Goal: Task Accomplishment & Management: Manage account settings

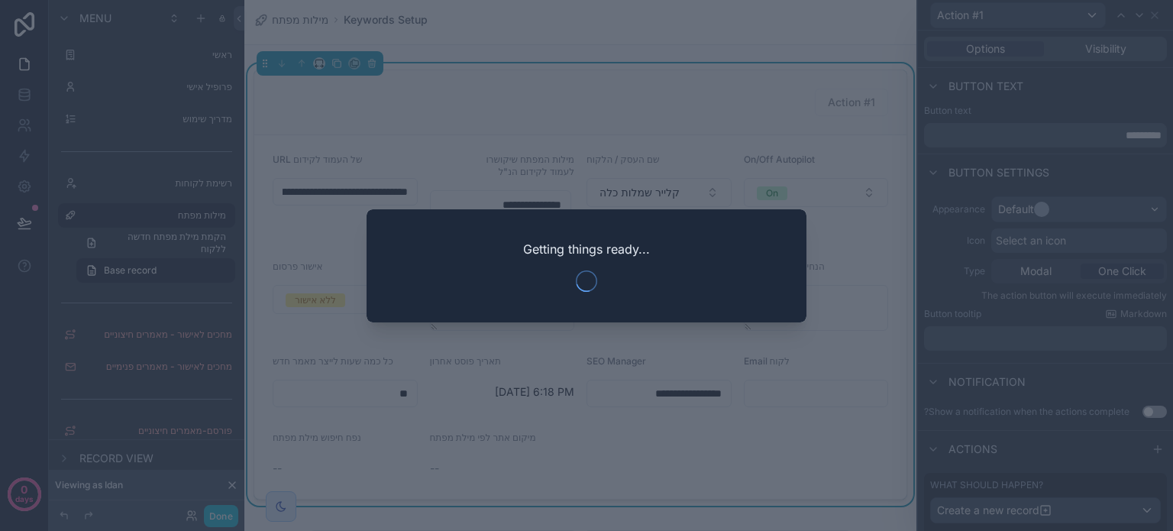
scroll to position [43, 0]
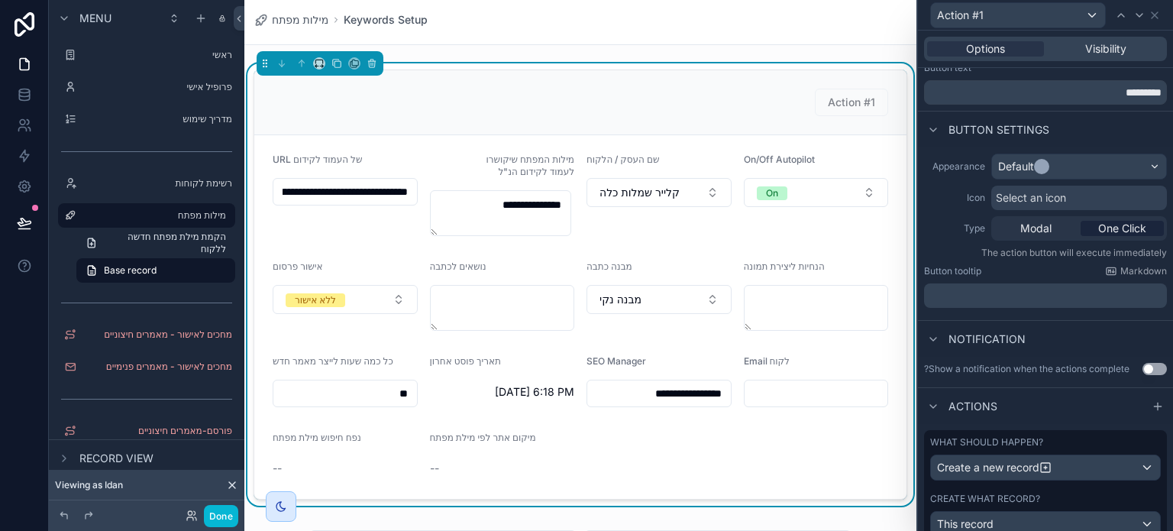
click at [879, 324] on form "**********" at bounding box center [580, 316] width 652 height 363
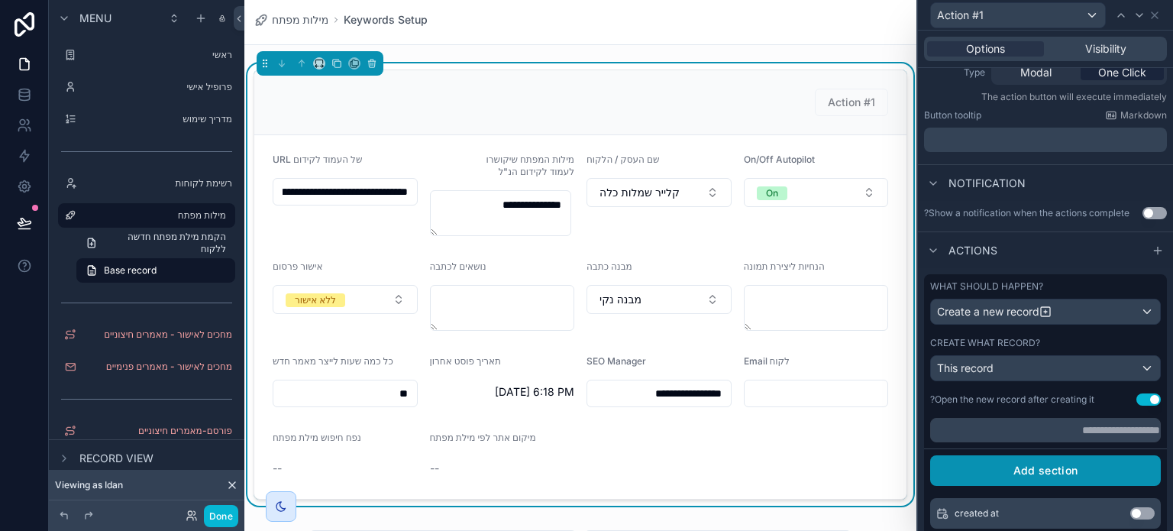
scroll to position [195, 0]
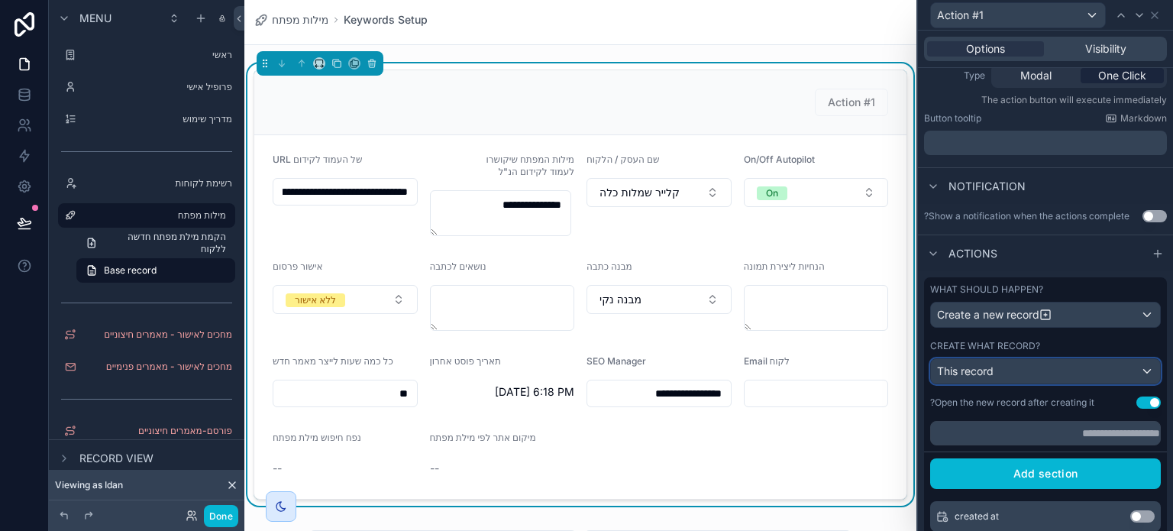
click at [1020, 366] on div "This record" at bounding box center [1045, 371] width 229 height 24
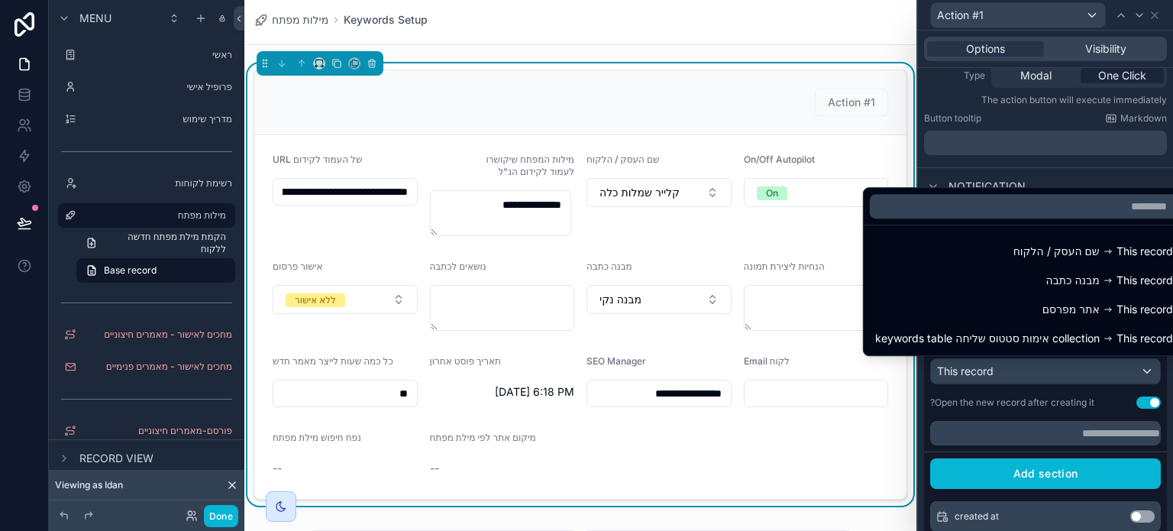
click at [1020, 392] on div at bounding box center [1045, 265] width 255 height 531
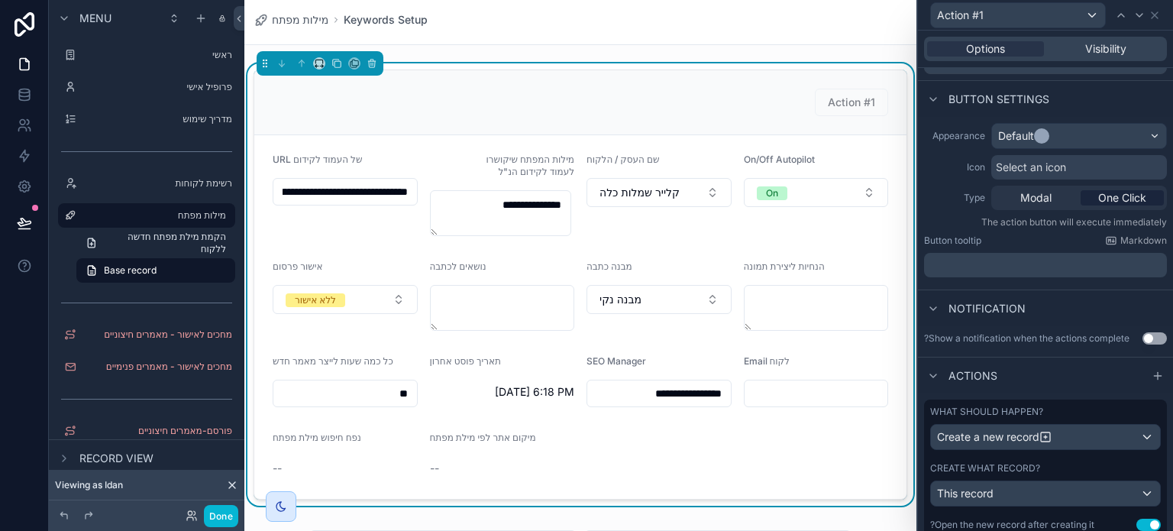
scroll to position [305, 0]
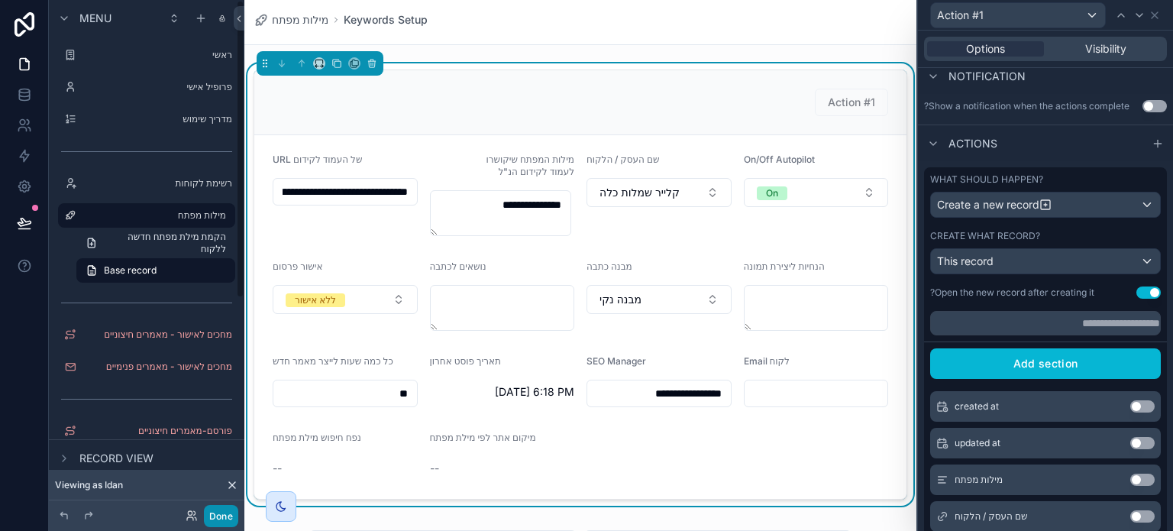
click at [226, 516] on button "Done" at bounding box center [221, 516] width 34 height 22
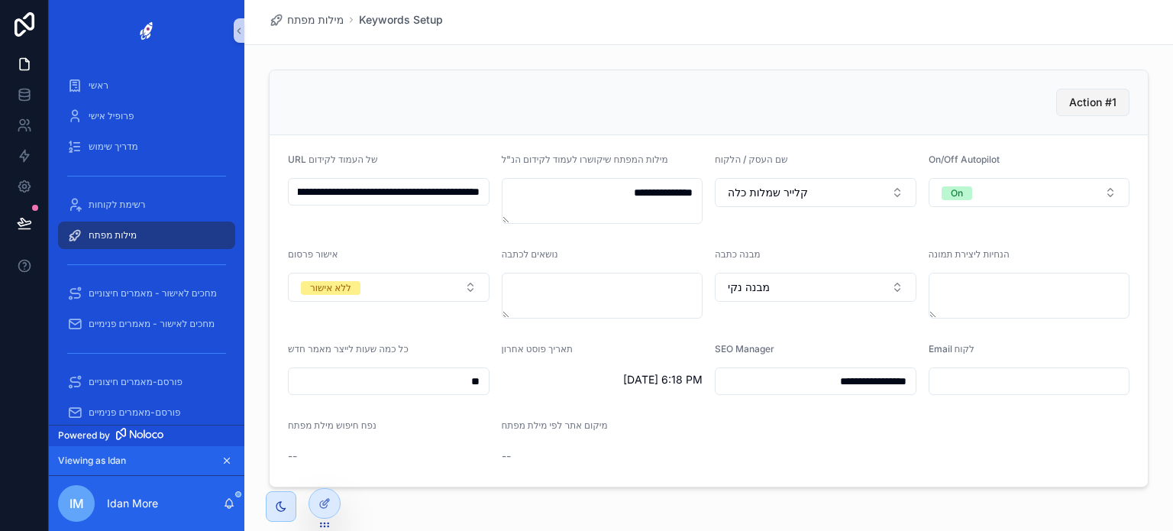
click at [1086, 103] on span "Action #1" at bounding box center [1092, 102] width 47 height 15
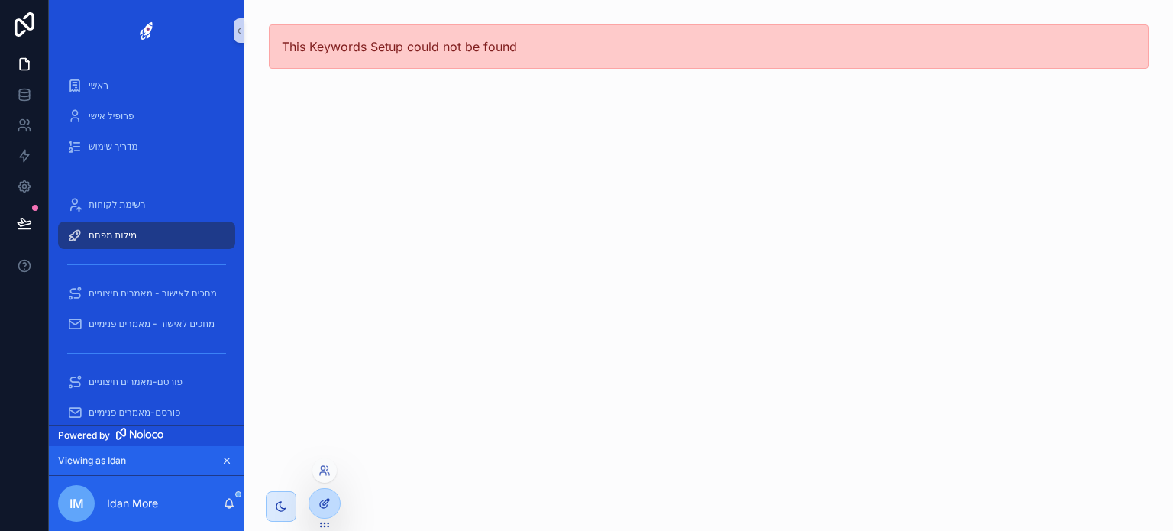
click at [322, 505] on icon at bounding box center [324, 503] width 12 height 12
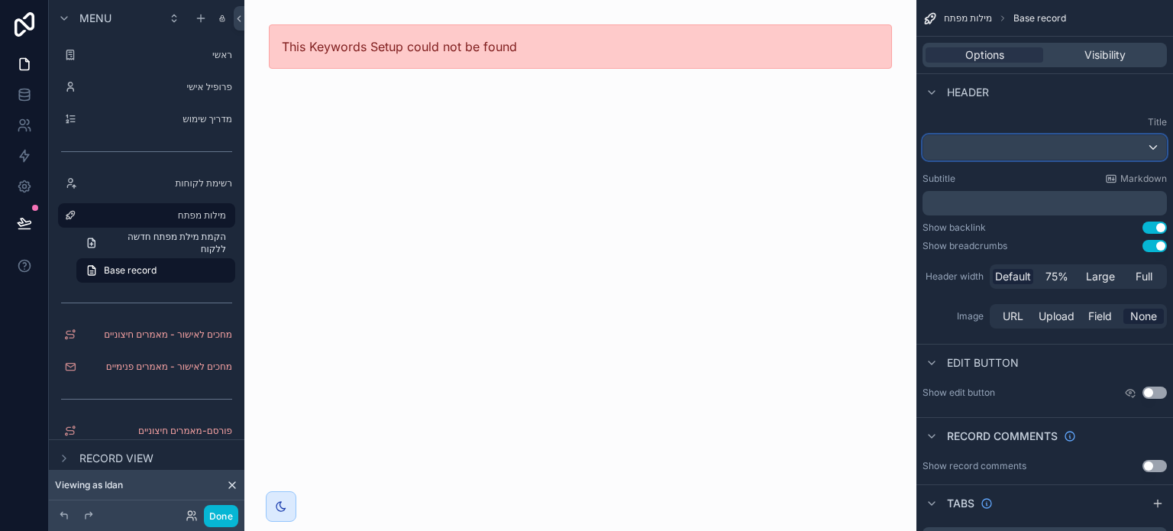
click at [1080, 159] on div "scrollable content" at bounding box center [1044, 147] width 243 height 24
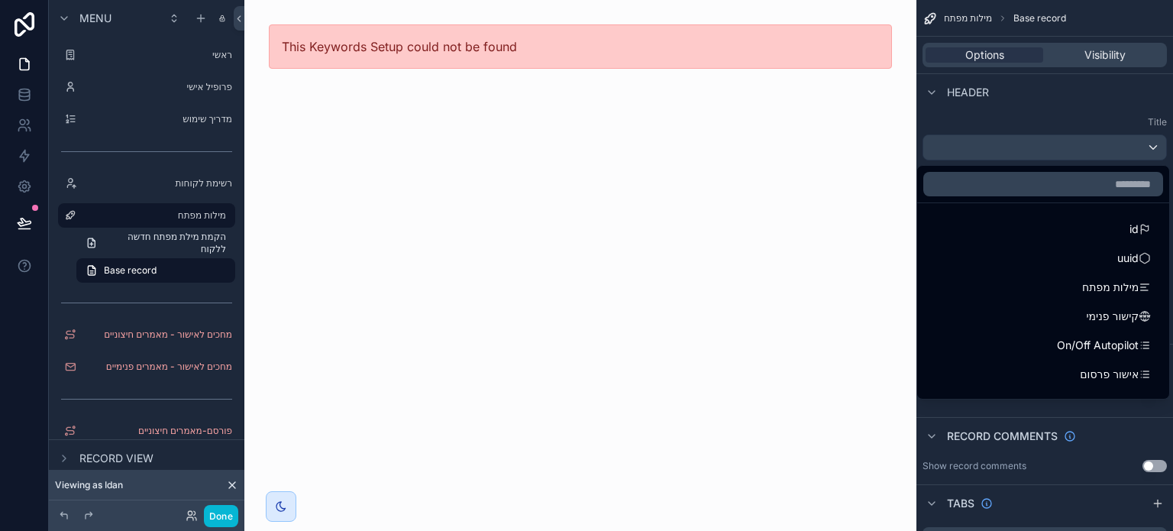
click at [1079, 156] on div "scrollable content" at bounding box center [586, 265] width 1173 height 531
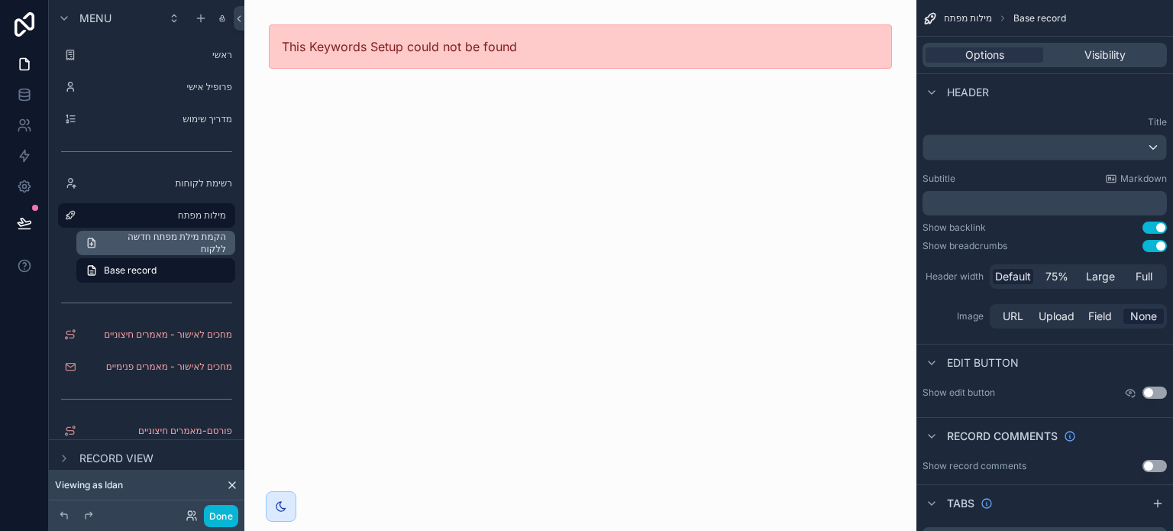
click at [166, 239] on span "הקמת מילת מפתח חדשה ללקוח" at bounding box center [165, 243] width 122 height 24
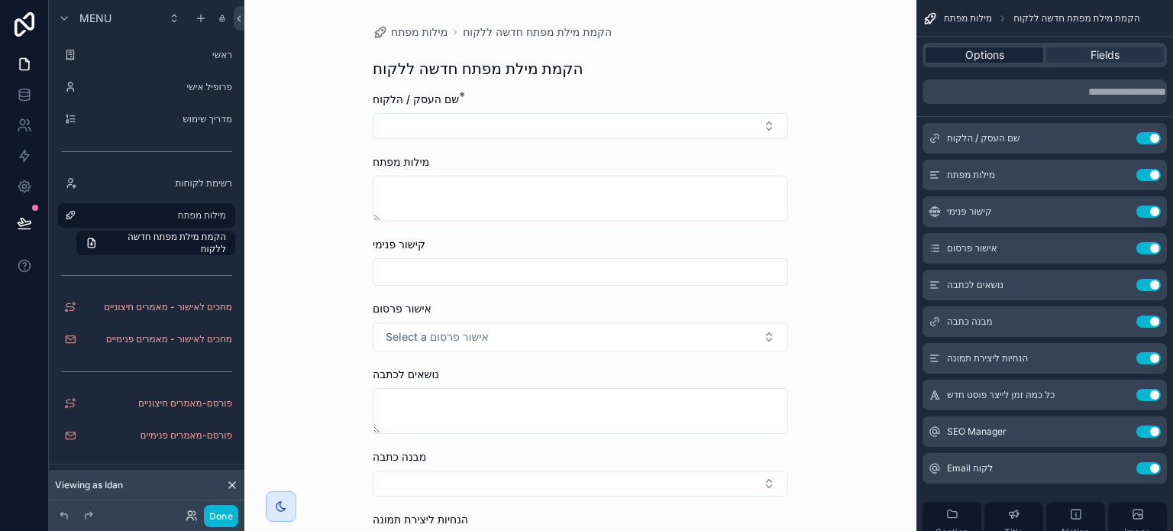
click at [979, 53] on span "Options" at bounding box center [984, 54] width 39 height 15
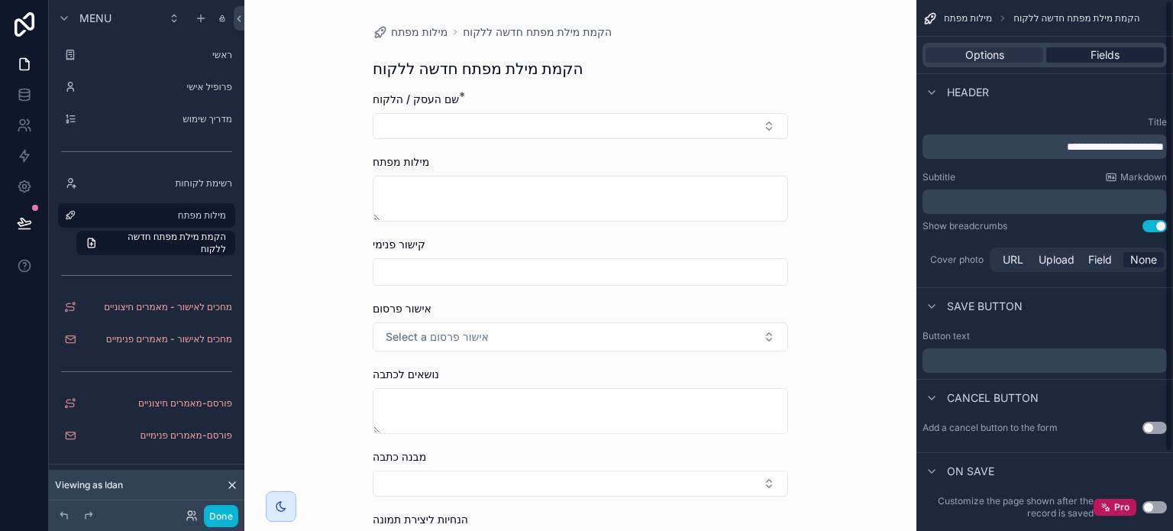
click at [1084, 55] on div "Fields" at bounding box center [1105, 54] width 118 height 15
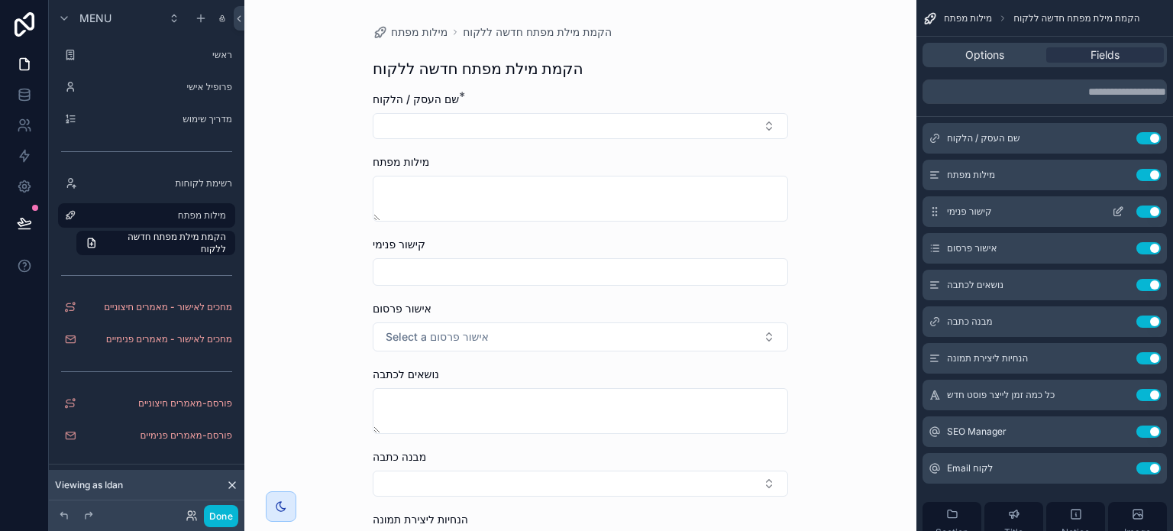
click at [1112, 210] on icon "scrollable content" at bounding box center [1118, 211] width 12 height 12
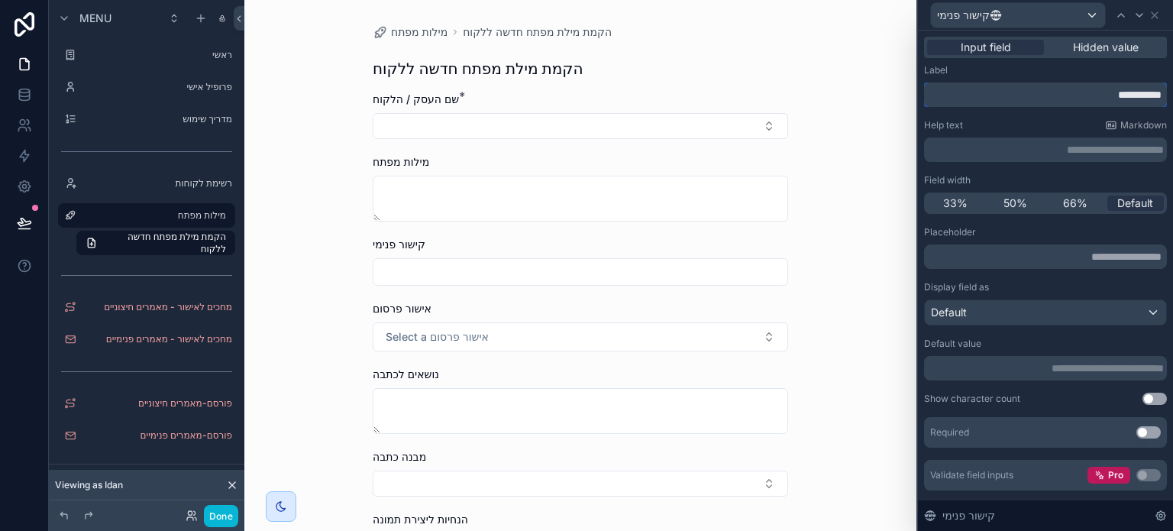
click at [1072, 102] on input "**********" at bounding box center [1045, 94] width 243 height 24
paste input "**********"
type input "**********"
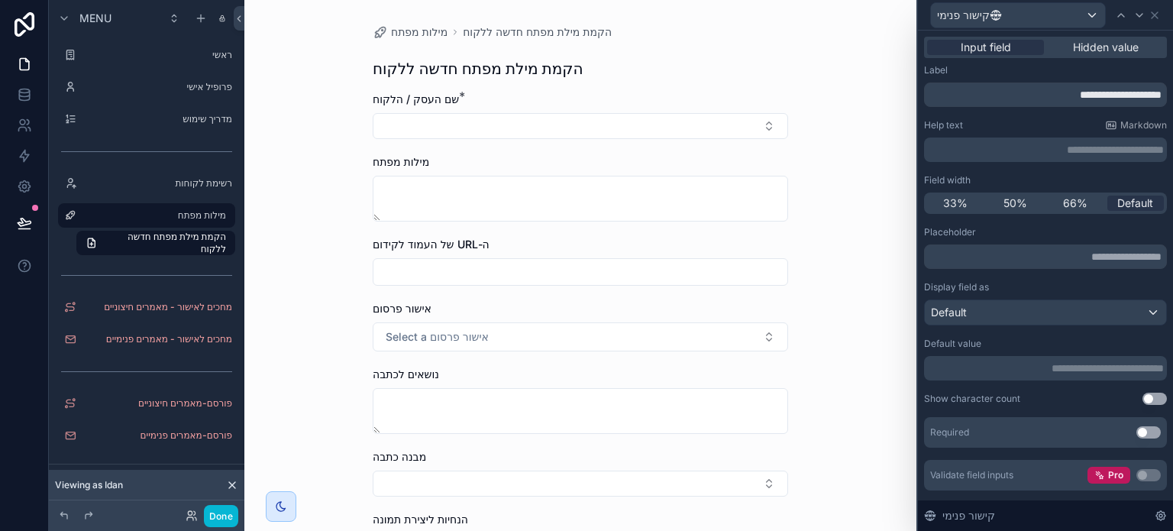
click at [1001, 124] on div "Help text Markdown" at bounding box center [1045, 125] width 243 height 12
click at [1125, 24] on div at bounding box center [1121, 15] width 18 height 18
click at [1102, 89] on input "**********" at bounding box center [1045, 94] width 243 height 24
click at [1102, 88] on input "**********" at bounding box center [1045, 94] width 243 height 24
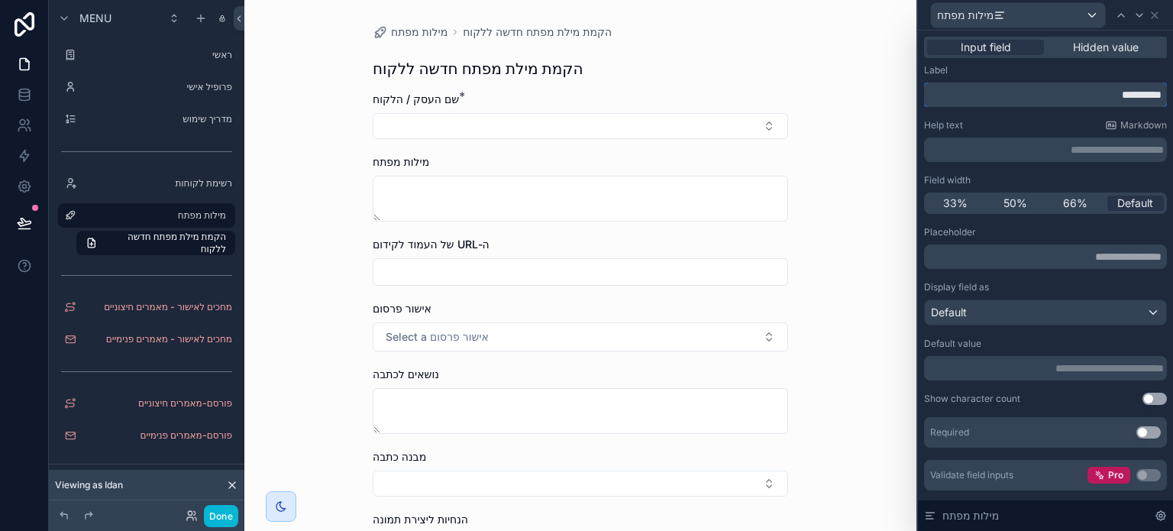
paste input "**********"
type input "**********"
click at [1005, 124] on div "Help text Markdown" at bounding box center [1045, 125] width 243 height 12
click at [867, 267] on div "**********" at bounding box center [580, 265] width 672 height 531
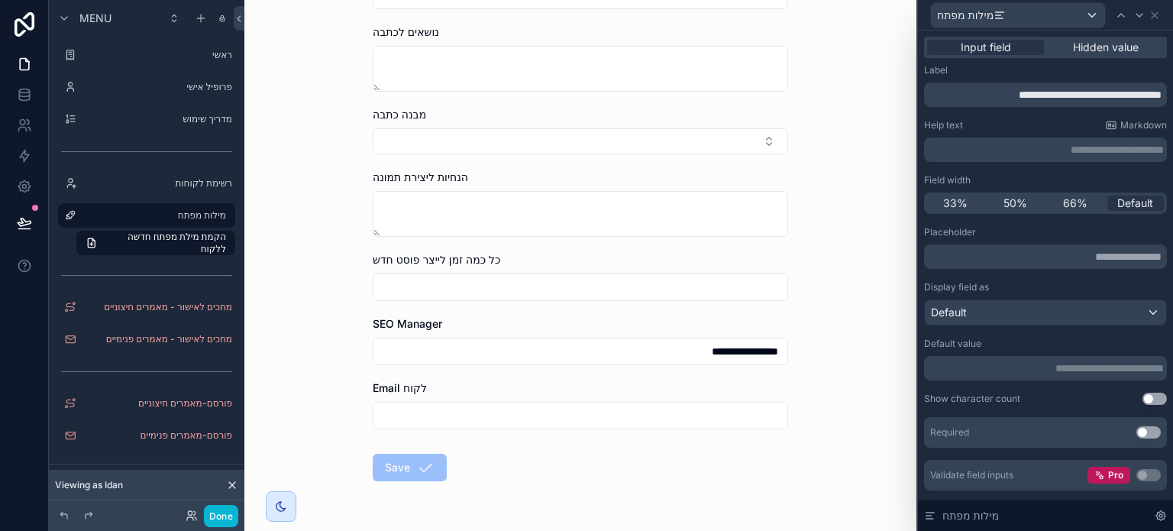
scroll to position [382, 0]
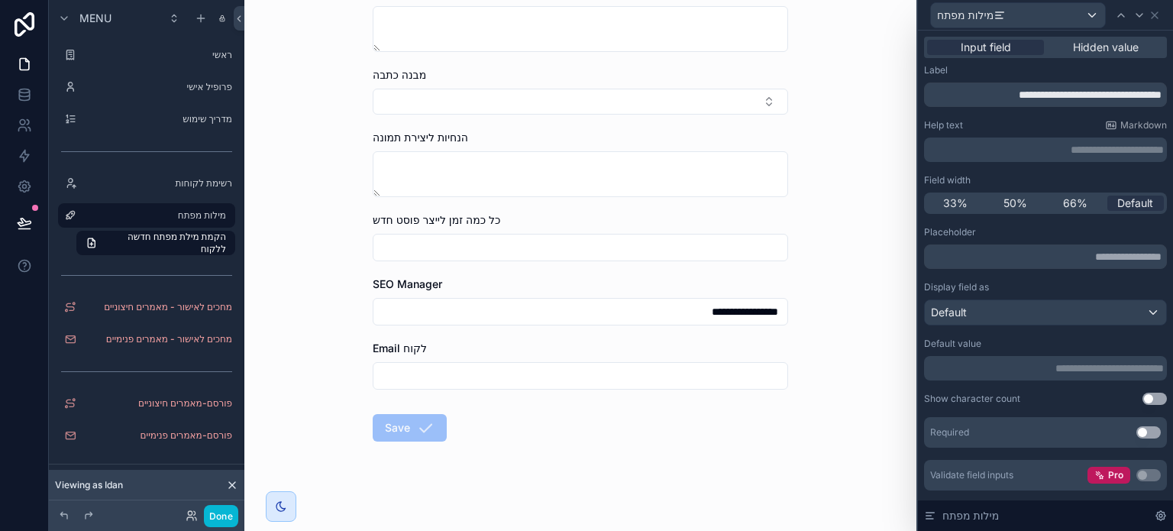
click at [591, 380] on input "scrollable content" at bounding box center [580, 375] width 414 height 21
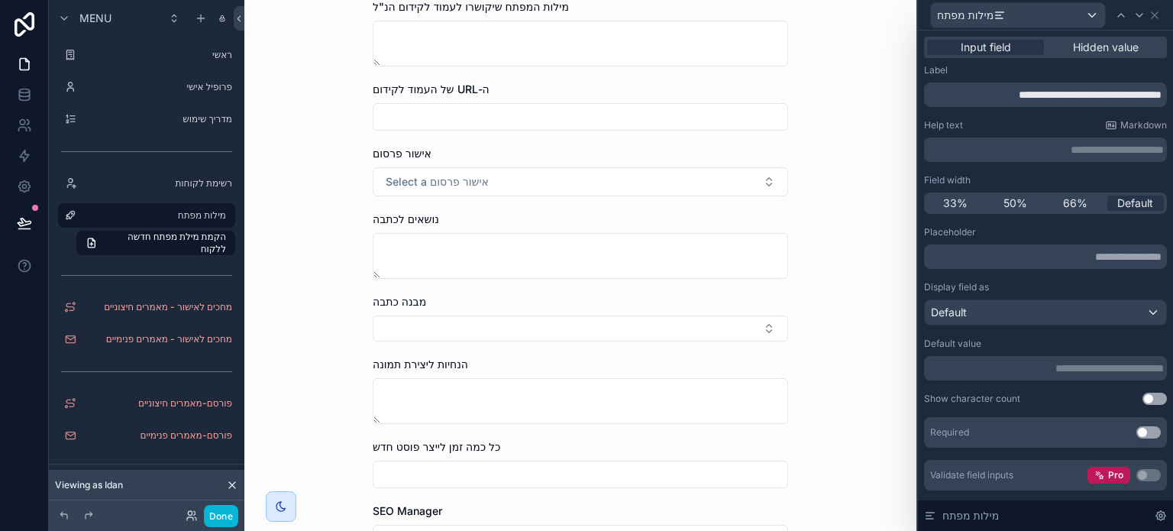
scroll to position [305, 0]
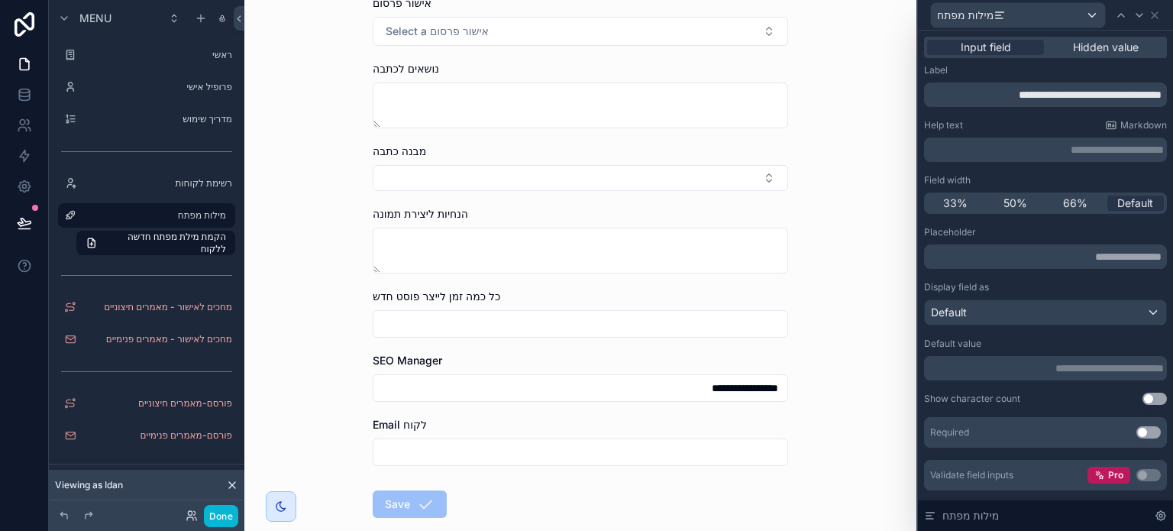
click at [575, 394] on input "**********" at bounding box center [580, 387] width 414 height 21
click at [681, 447] on input "scrollable content" at bounding box center [580, 451] width 414 height 21
click at [1160, 18] on div "מילות מפתח" at bounding box center [1045, 15] width 243 height 30
click at [1157, 18] on icon at bounding box center [1154, 15] width 6 height 6
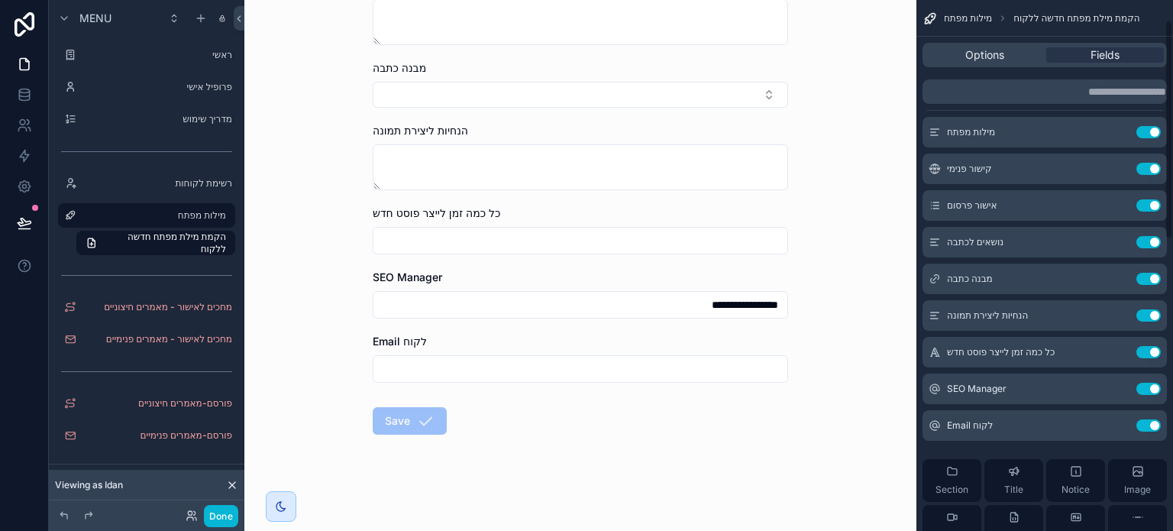
scroll to position [153, 0]
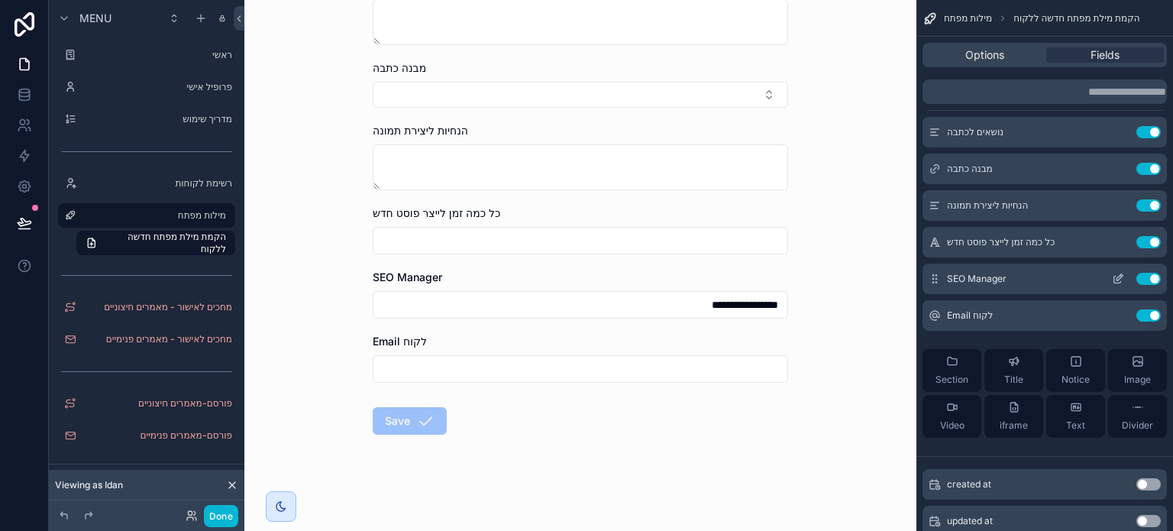
click at [1114, 279] on icon "scrollable content" at bounding box center [1117, 279] width 7 height 7
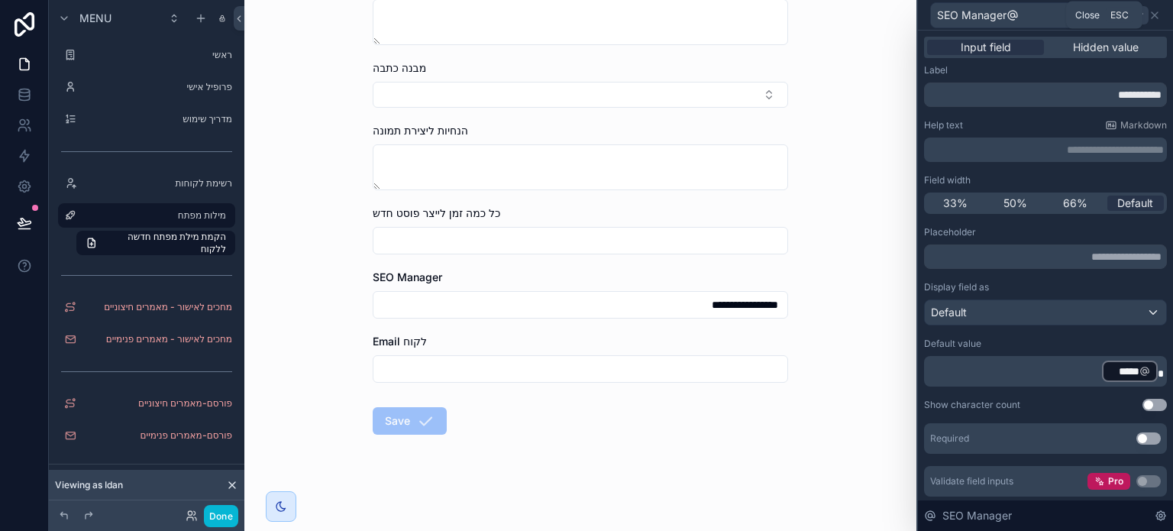
click at [1154, 16] on icon at bounding box center [1154, 15] width 12 height 12
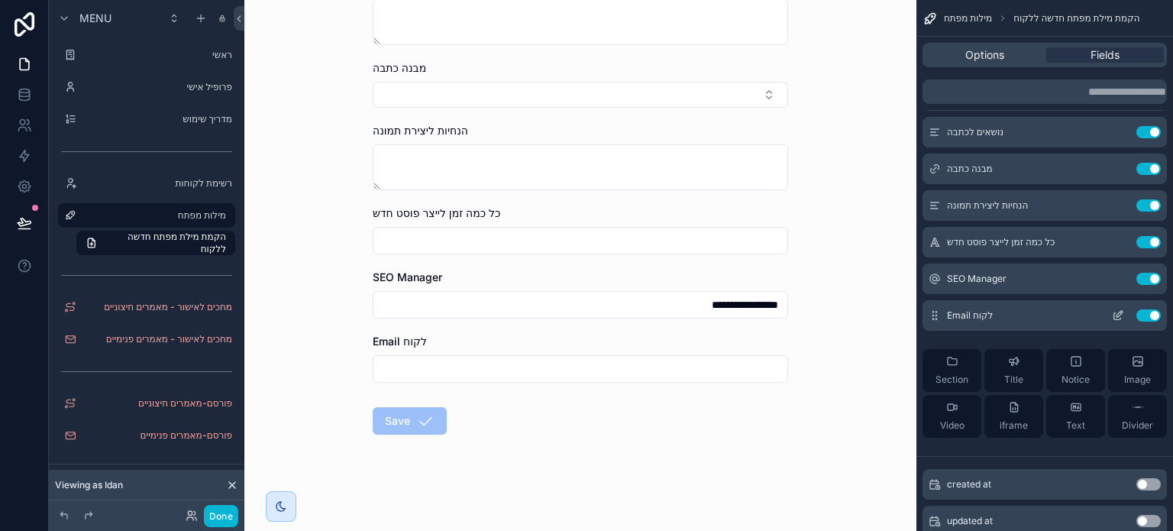
click at [1115, 314] on icon "scrollable content" at bounding box center [1118, 315] width 12 height 12
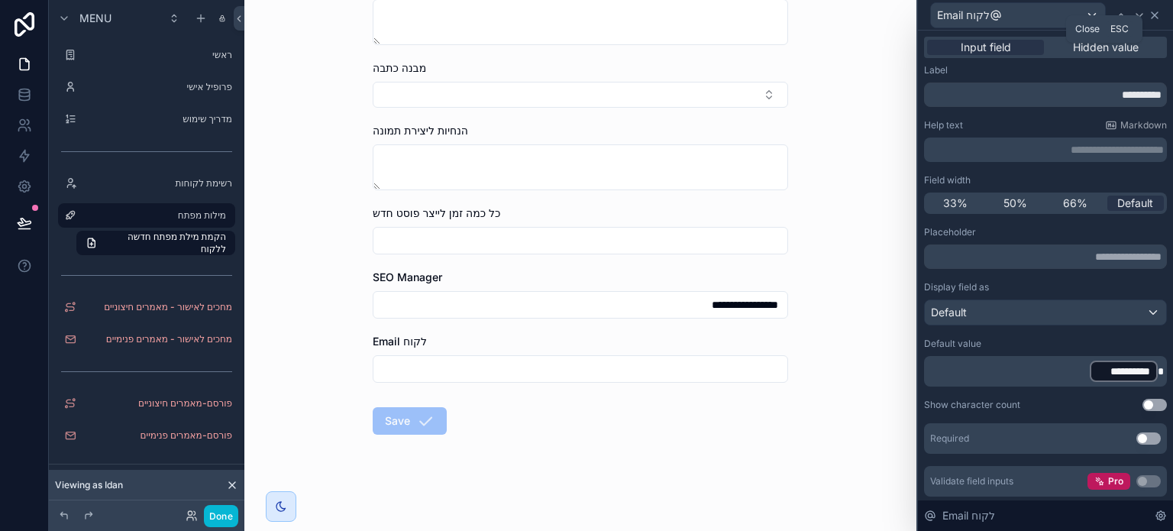
click at [1151, 18] on icon at bounding box center [1154, 15] width 12 height 12
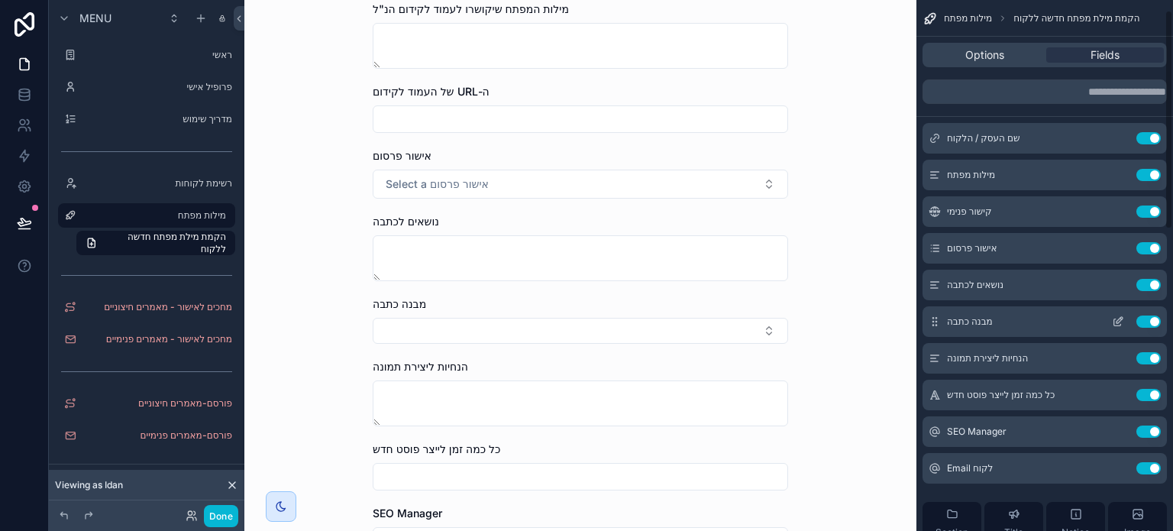
scroll to position [0, 0]
click at [1118, 250] on icon "scrollable content" at bounding box center [1118, 248] width 12 height 12
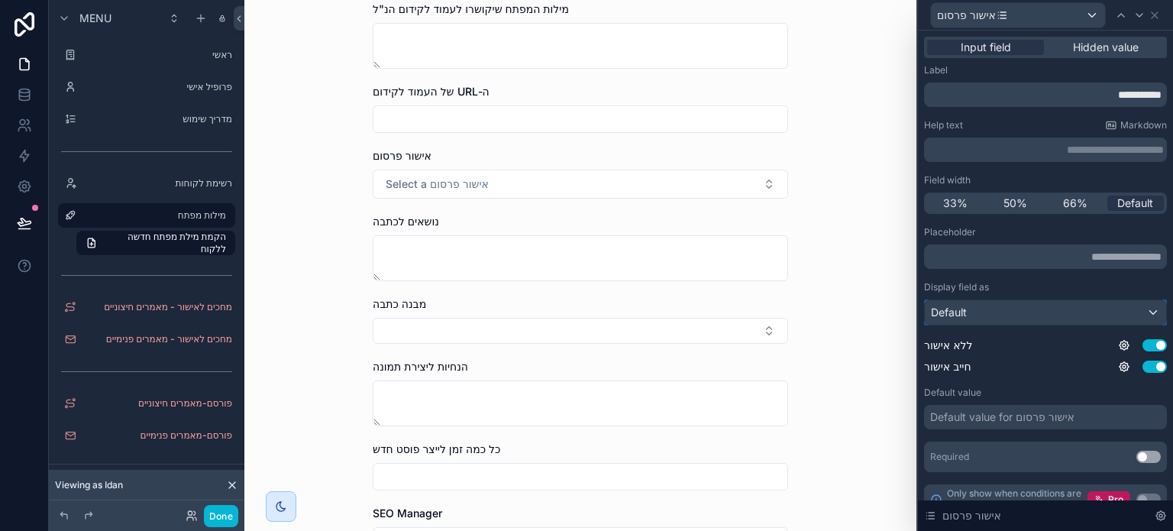
click at [971, 312] on div "Default" at bounding box center [1045, 312] width 241 height 24
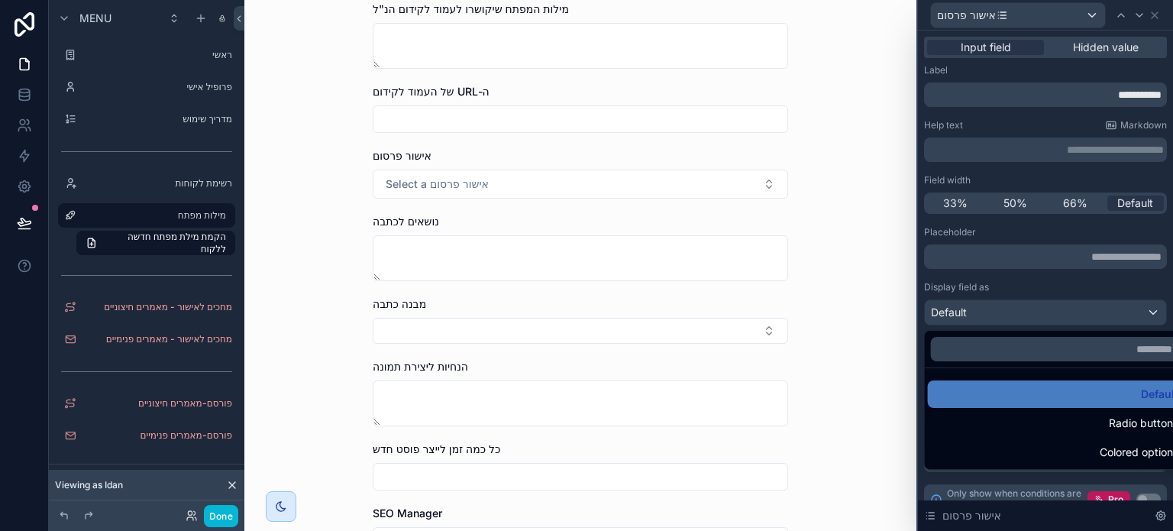
click at [957, 289] on div at bounding box center [1045, 265] width 255 height 531
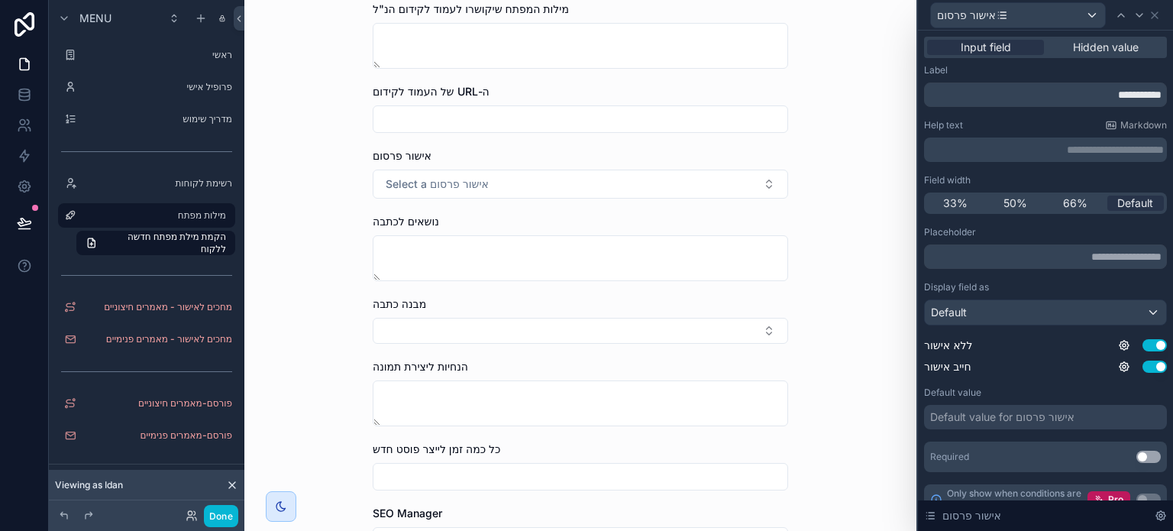
click at [965, 421] on div "Default value for אישור פרסום" at bounding box center [1002, 416] width 144 height 15
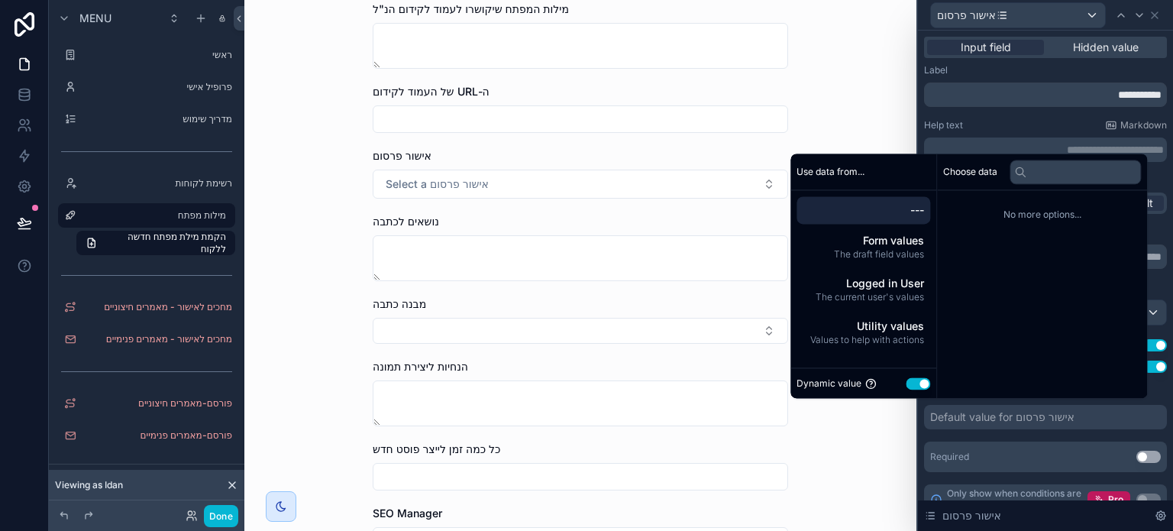
click at [905, 376] on div "Dynamic value Use setting" at bounding box center [863, 383] width 134 height 18
click at [909, 384] on button "Use setting" at bounding box center [917, 383] width 24 height 12
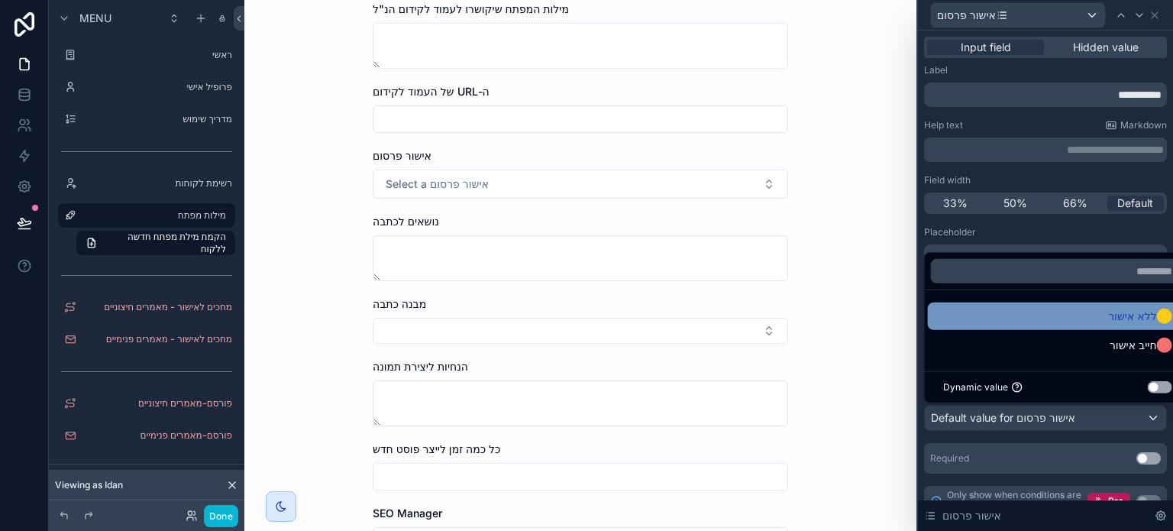
click at [1111, 314] on span "ללא אישור" at bounding box center [1132, 316] width 48 height 18
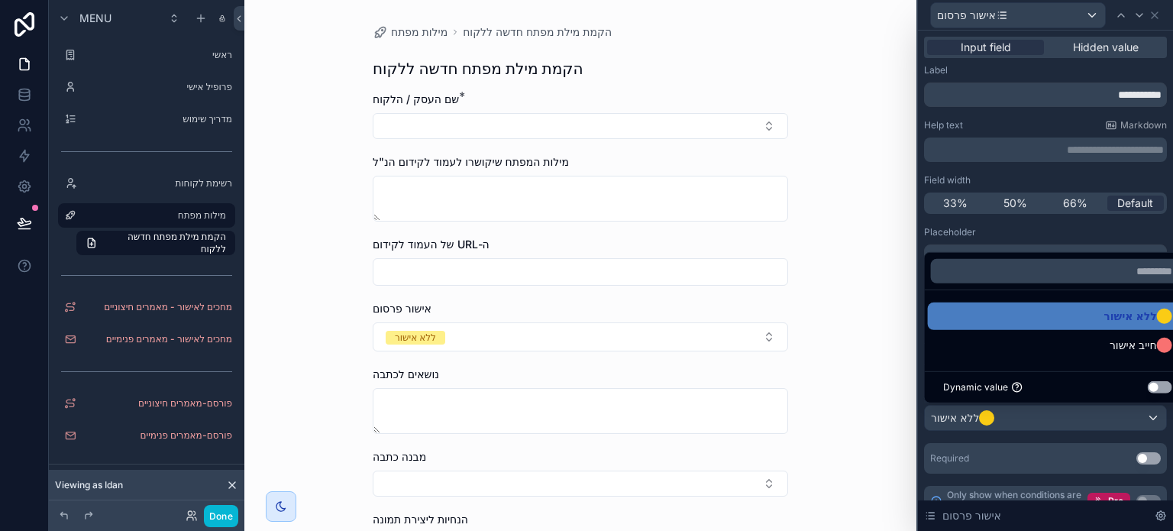
click at [918, 376] on div "**********" at bounding box center [1045, 292] width 255 height 522
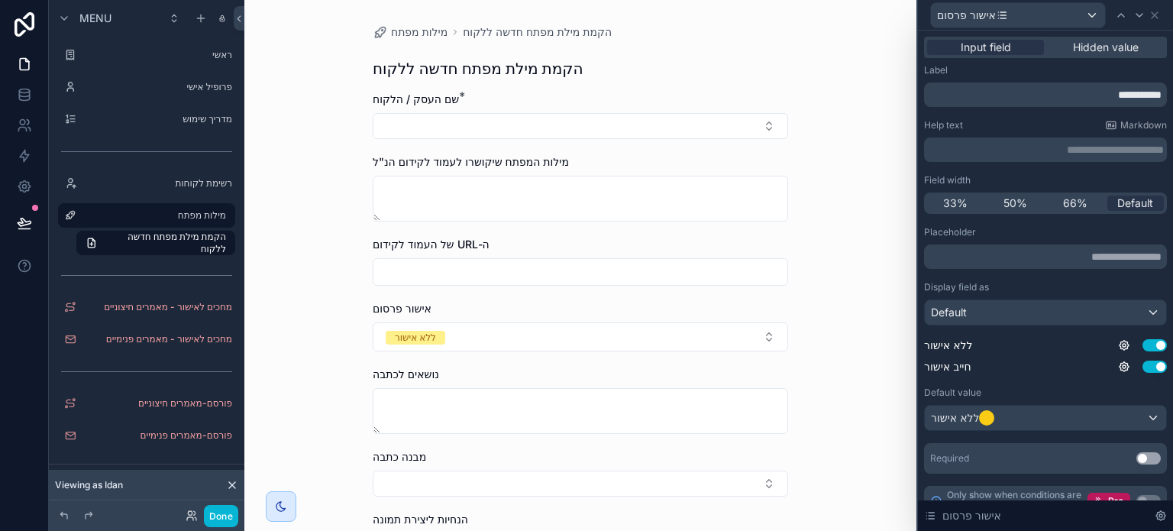
scroll to position [21, 0]
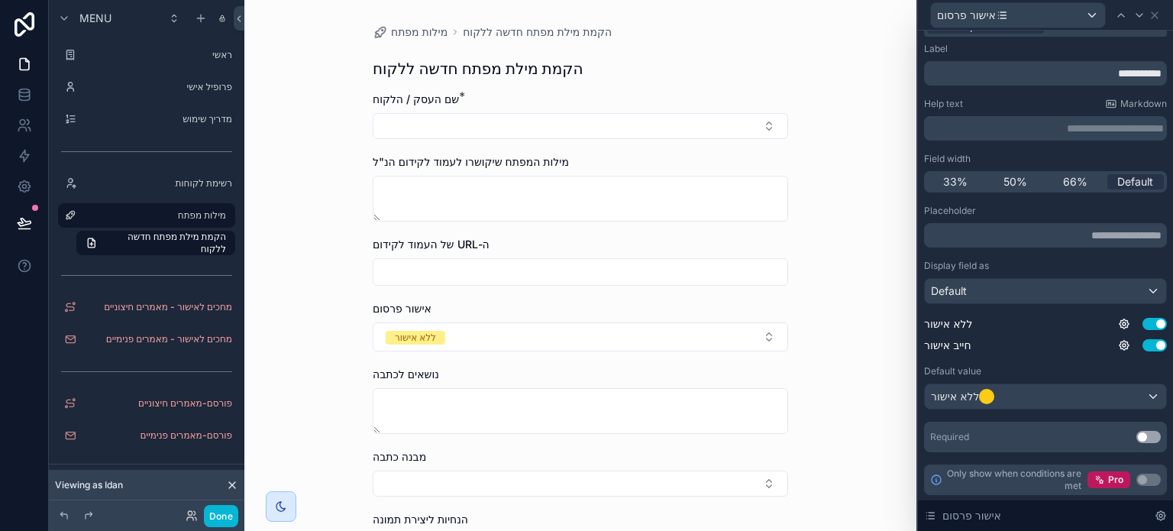
click at [1136, 437] on button "Use setting" at bounding box center [1148, 437] width 24 height 12
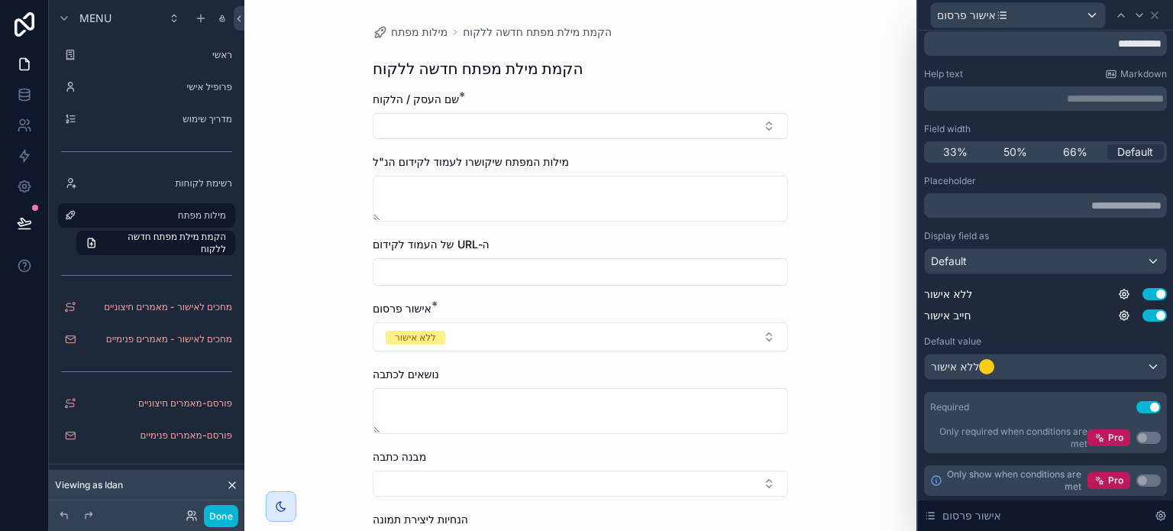
scroll to position [52, 0]
click at [1138, 402] on button "Use setting" at bounding box center [1148, 406] width 24 height 12
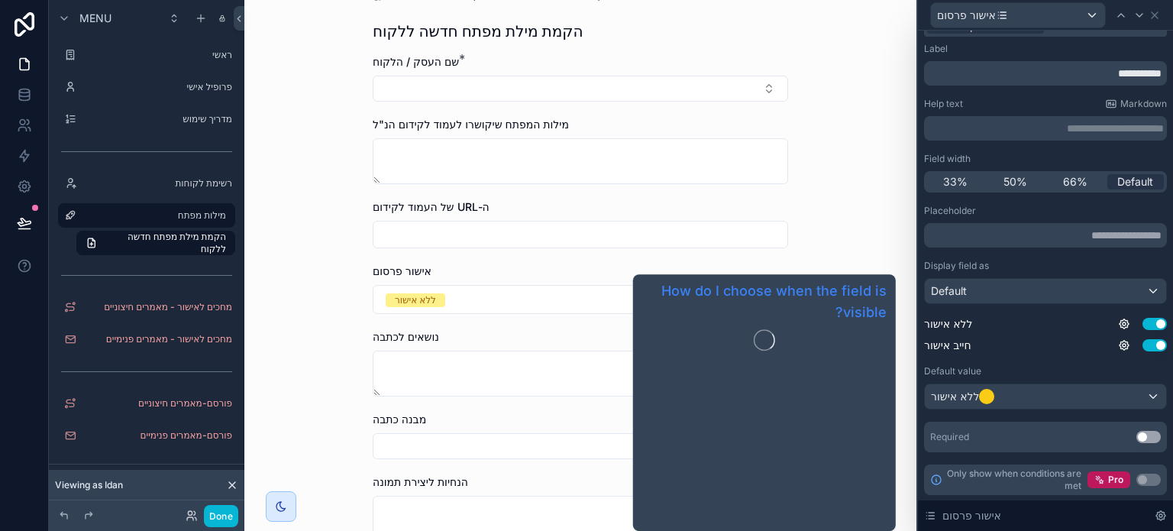
scroll to position [0, 0]
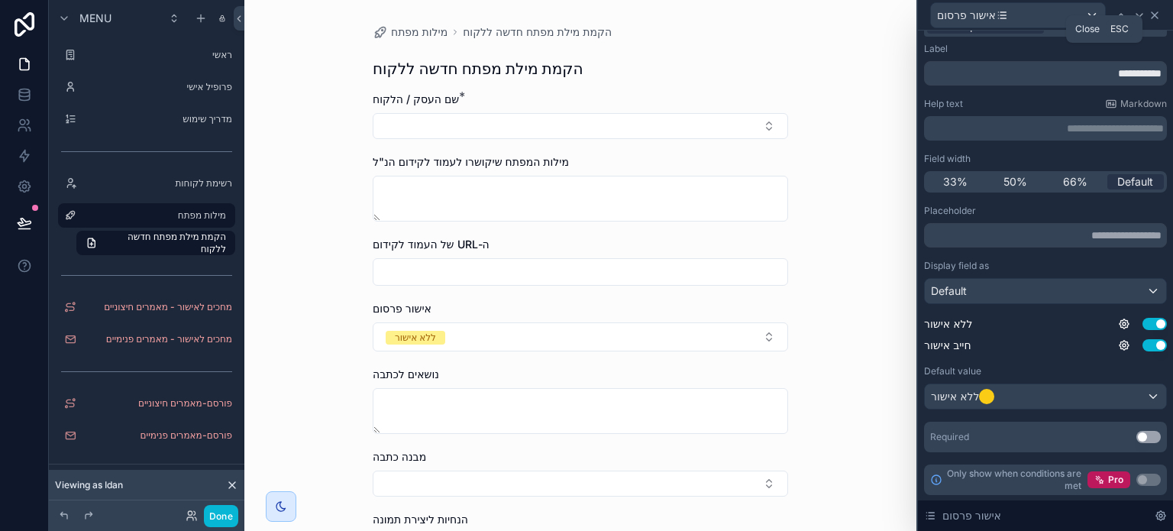
click at [1159, 17] on icon at bounding box center [1154, 15] width 12 height 12
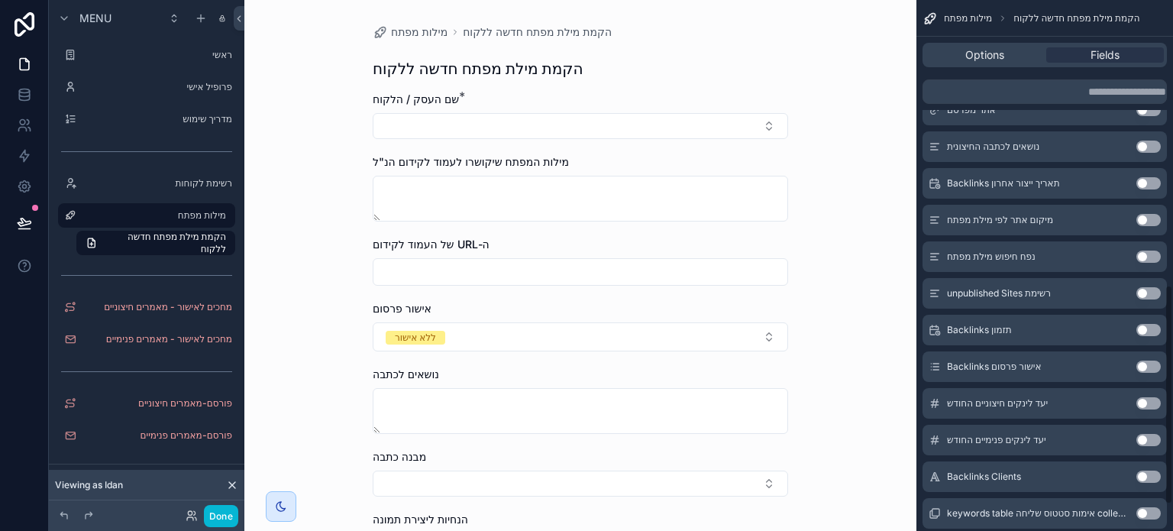
scroll to position [750, 0]
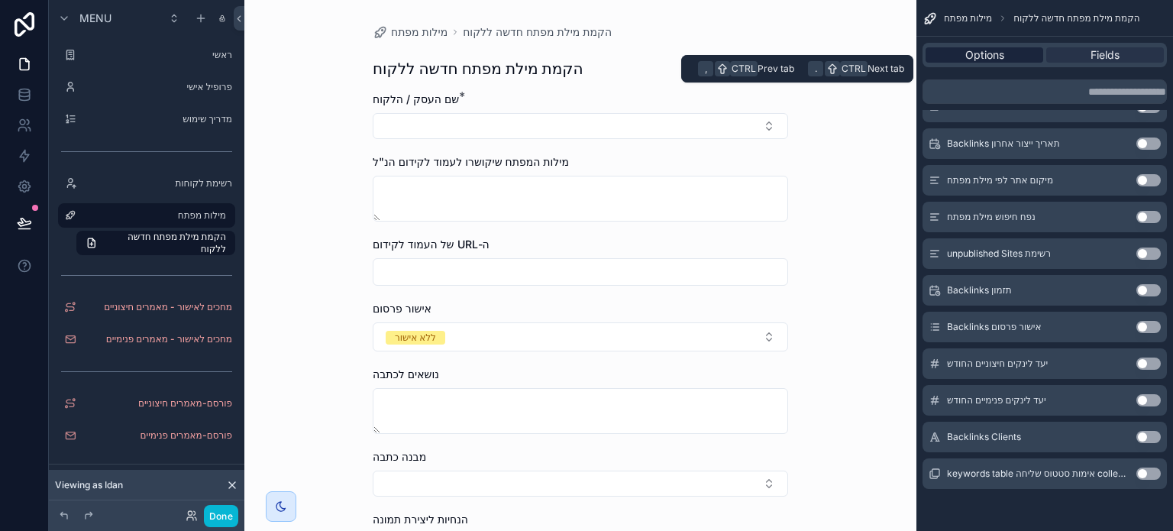
click at [999, 57] on span "Options" at bounding box center [984, 54] width 39 height 15
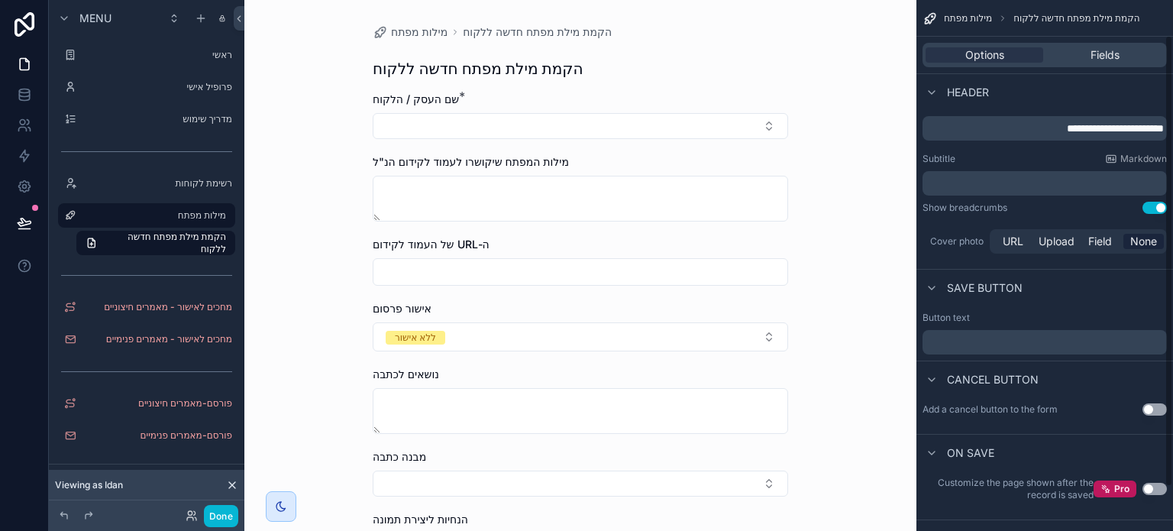
scroll to position [0, 0]
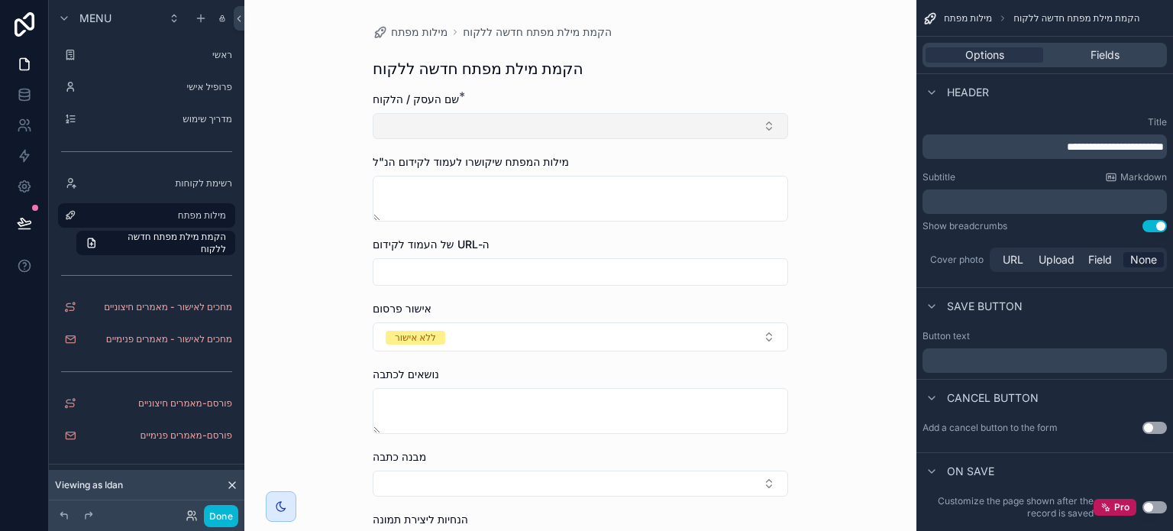
click at [780, 125] on button "Select Button" at bounding box center [580, 126] width 415 height 26
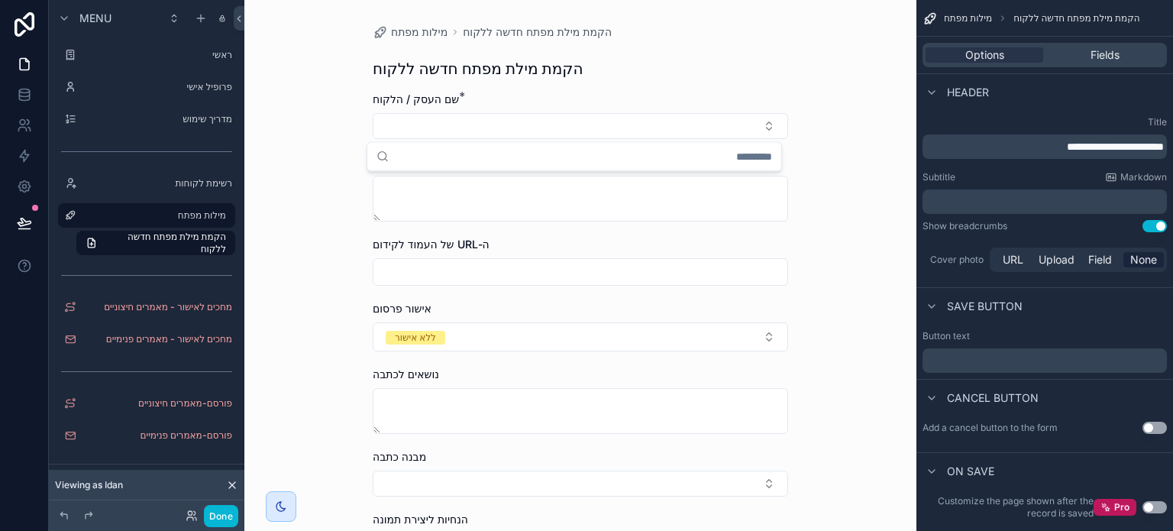
click at [824, 82] on div "**********" at bounding box center [580, 265] width 672 height 531
click at [870, 336] on div "**********" at bounding box center [580, 265] width 672 height 531
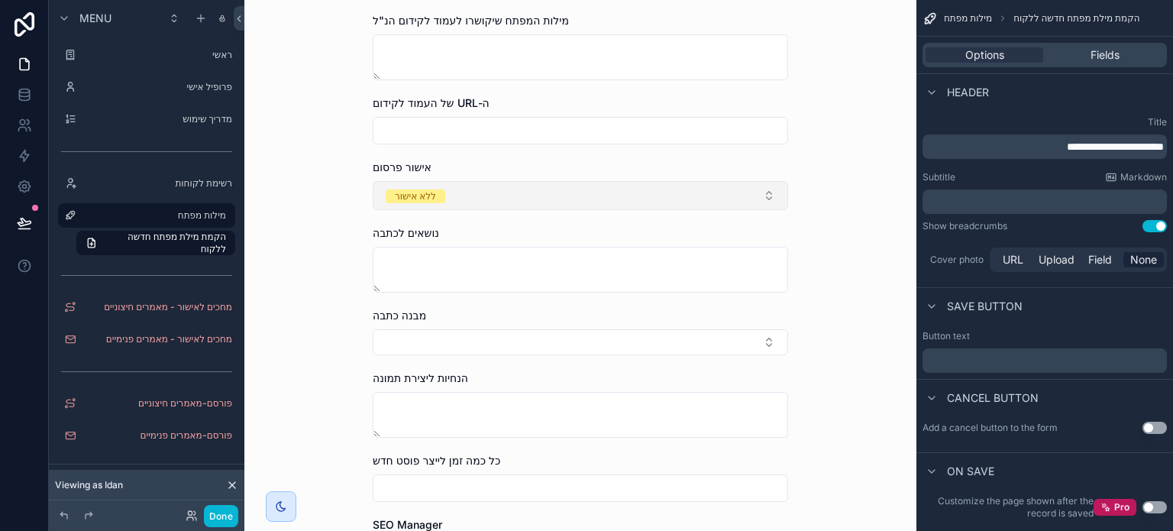
scroll to position [229, 0]
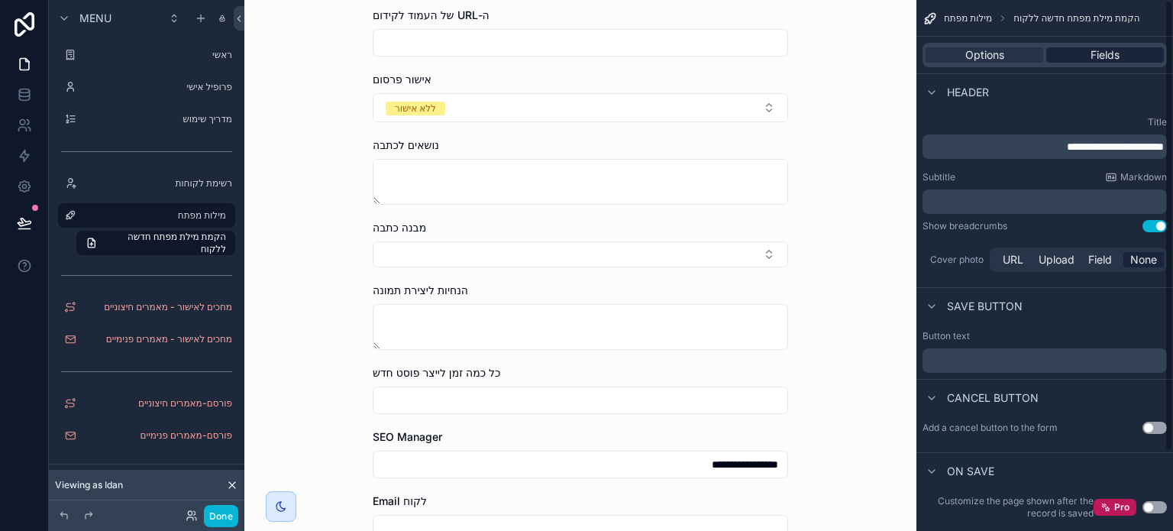
click at [1077, 49] on div "Fields" at bounding box center [1105, 54] width 118 height 15
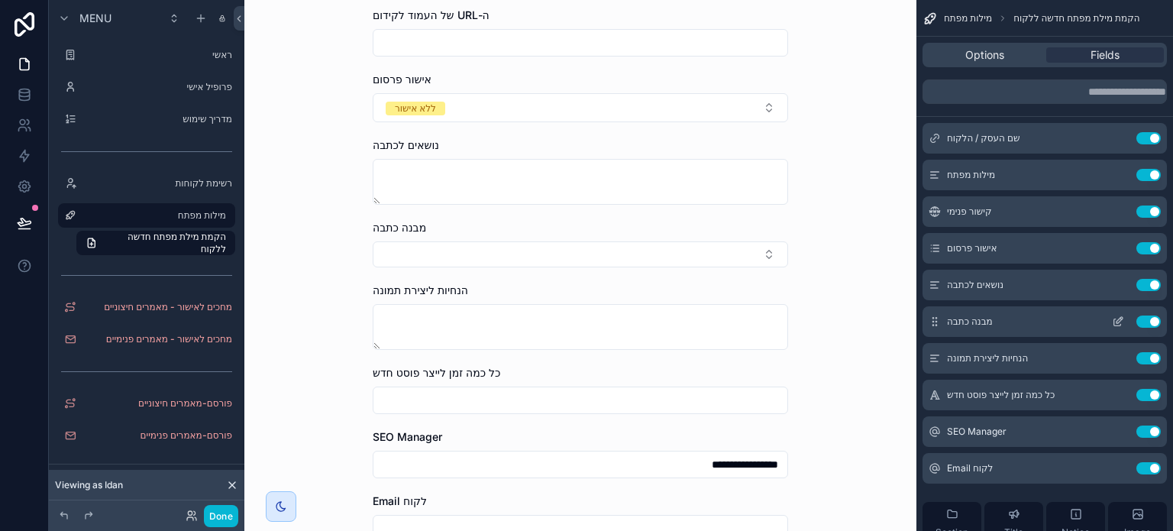
click at [1121, 318] on icon "scrollable content" at bounding box center [1121, 319] width 2 height 2
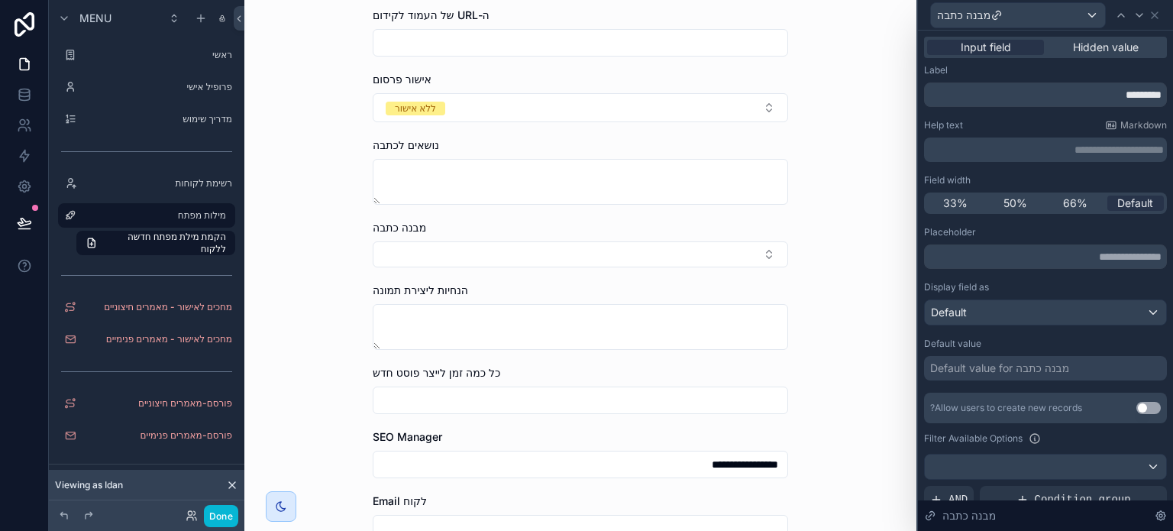
scroll to position [0, 0]
click at [985, 312] on div "Default" at bounding box center [1045, 312] width 241 height 24
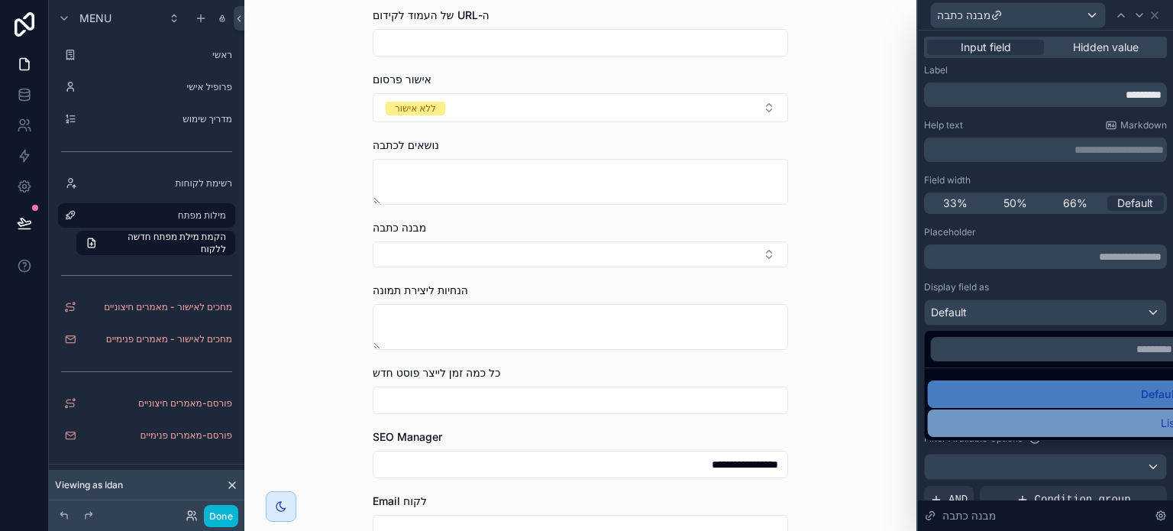
click at [1037, 415] on div "List" at bounding box center [1057, 423] width 241 height 18
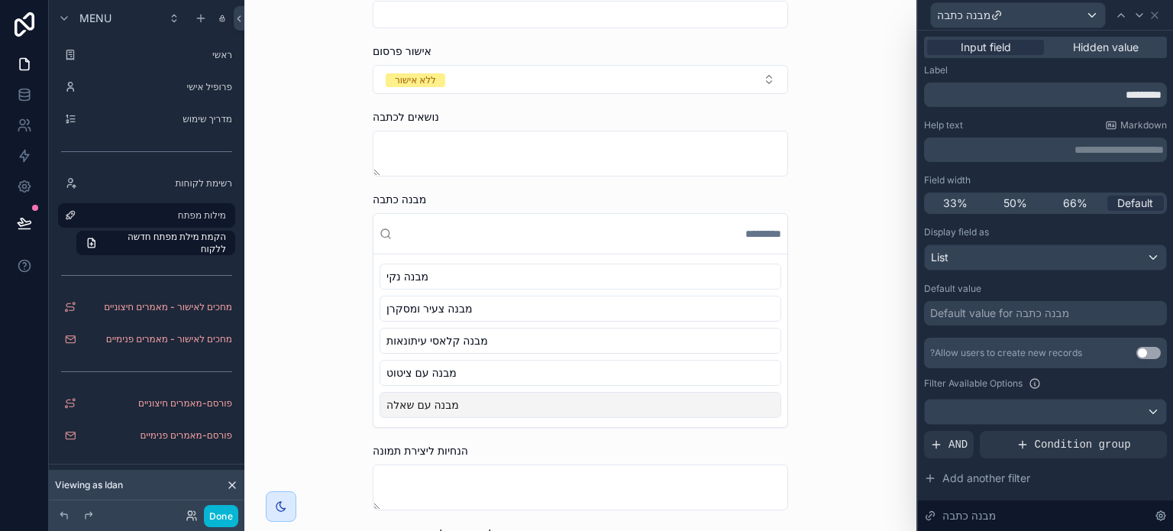
scroll to position [305, 0]
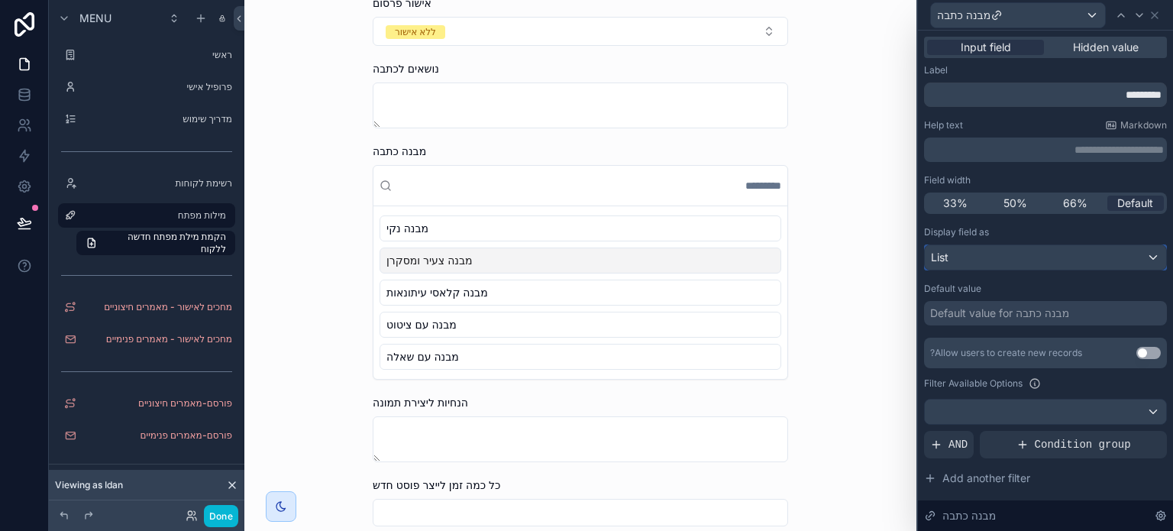
click at [1071, 256] on div "List" at bounding box center [1045, 257] width 241 height 24
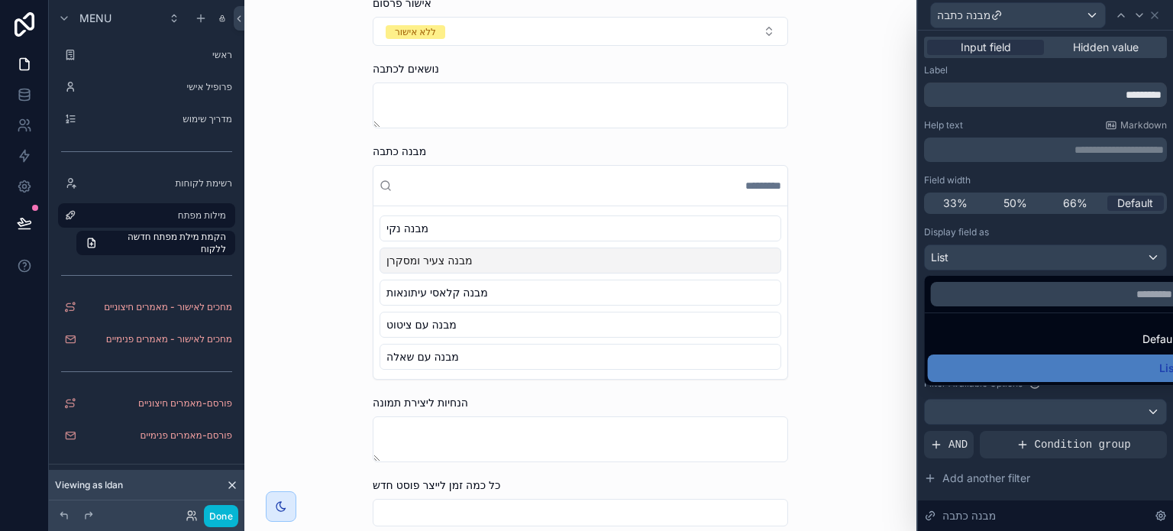
click at [1030, 239] on div at bounding box center [1045, 265] width 255 height 531
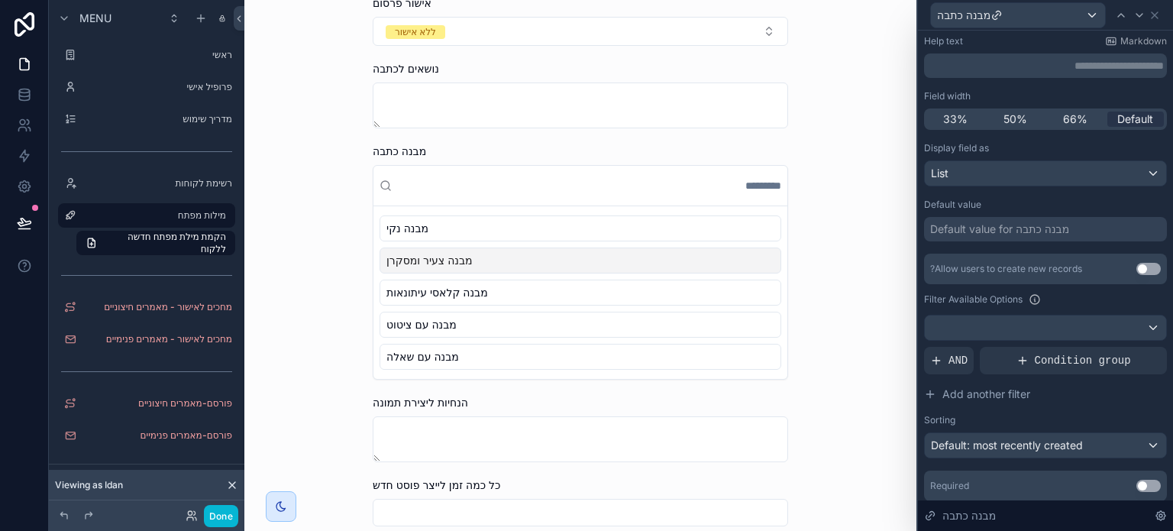
scroll to position [132, 0]
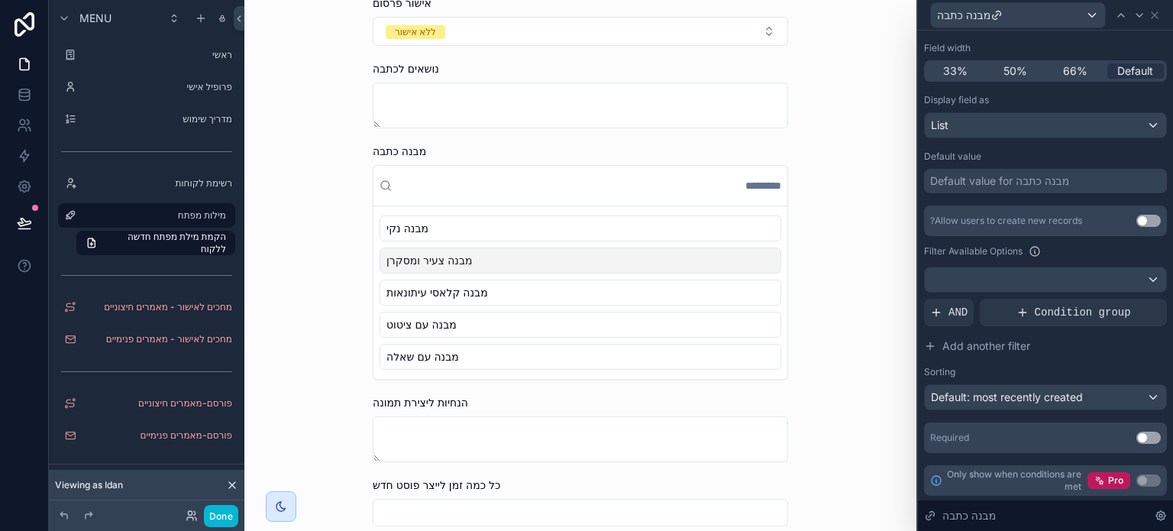
click at [286, 230] on div "**********" at bounding box center [580, 265] width 672 height 531
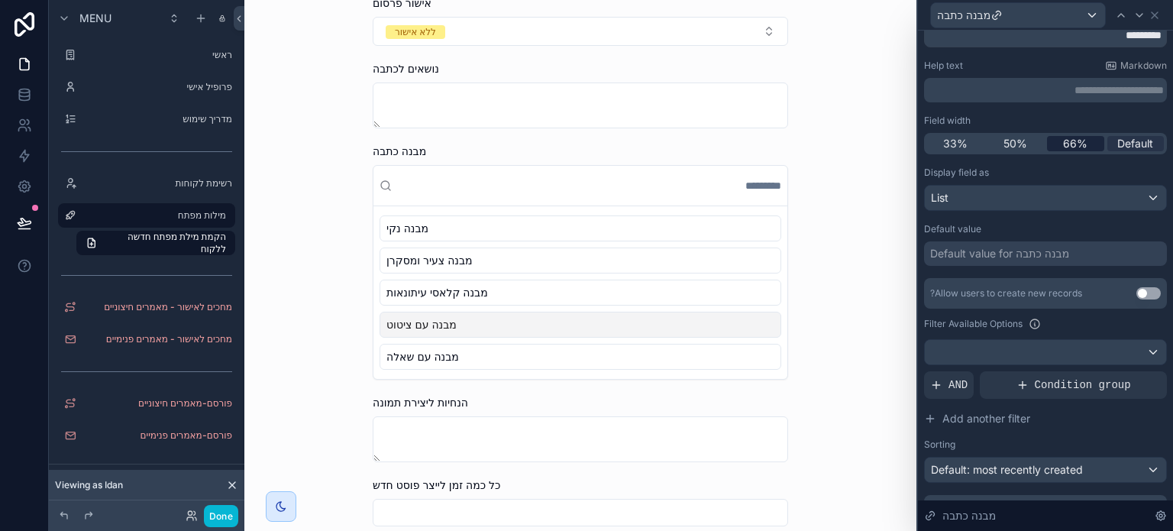
scroll to position [56, 0]
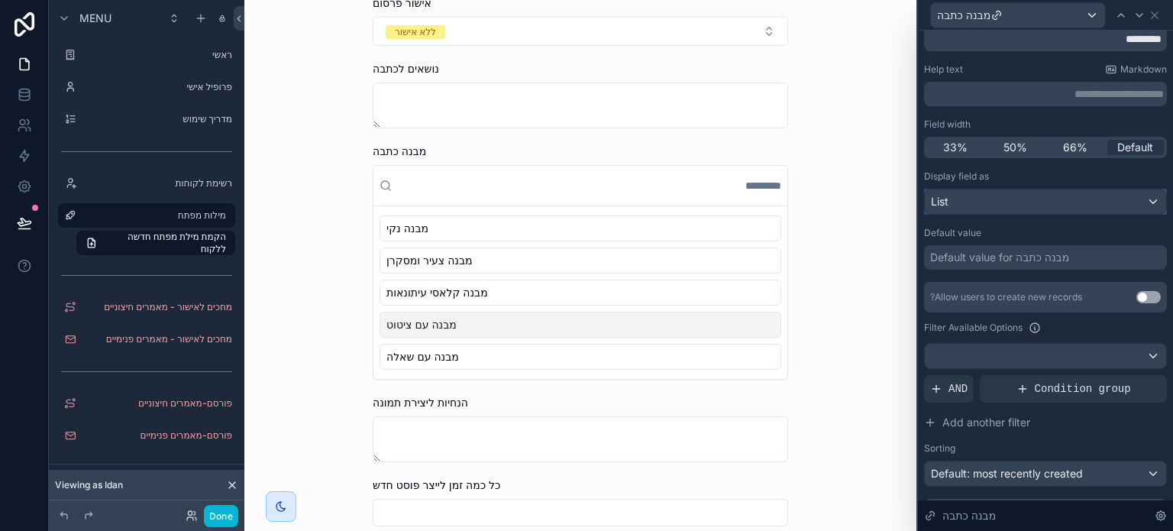
click at [1019, 197] on div "List" at bounding box center [1045, 201] width 241 height 24
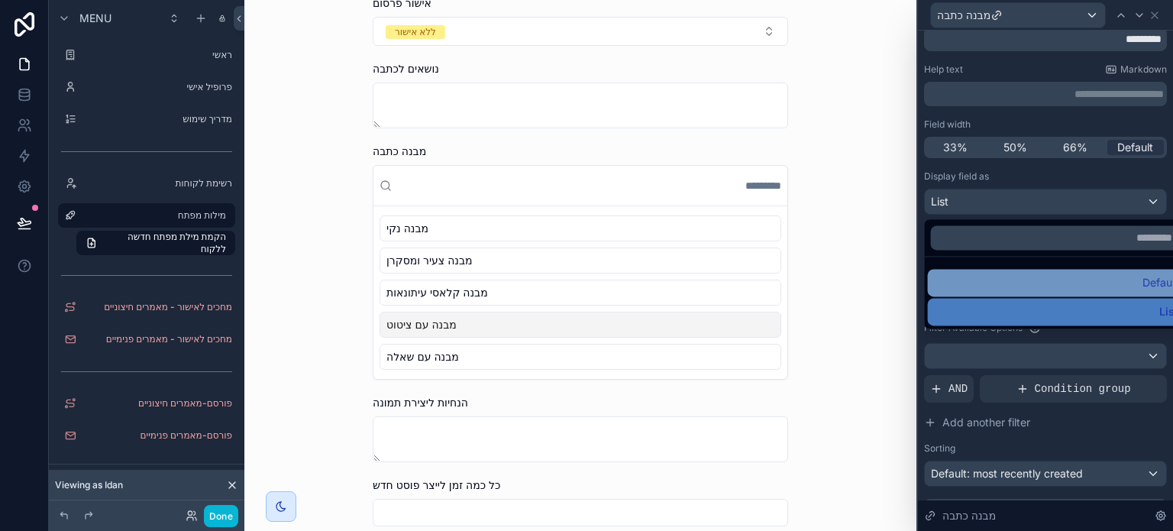
click at [1047, 271] on div "Default" at bounding box center [1058, 282] width 260 height 27
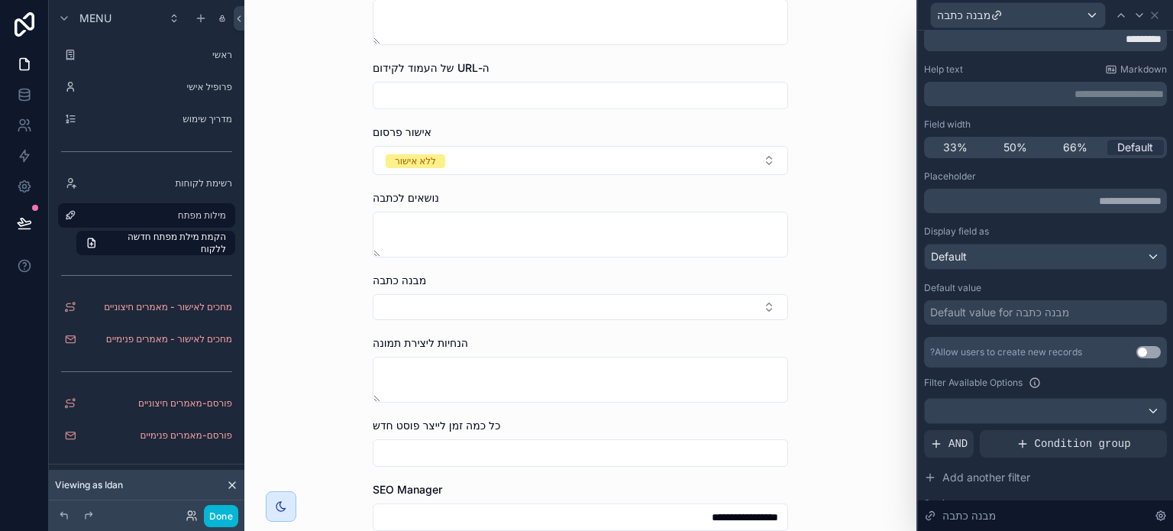
scroll to position [229, 0]
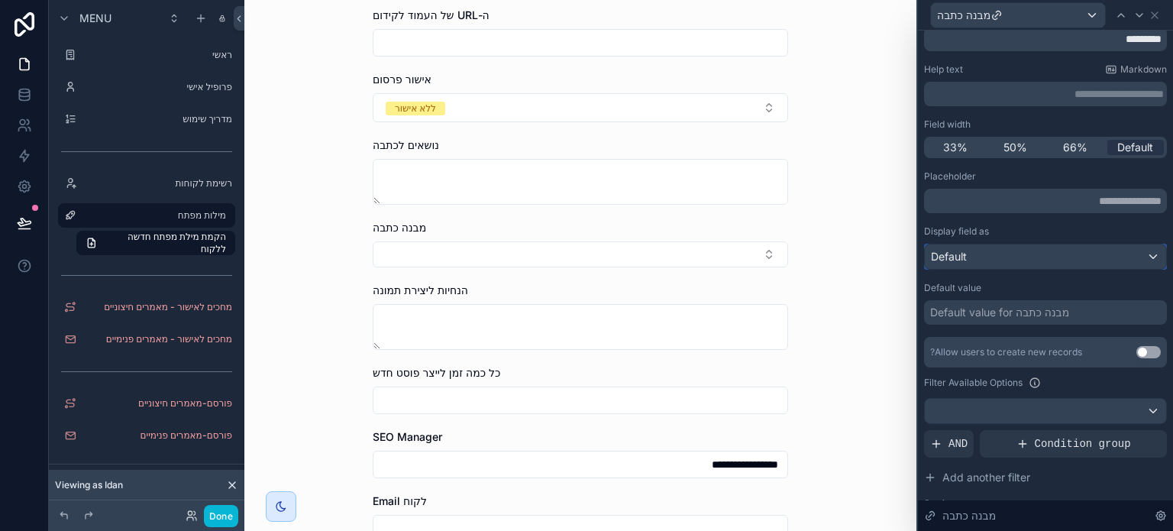
click at [1046, 259] on div "Default" at bounding box center [1045, 256] width 241 height 24
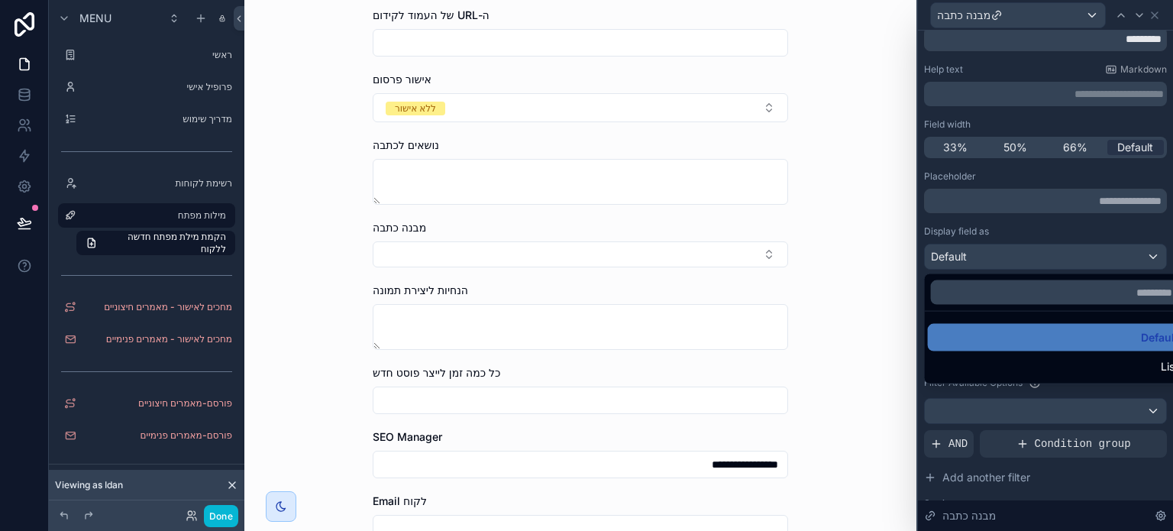
click at [1044, 363] on div "List" at bounding box center [1057, 366] width 241 height 18
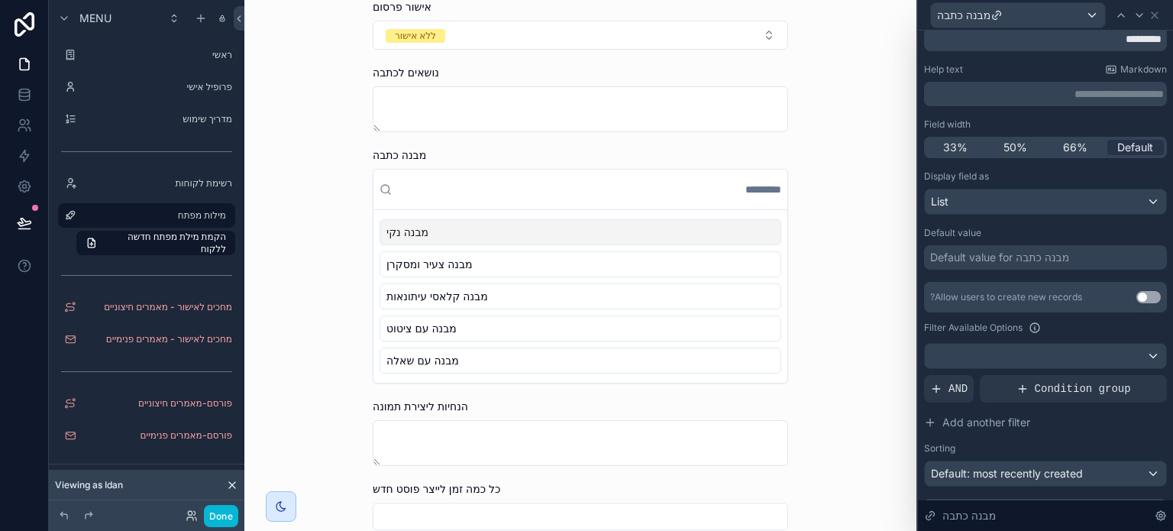
scroll to position [305, 0]
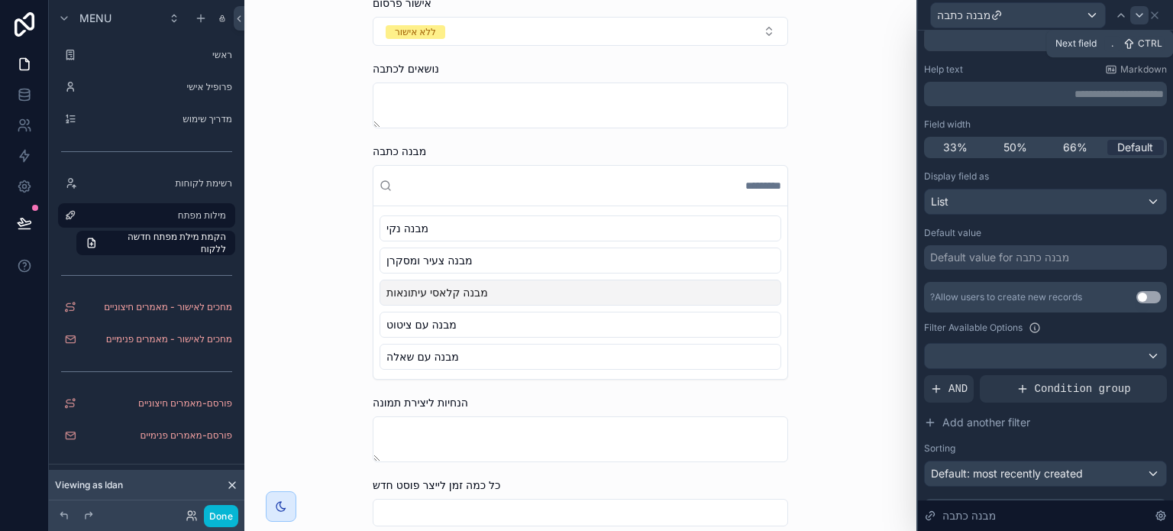
click at [1130, 15] on div at bounding box center [1139, 15] width 18 height 18
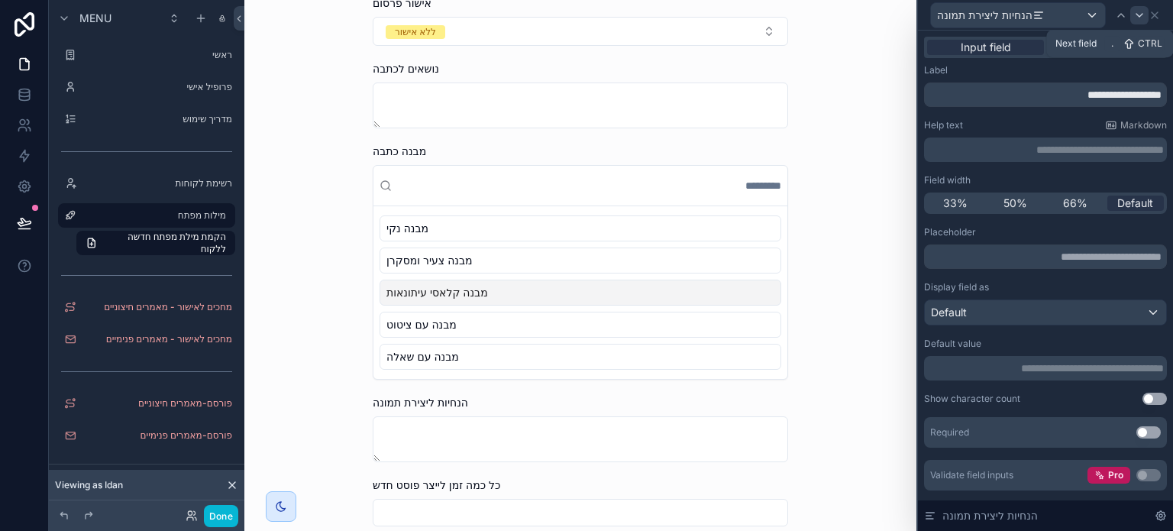
click at [1139, 9] on icon at bounding box center [1139, 15] width 12 height 12
click at [1043, 97] on input "**********" at bounding box center [1045, 94] width 243 height 24
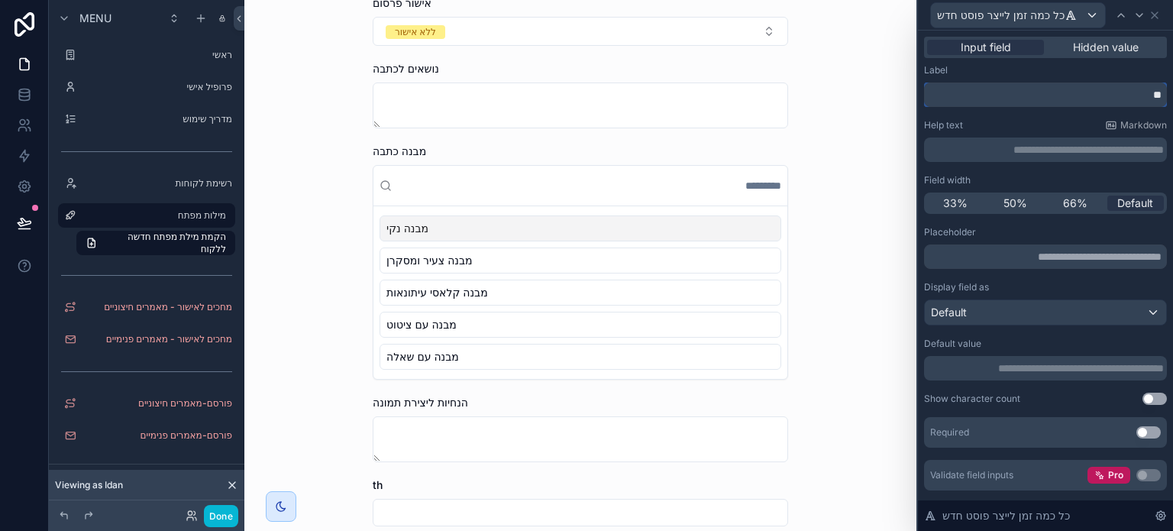
type input "*"
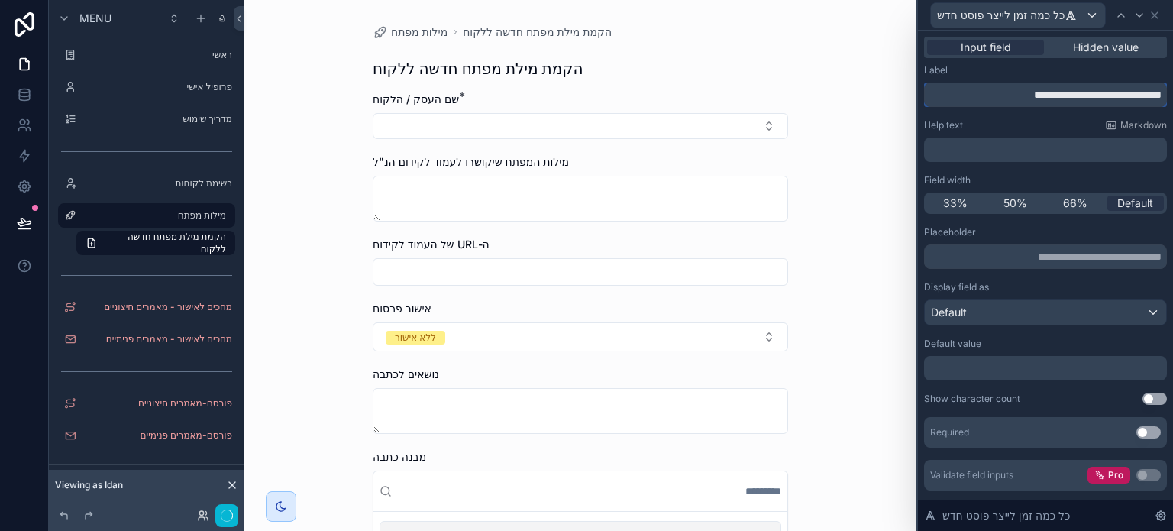
scroll to position [0, 0]
type input "**********"
click at [1041, 153] on p "**********" at bounding box center [1047, 149] width 234 height 15
click at [947, 131] on div "**********" at bounding box center [1045, 140] width 243 height 43
click at [1020, 151] on p "**********" at bounding box center [1047, 149] width 234 height 15
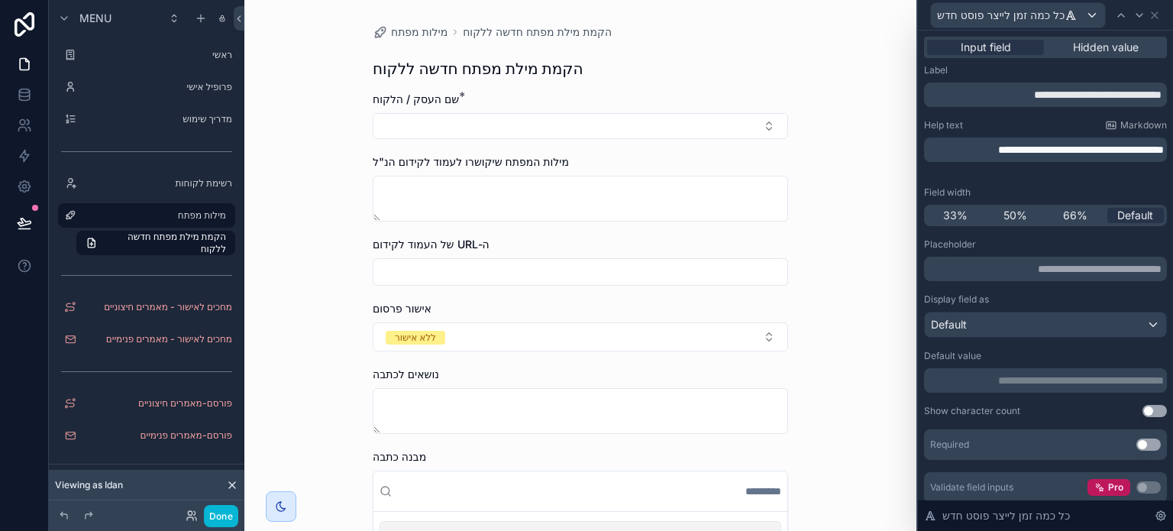
click at [863, 105] on div "**********" at bounding box center [580, 265] width 672 height 531
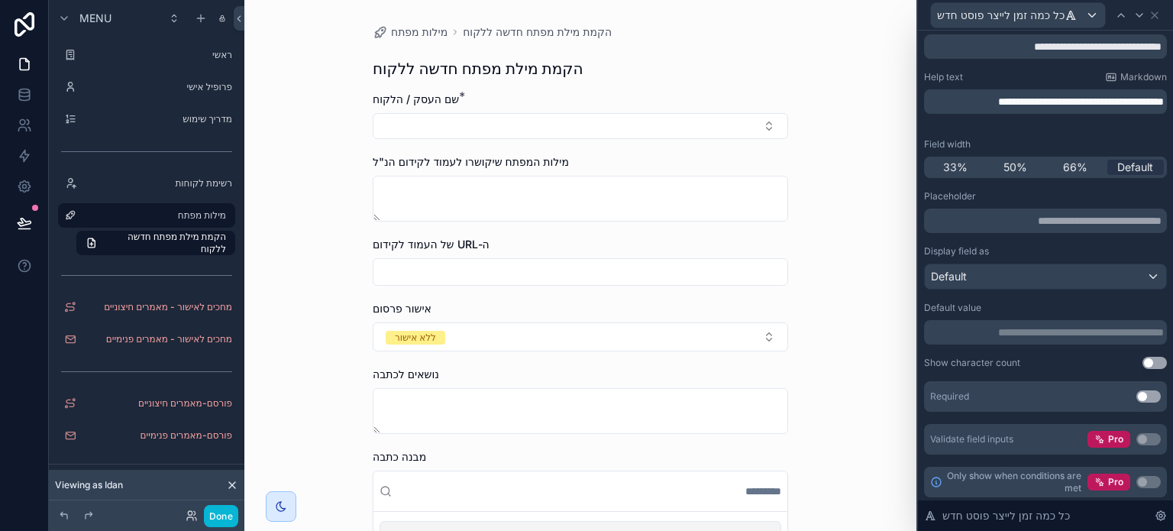
scroll to position [50, 0]
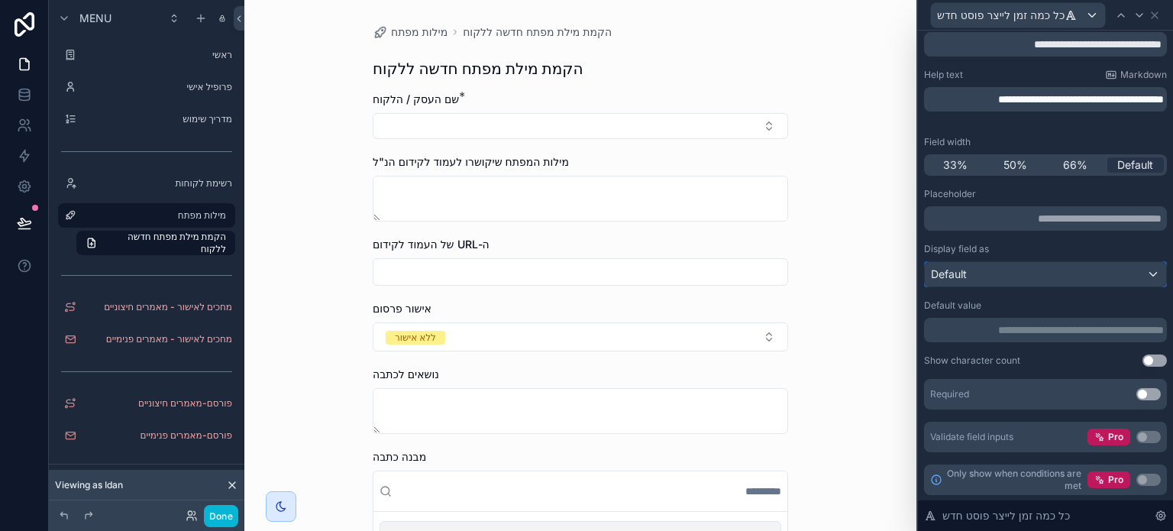
click at [999, 277] on div "Default" at bounding box center [1045, 274] width 241 height 24
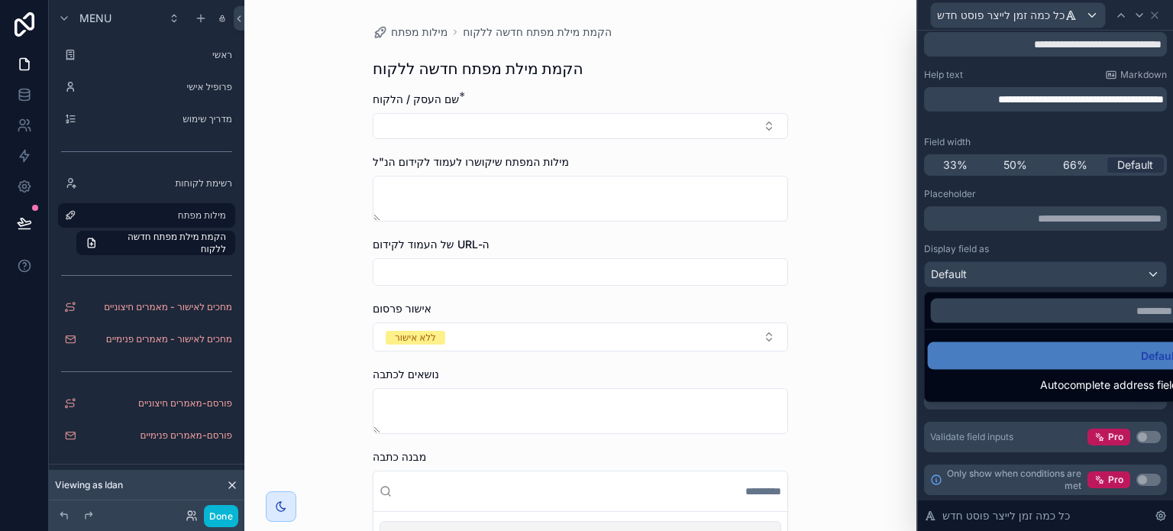
click at [999, 277] on div at bounding box center [1045, 265] width 255 height 531
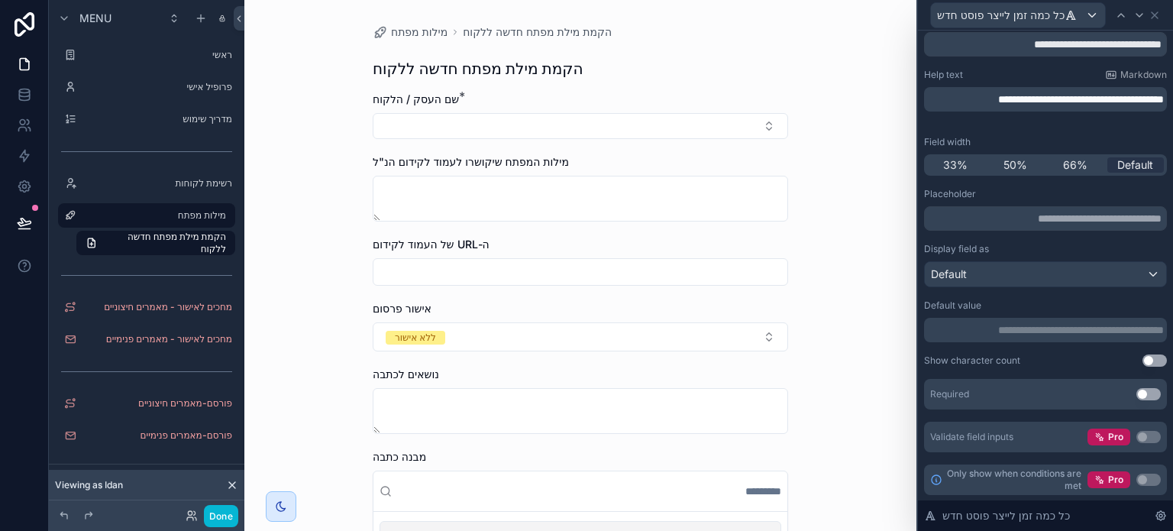
click at [973, 332] on p "**********" at bounding box center [1047, 329] width 234 height 15
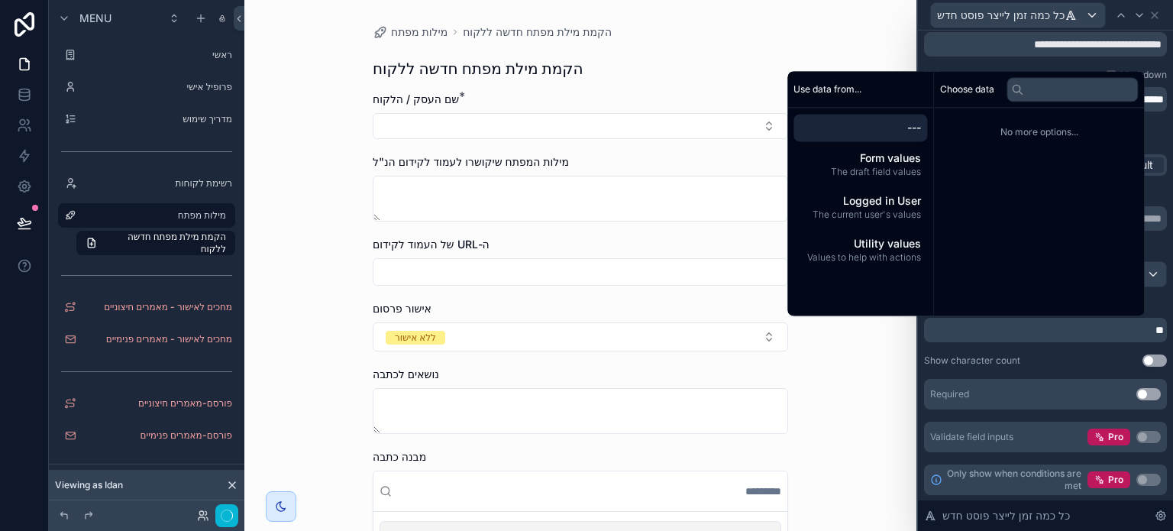
scroll to position [0, 0]
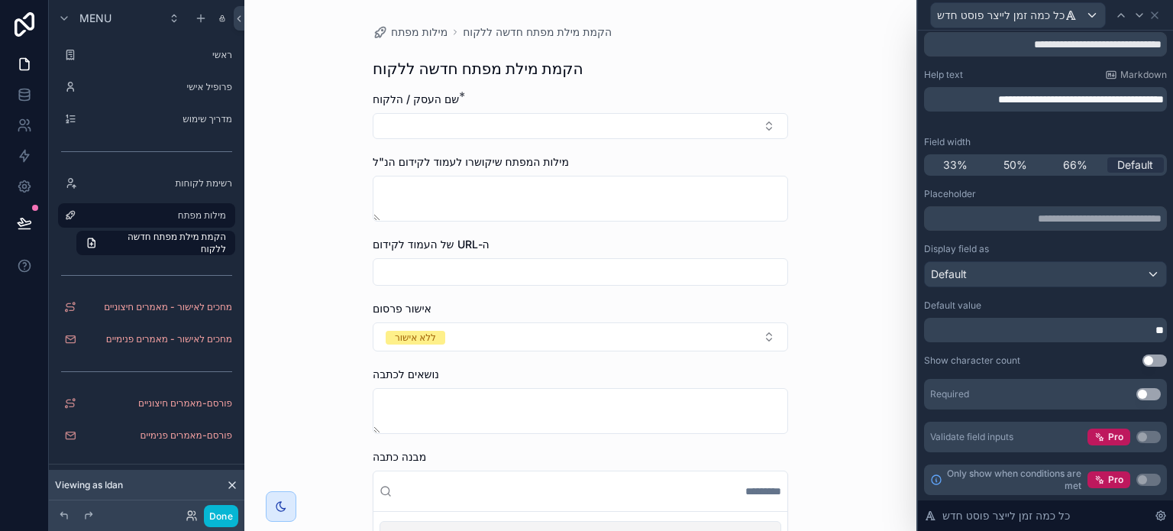
click at [971, 332] on p "**" at bounding box center [1047, 329] width 234 height 15
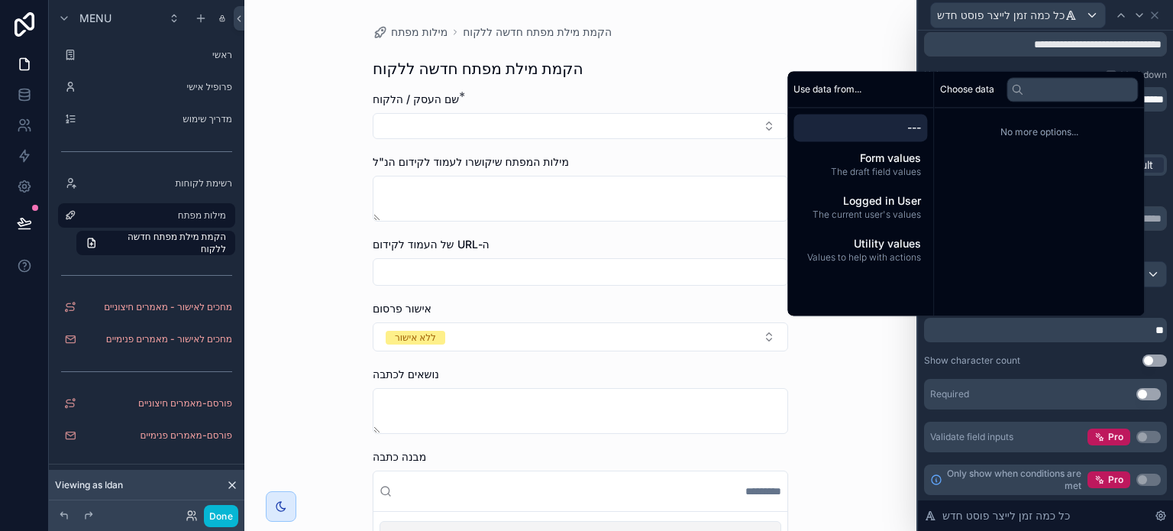
click at [966, 350] on div "Placeholder Display field as Default Default value ** Show character count Use …" at bounding box center [1045, 320] width 243 height 264
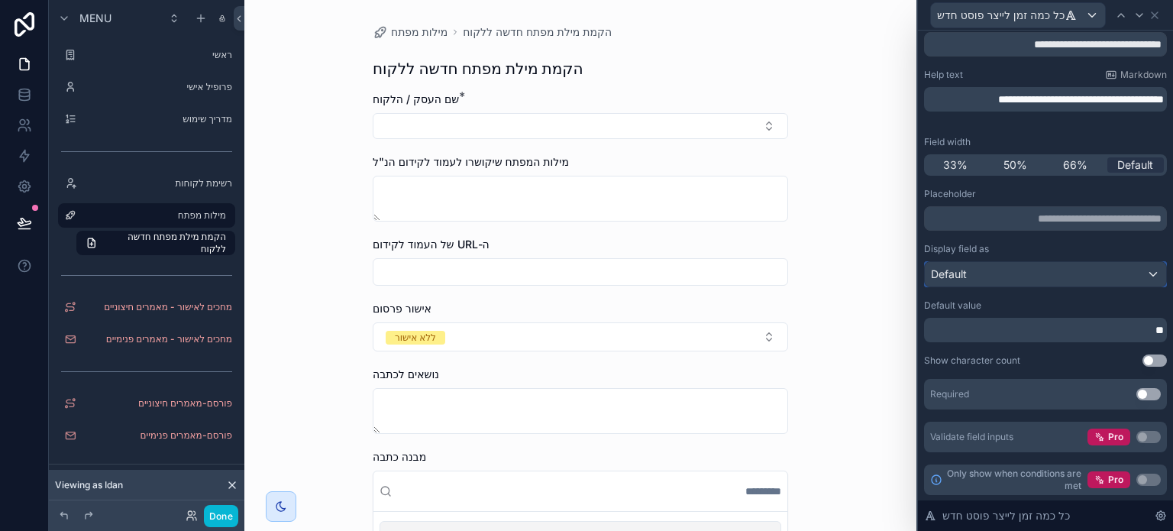
click at [978, 279] on div "Default" at bounding box center [1045, 274] width 241 height 24
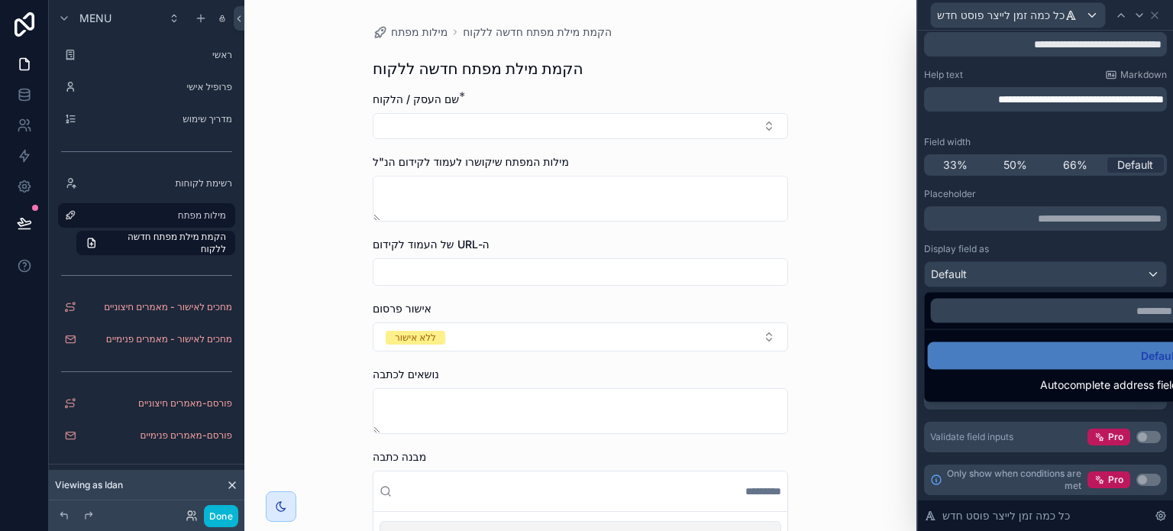
click at [977, 277] on div at bounding box center [1045, 265] width 255 height 531
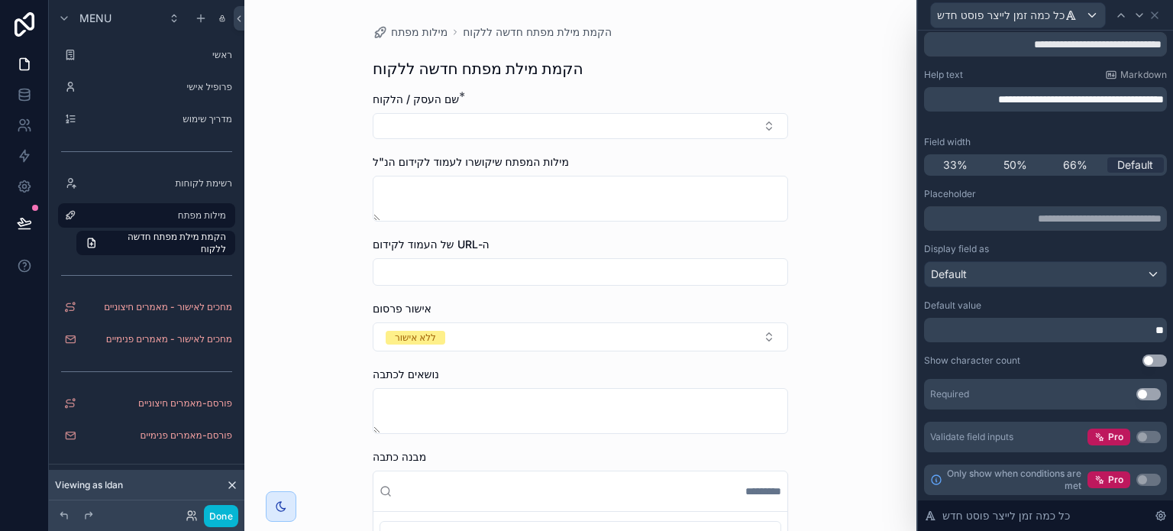
click at [1054, 302] on div "Default value" at bounding box center [1045, 305] width 243 height 12
click at [1142, 18] on icon at bounding box center [1139, 15] width 12 height 12
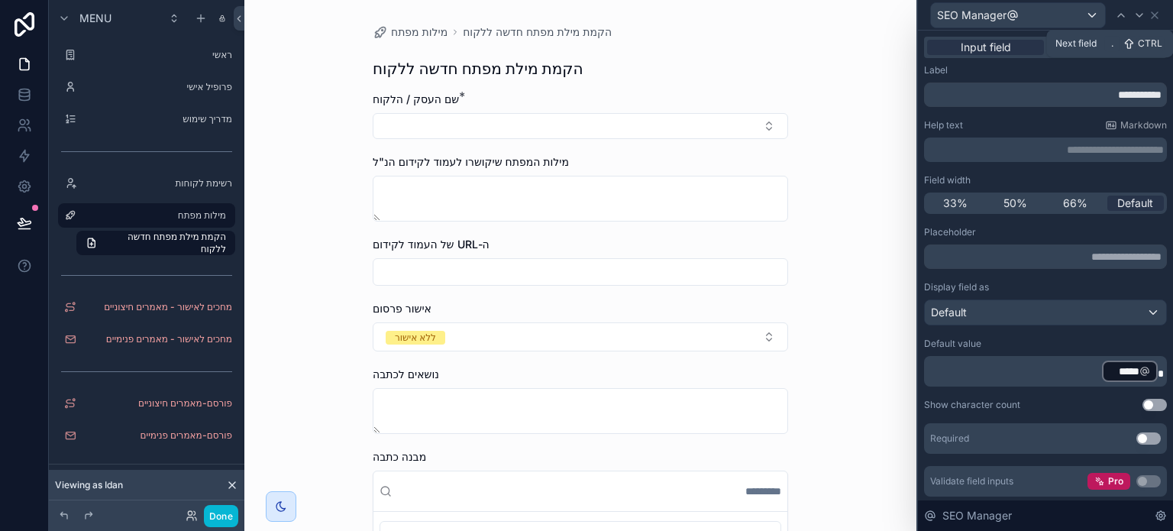
click at [1142, 18] on icon at bounding box center [1139, 15] width 12 height 12
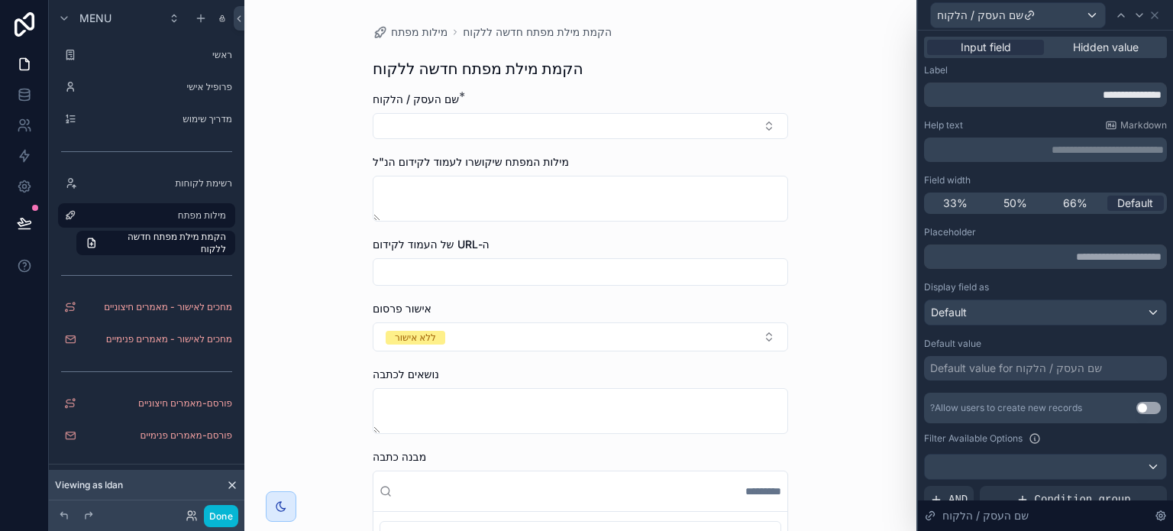
click at [1070, 360] on div "Default value for שם העסק / הלקוח" at bounding box center [1016, 367] width 172 height 15
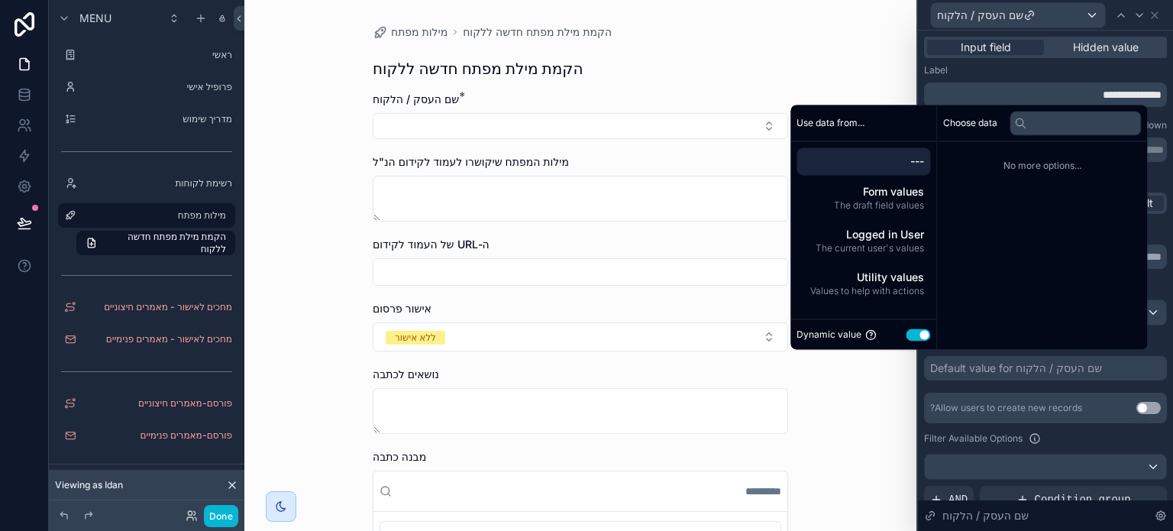
click at [941, 384] on div "Placeholder Display field as Default Default value Default value for שם העסק / …" at bounding box center [1045, 448] width 243 height 444
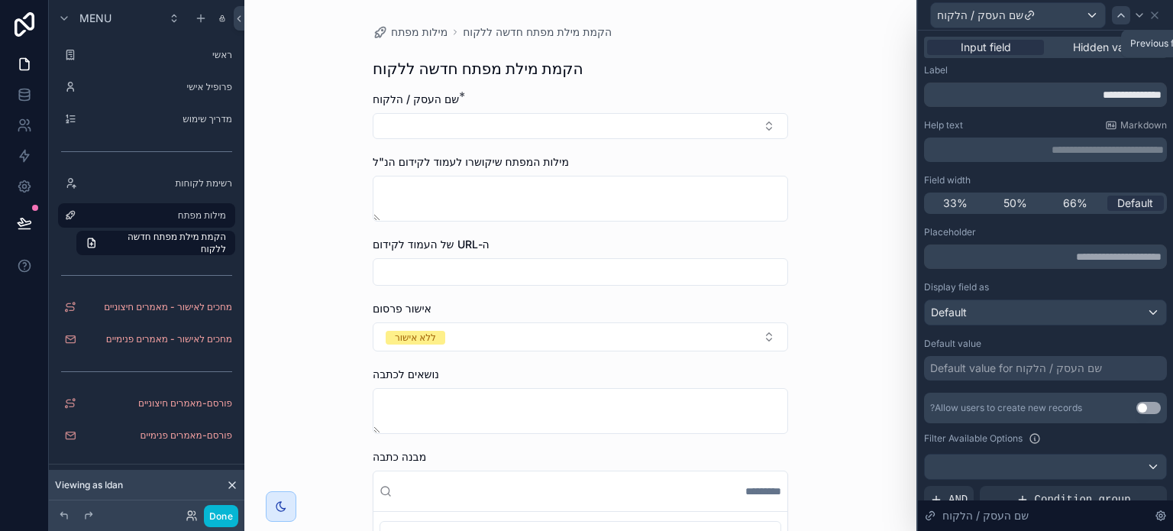
click at [1126, 18] on icon at bounding box center [1121, 15] width 12 height 12
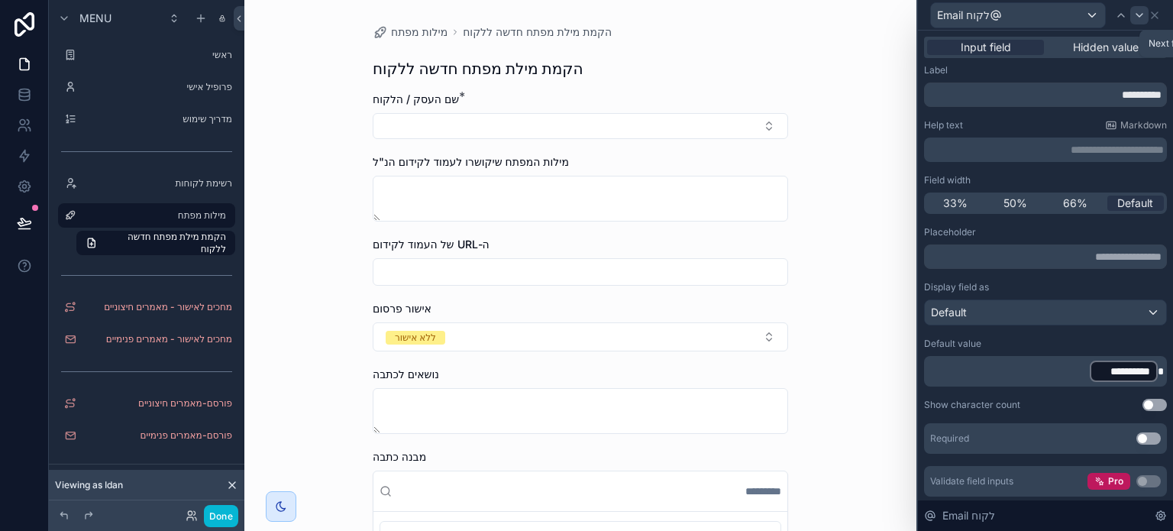
click at [1136, 15] on icon at bounding box center [1139, 15] width 12 height 12
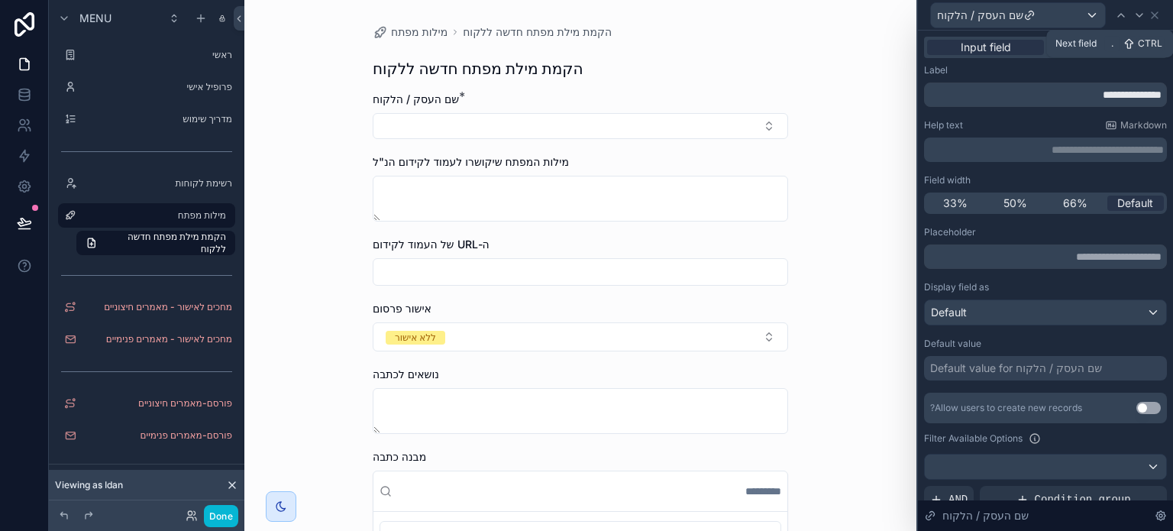
click at [1136, 15] on icon at bounding box center [1139, 15] width 12 height 12
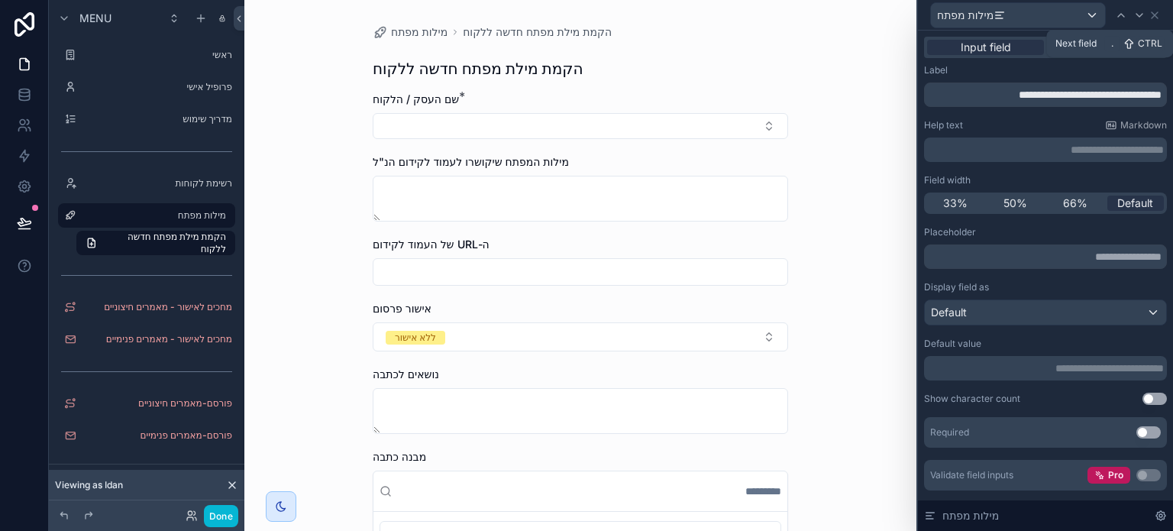
click at [1136, 15] on icon at bounding box center [1139, 15] width 12 height 12
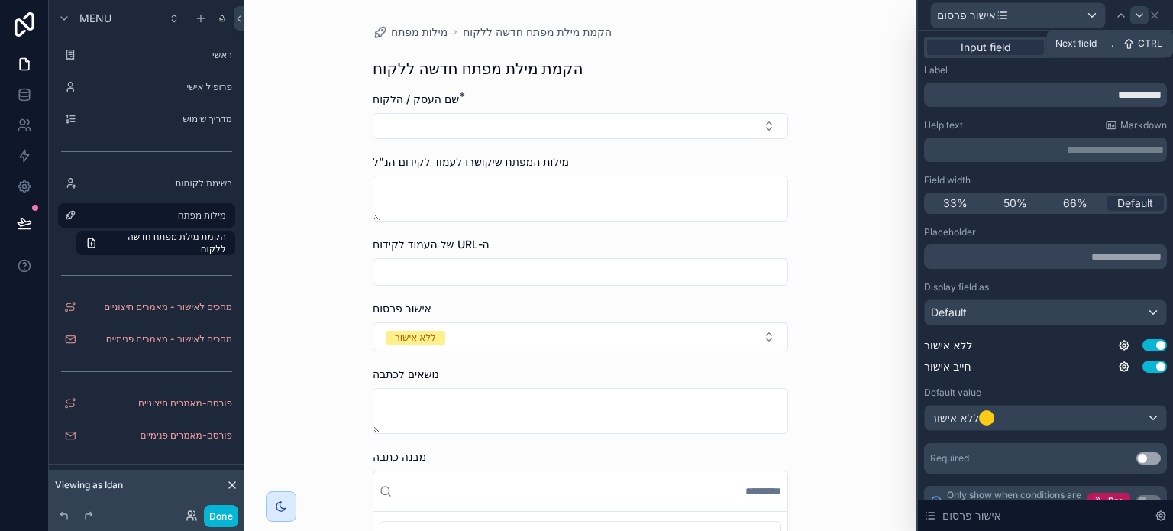
click at [1132, 6] on div at bounding box center [1139, 15] width 18 height 18
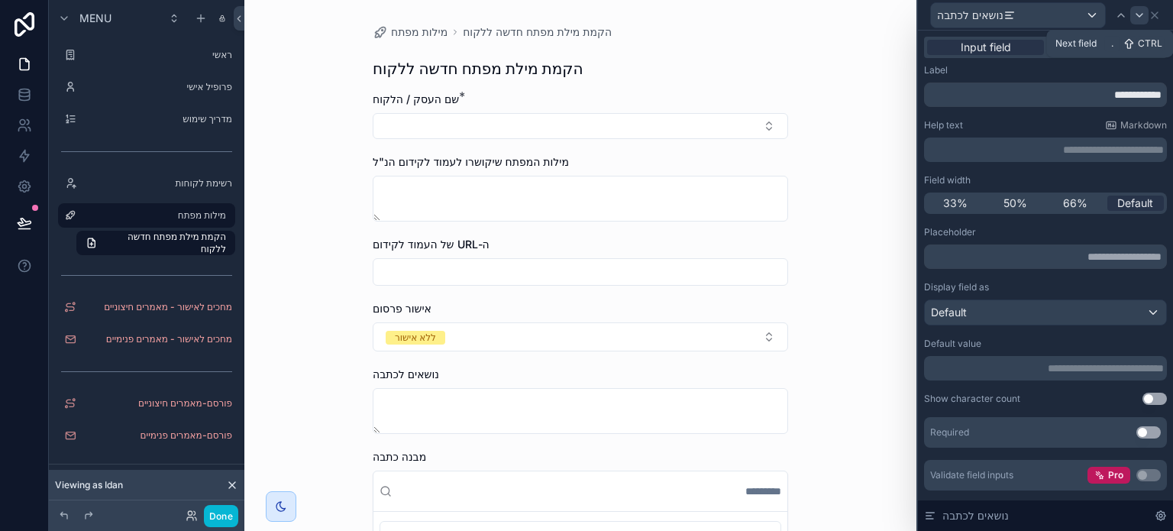
click at [1130, 10] on div at bounding box center [1139, 15] width 18 height 18
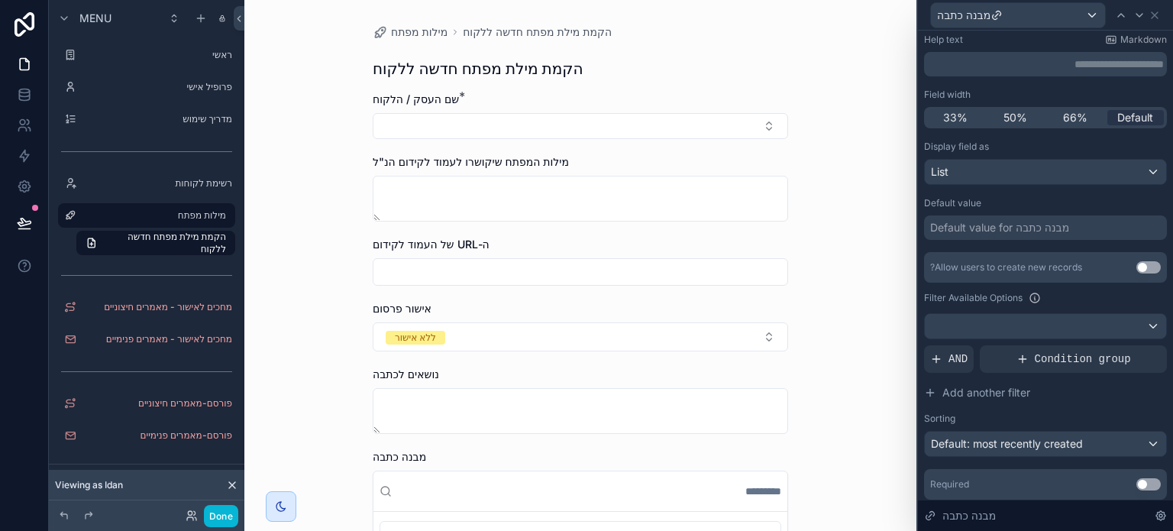
scroll to position [132, 0]
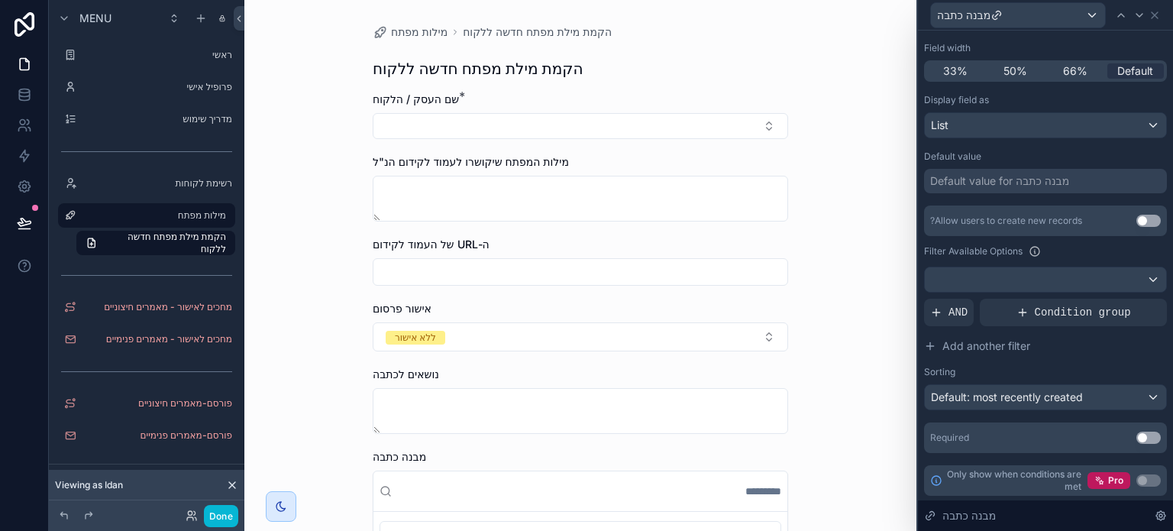
click at [1136, 438] on button "Use setting" at bounding box center [1148, 437] width 24 height 12
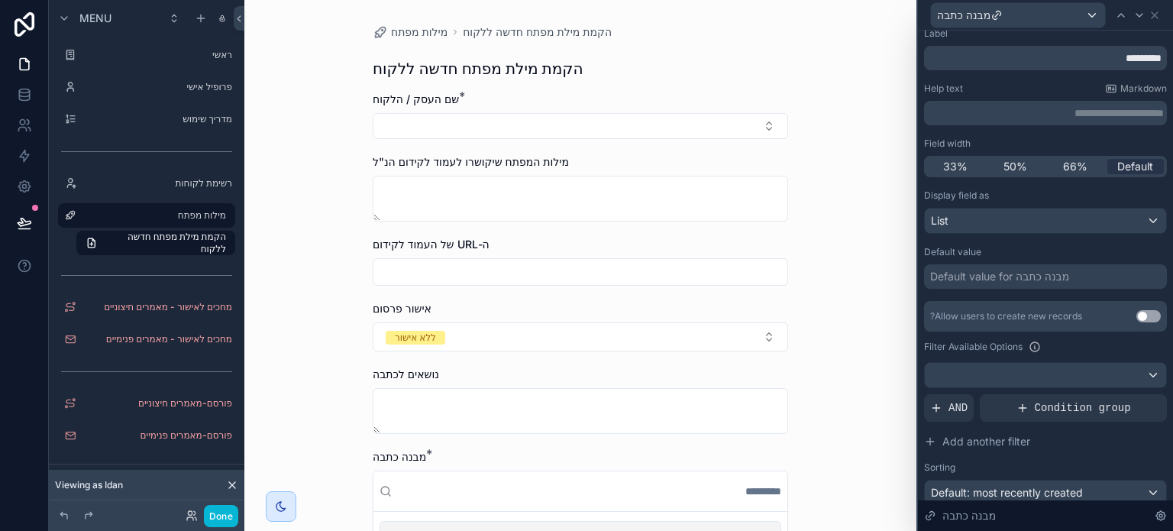
scroll to position [0, 0]
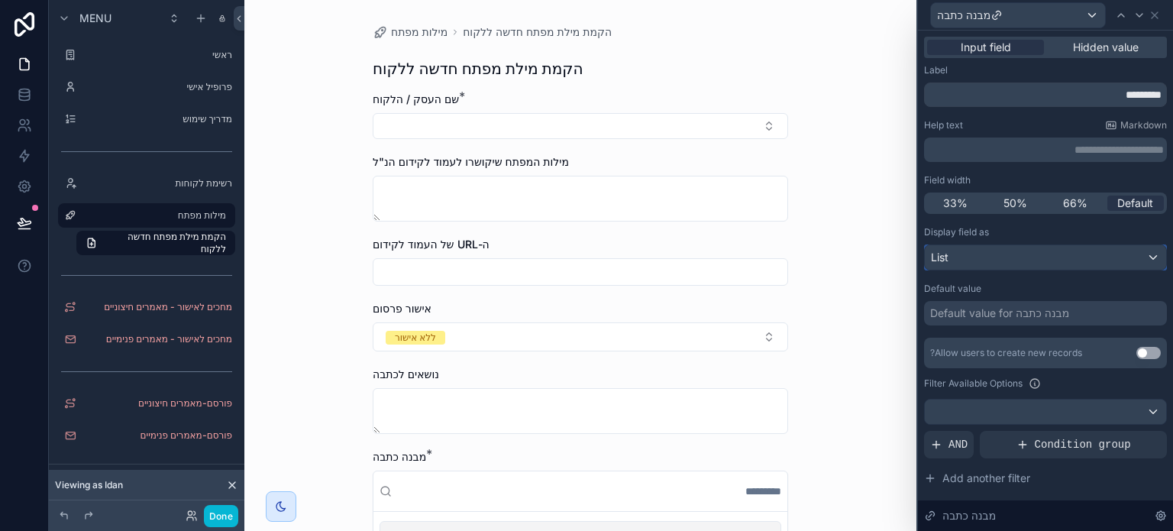
click at [988, 256] on div "List" at bounding box center [1045, 257] width 241 height 24
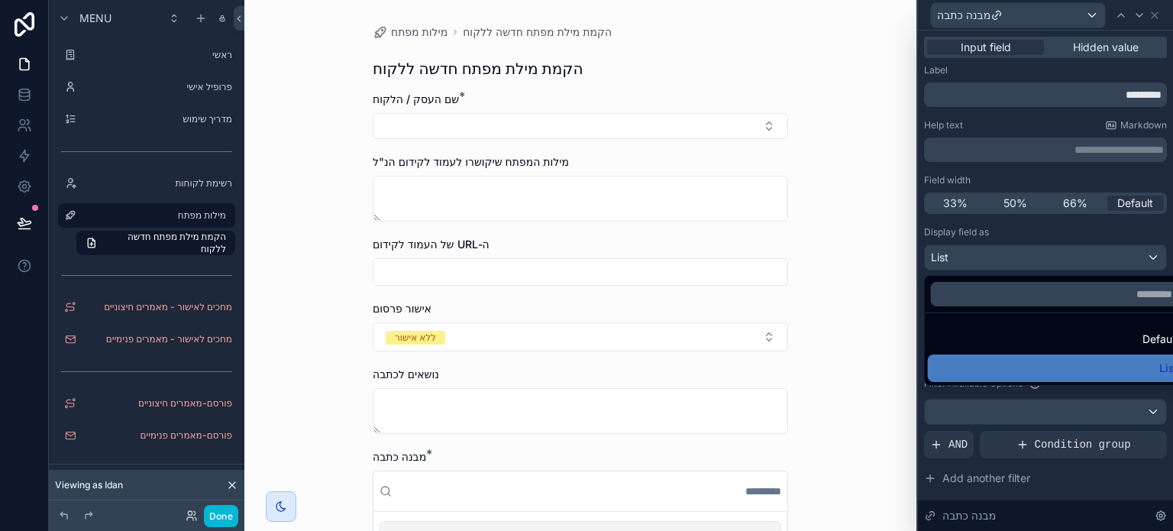
click at [1025, 234] on div at bounding box center [1045, 265] width 255 height 531
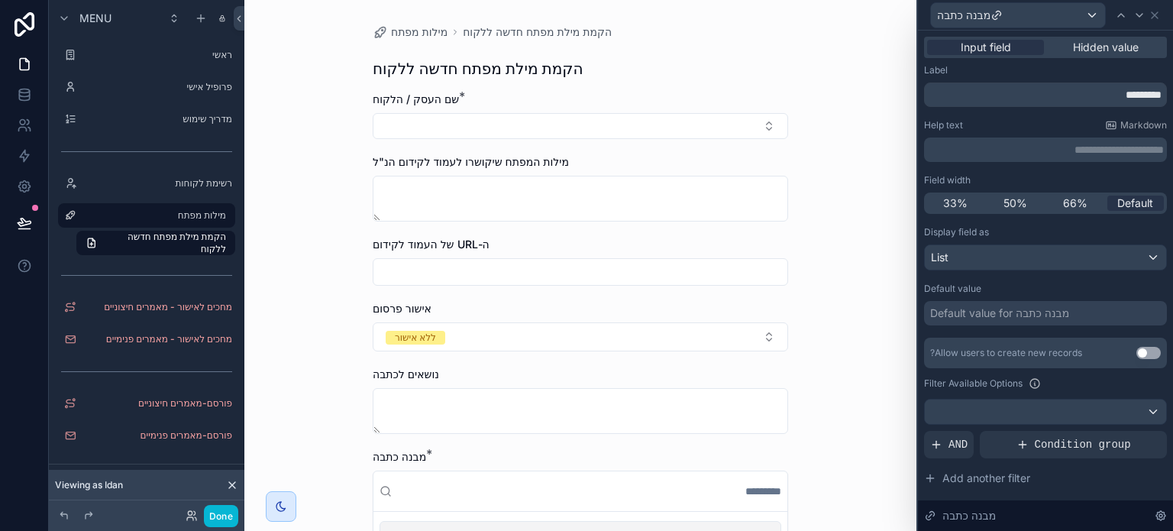
click at [971, 319] on div "Default value for מבנה כתבה" at bounding box center [999, 312] width 139 height 15
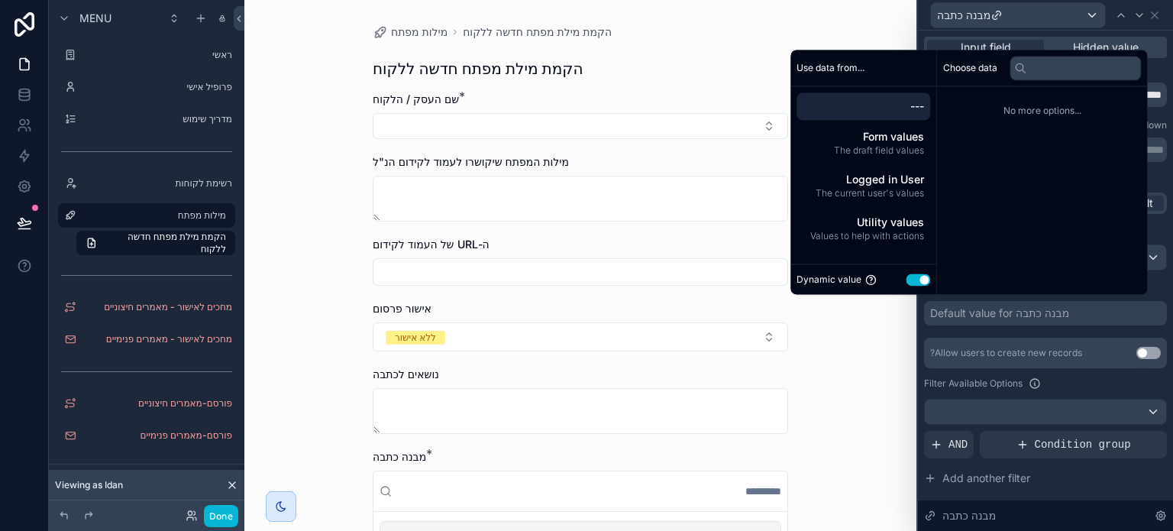
click at [906, 281] on button "Use setting" at bounding box center [917, 279] width 24 height 12
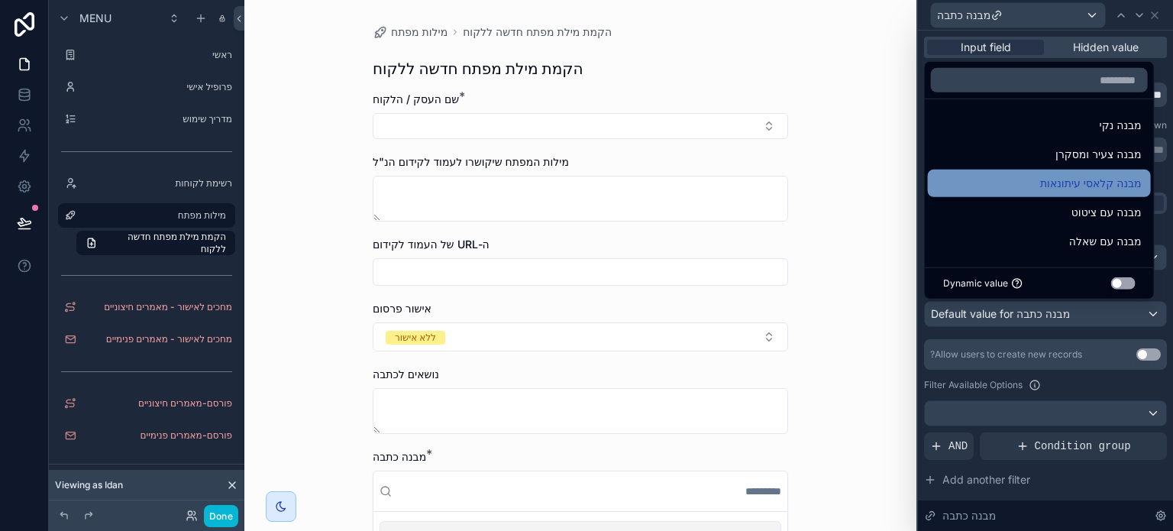
click at [1006, 178] on div "מבנה קלאסי עיתונאות" at bounding box center [1039, 183] width 205 height 18
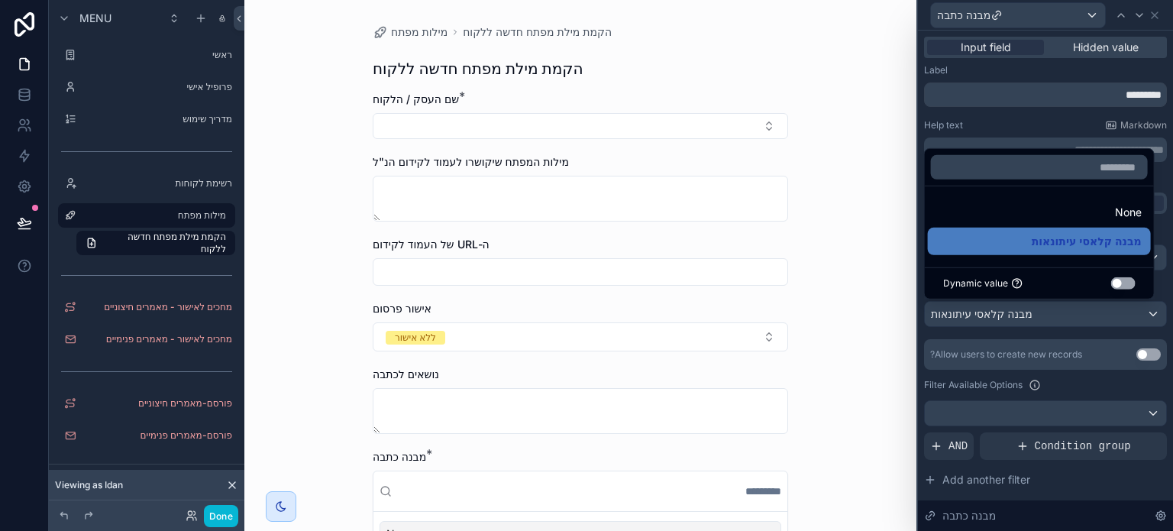
click at [921, 281] on div "**********" at bounding box center [1045, 364] width 255 height 666
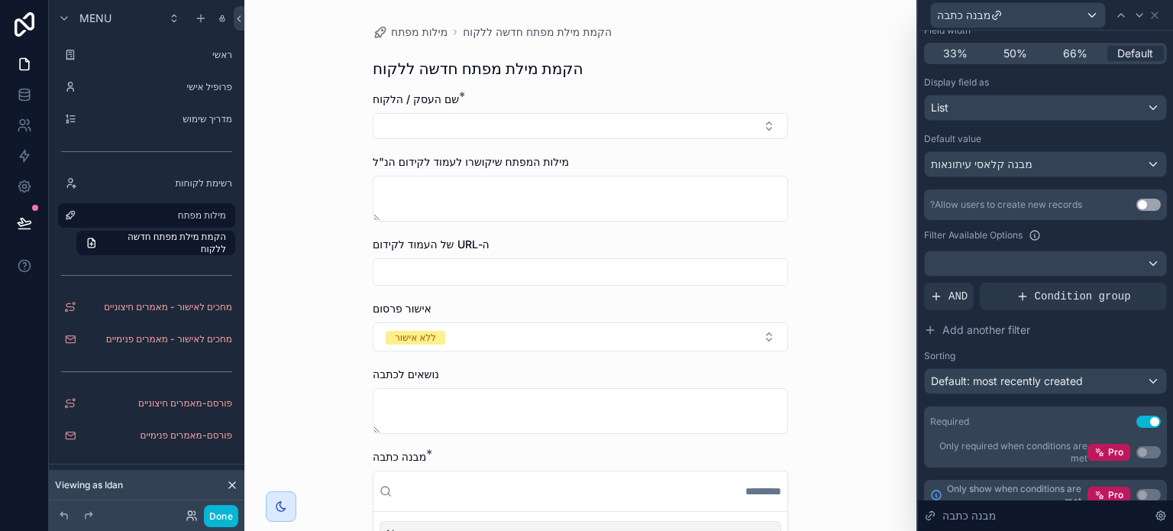
scroll to position [164, 0]
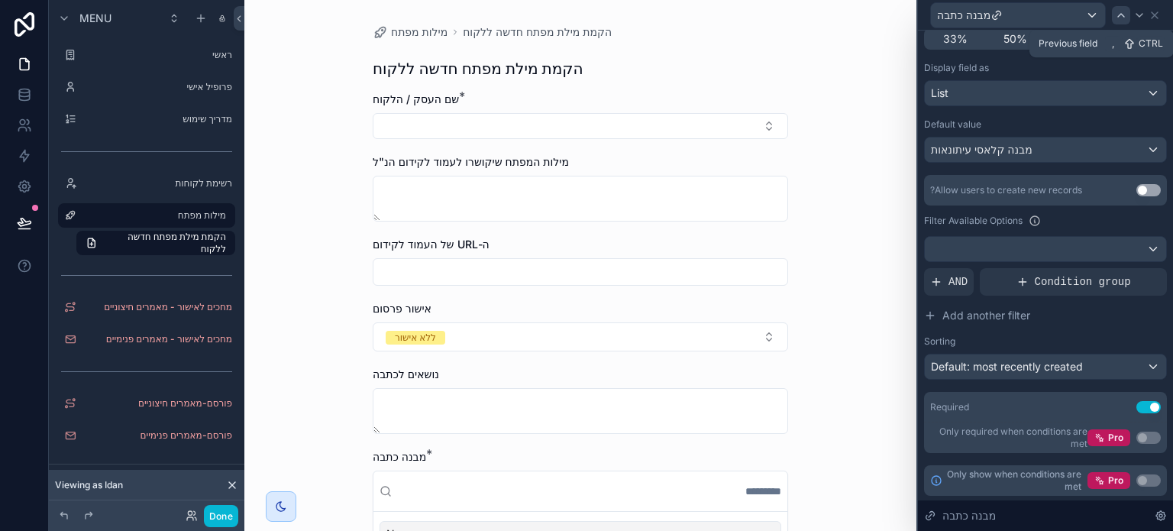
click at [1121, 18] on icon at bounding box center [1121, 15] width 12 height 12
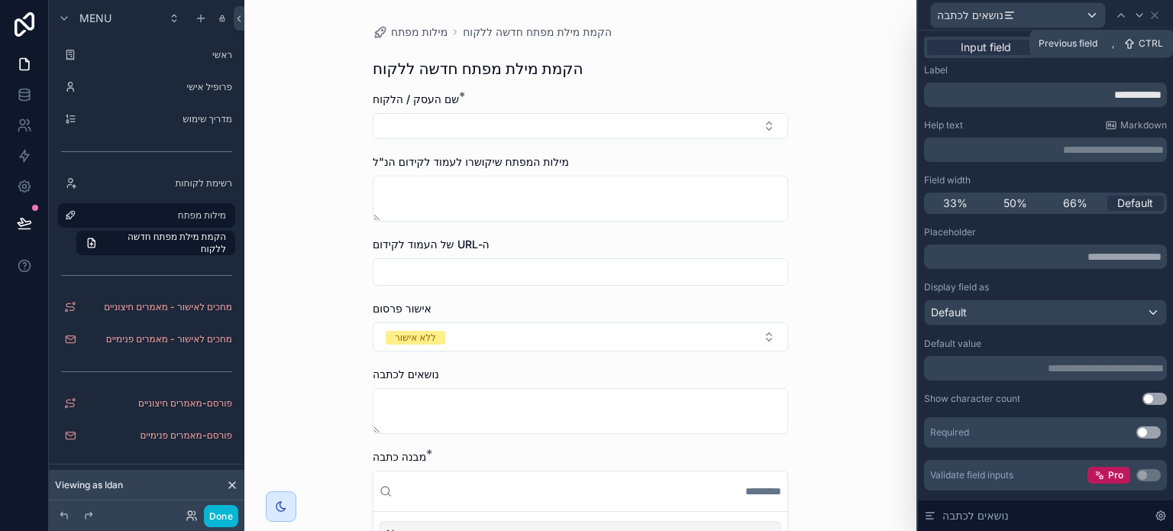
click at [1087, 155] on p "**********" at bounding box center [1047, 149] width 234 height 15
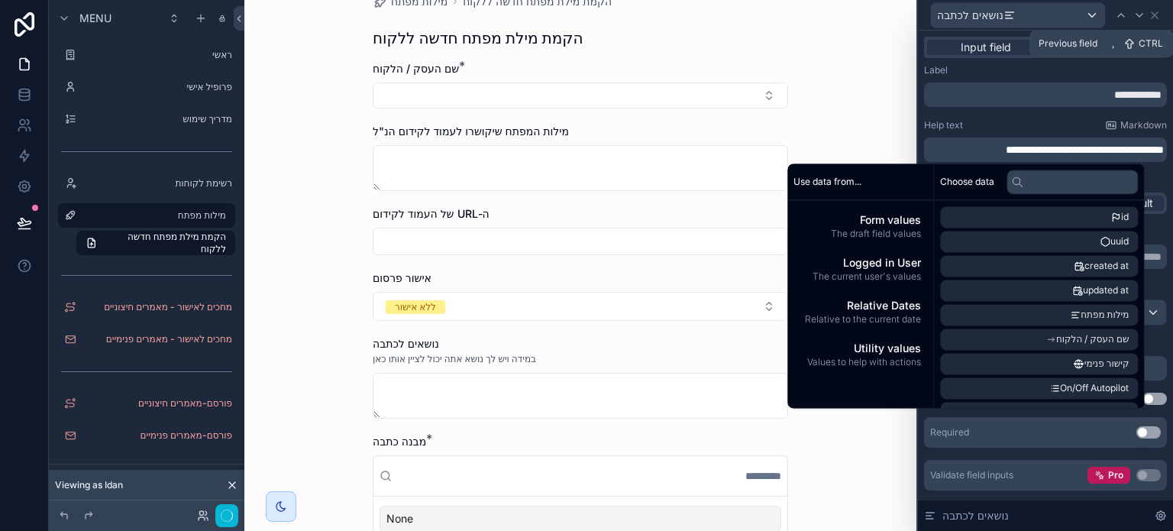
scroll to position [0, 0]
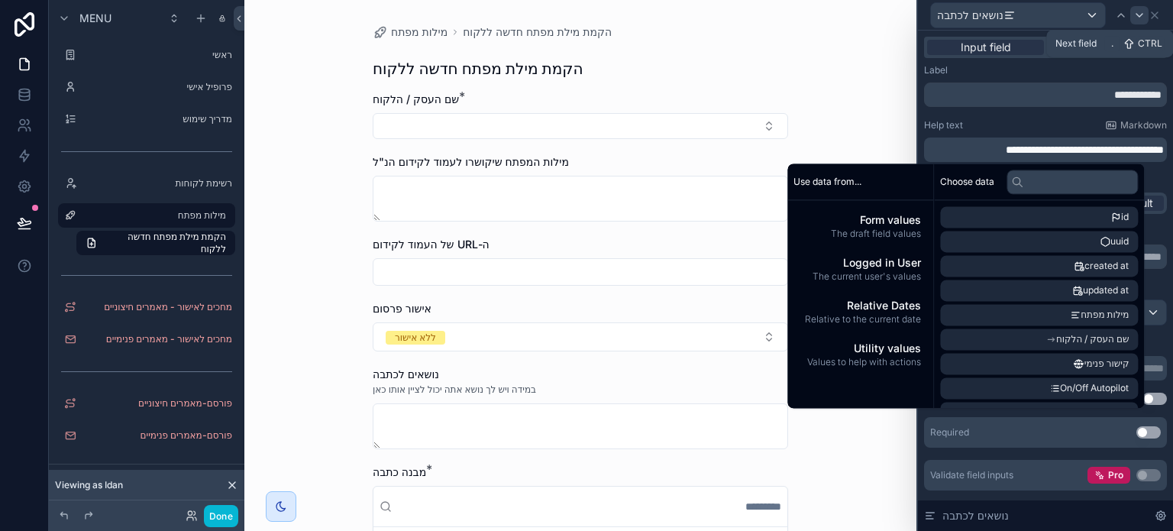
click at [1131, 18] on div at bounding box center [1139, 15] width 18 height 18
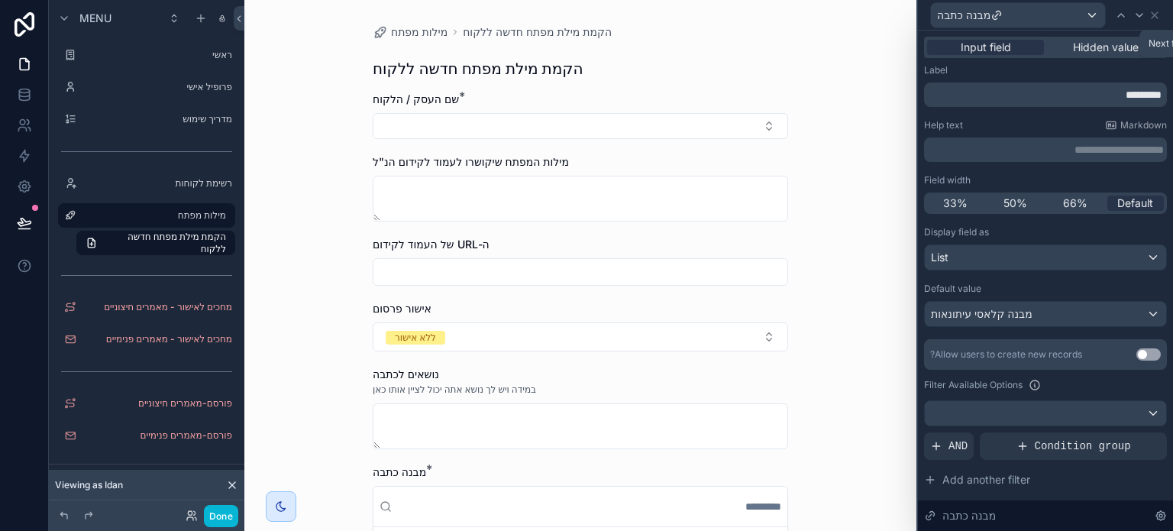
click at [1131, 18] on div at bounding box center [1139, 15] width 18 height 18
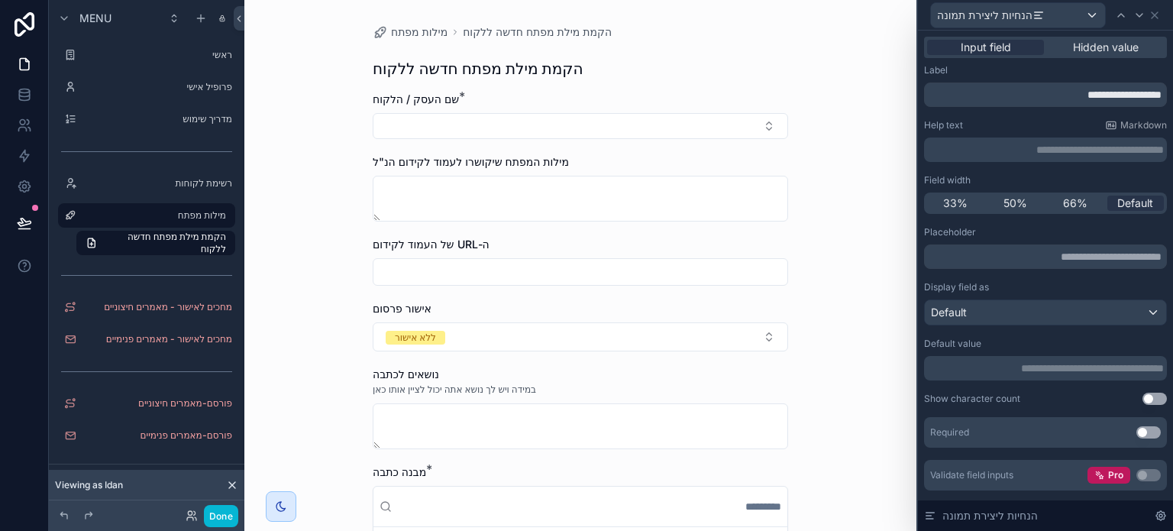
click at [1096, 152] on p "**********" at bounding box center [1047, 149] width 234 height 15
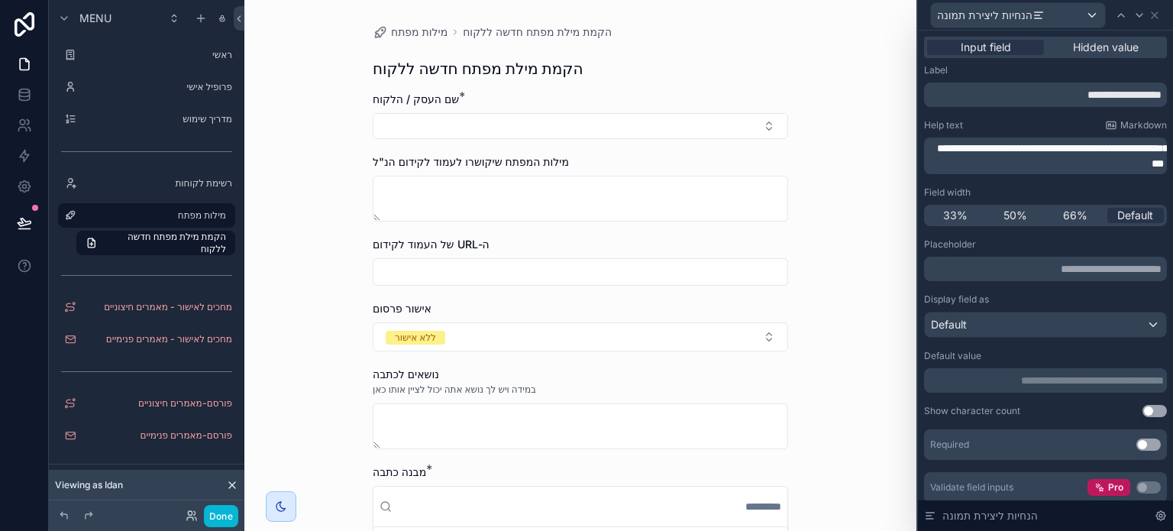
click at [1053, 121] on div "Help text Markdown" at bounding box center [1045, 125] width 243 height 12
click at [1138, 21] on icon at bounding box center [1139, 15] width 12 height 12
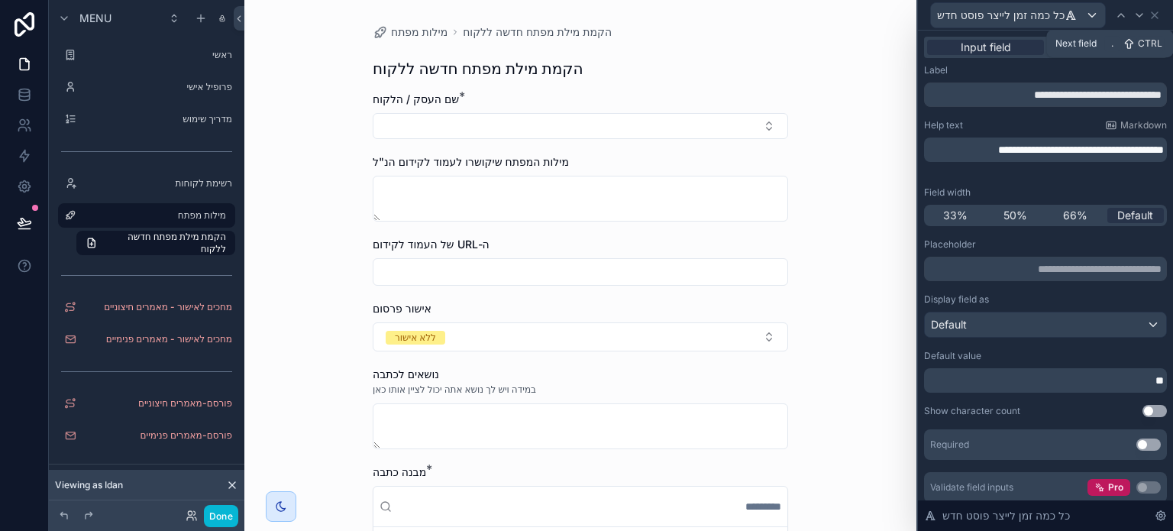
click at [1136, 445] on button "Use setting" at bounding box center [1148, 444] width 24 height 12
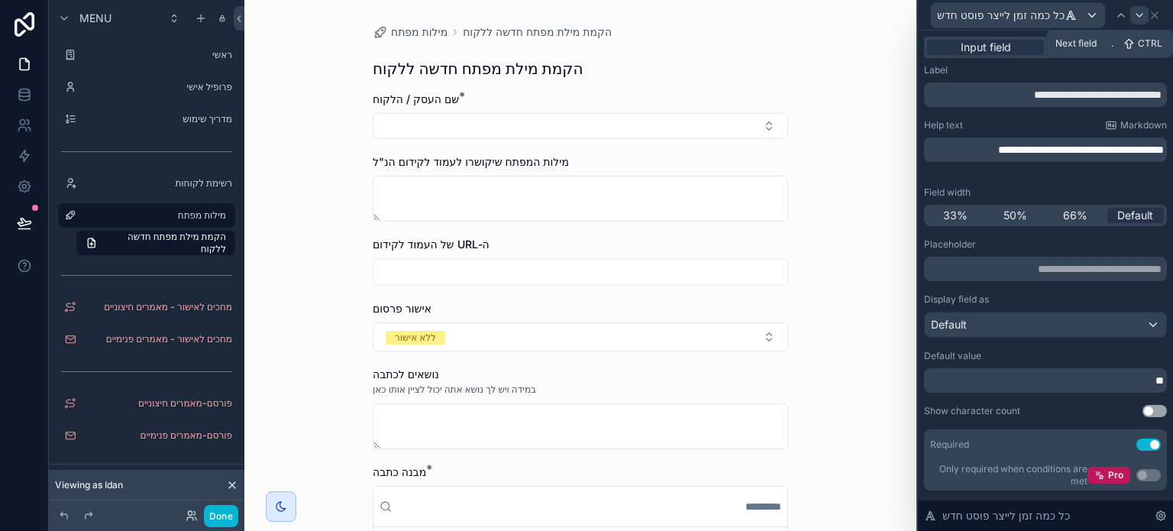
click at [1133, 15] on icon at bounding box center [1139, 15] width 12 height 12
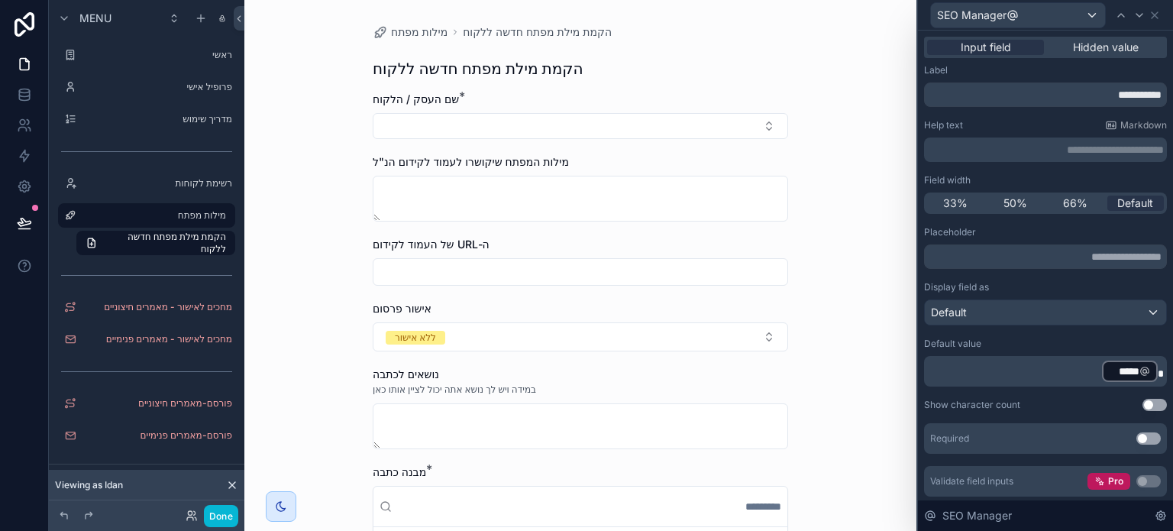
click at [1136, 440] on button "Use setting" at bounding box center [1148, 438] width 24 height 12
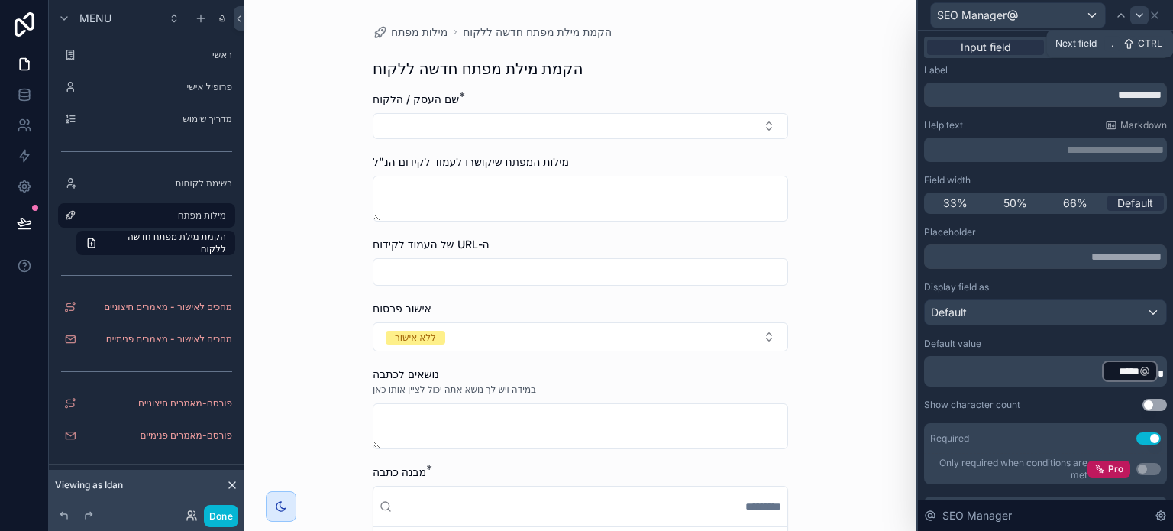
click at [1134, 16] on icon at bounding box center [1139, 15] width 12 height 12
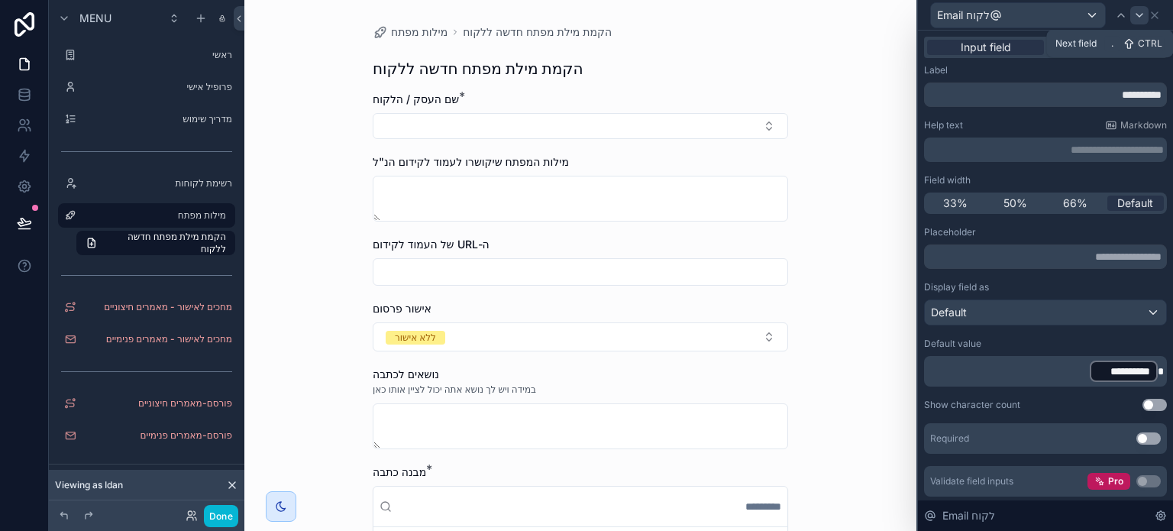
click at [1136, 16] on icon at bounding box center [1139, 15] width 12 height 12
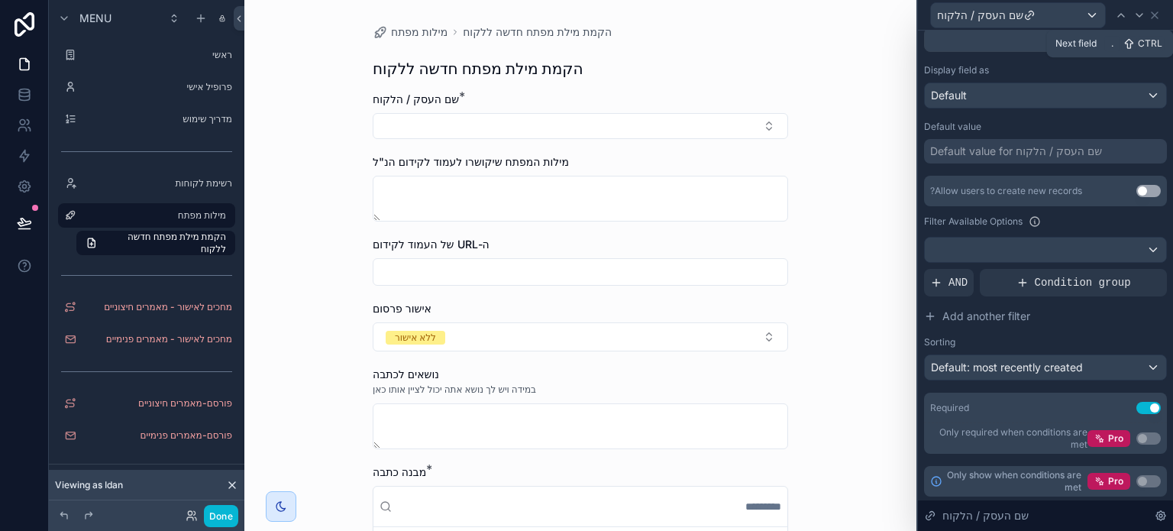
scroll to position [218, 0]
click at [1144, 18] on icon at bounding box center [1139, 15] width 12 height 12
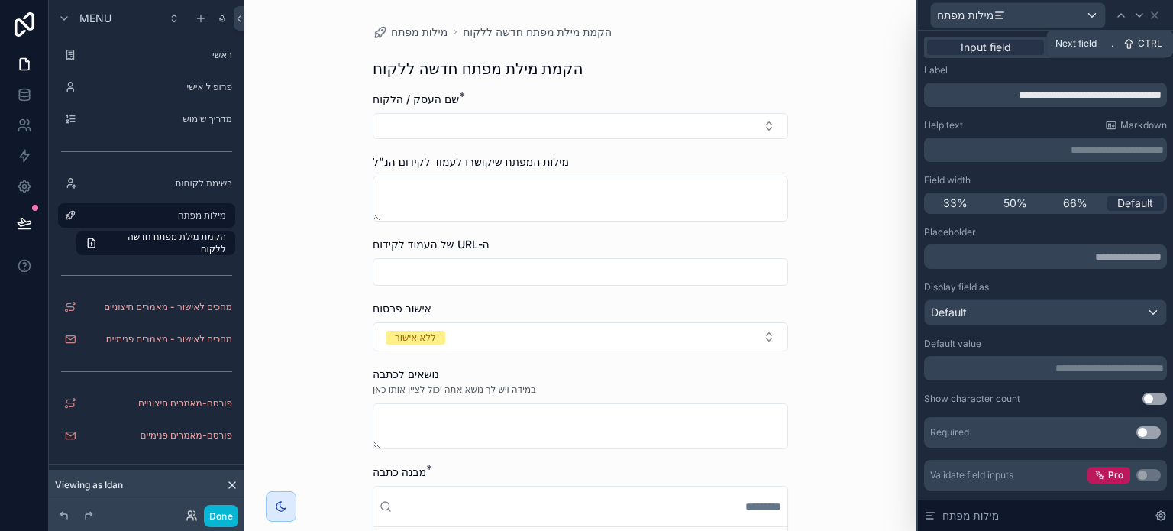
drag, startPoint x: 1131, startPoint y: 430, endPoint x: 1107, endPoint y: 428, distance: 23.8
click at [1136, 431] on button "Use setting" at bounding box center [1148, 432] width 24 height 12
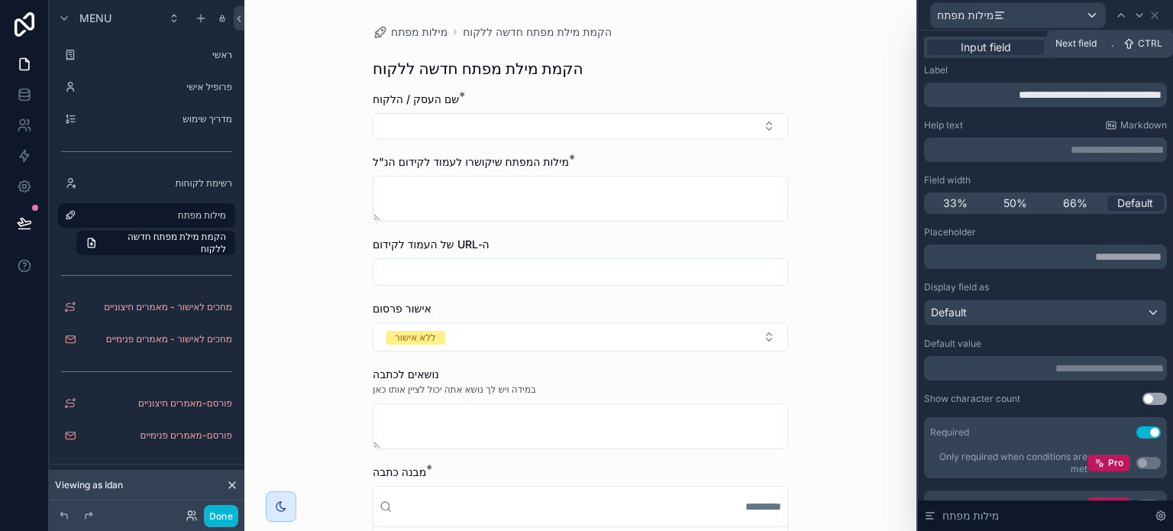
scroll to position [0, 0]
click at [1138, 14] on icon at bounding box center [1139, 15] width 12 height 12
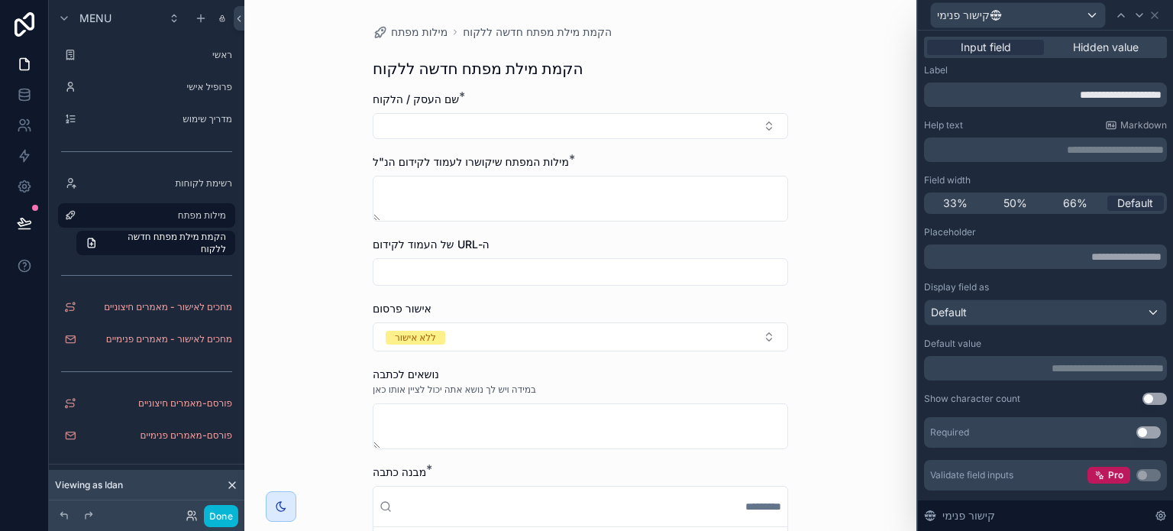
click at [1136, 432] on button "Use setting" at bounding box center [1148, 432] width 24 height 12
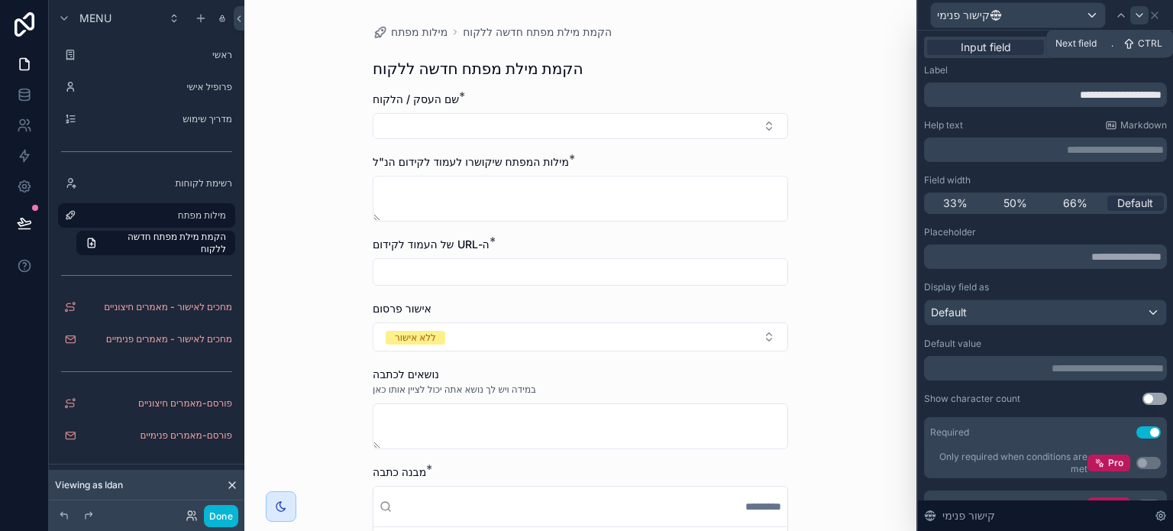
click at [1135, 13] on icon at bounding box center [1139, 15] width 12 height 12
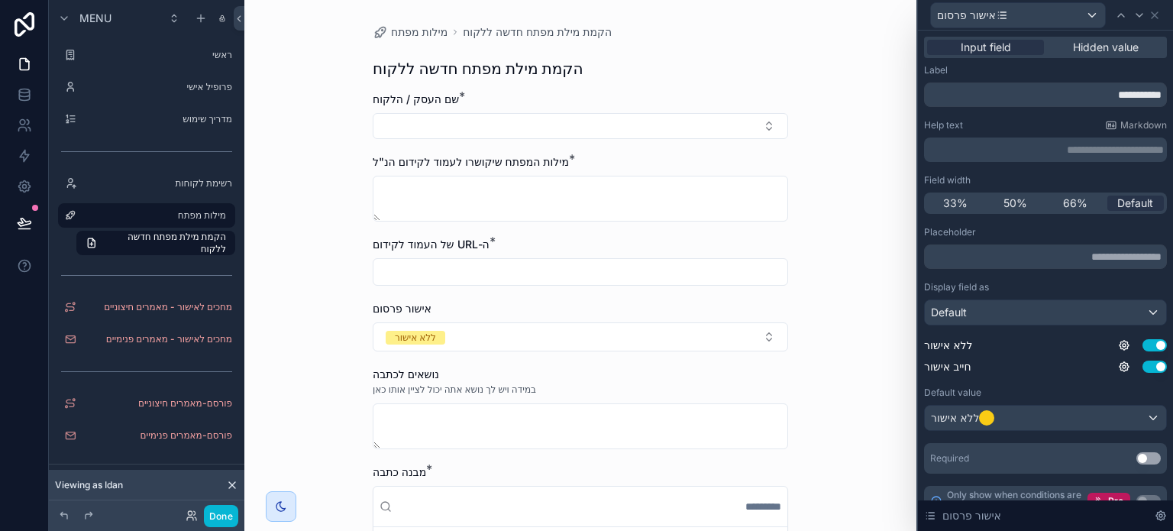
click at [1136, 458] on button "Use setting" at bounding box center [1148, 458] width 24 height 12
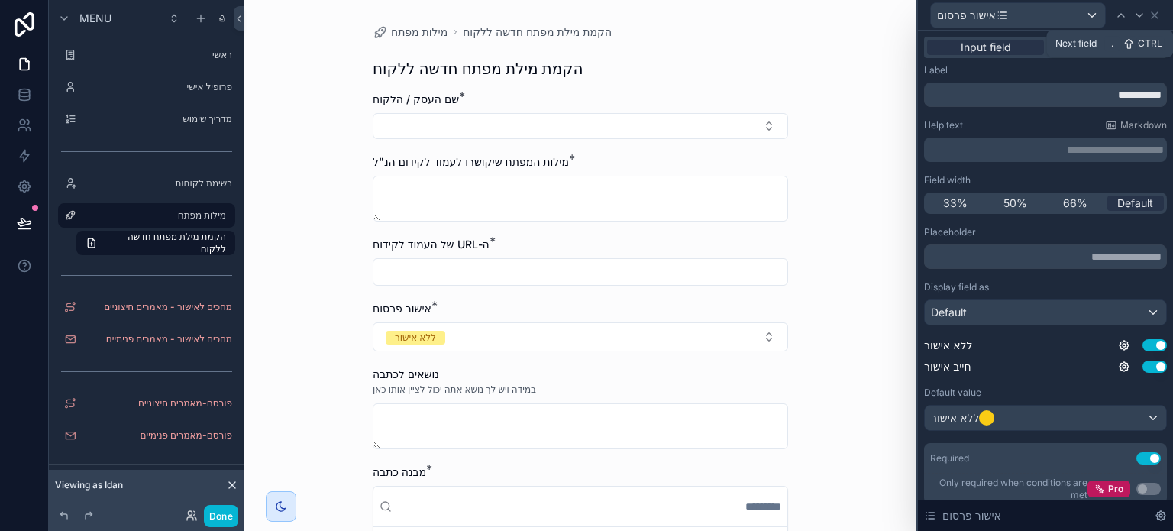
click at [1139, 18] on icon at bounding box center [1139, 15] width 12 height 12
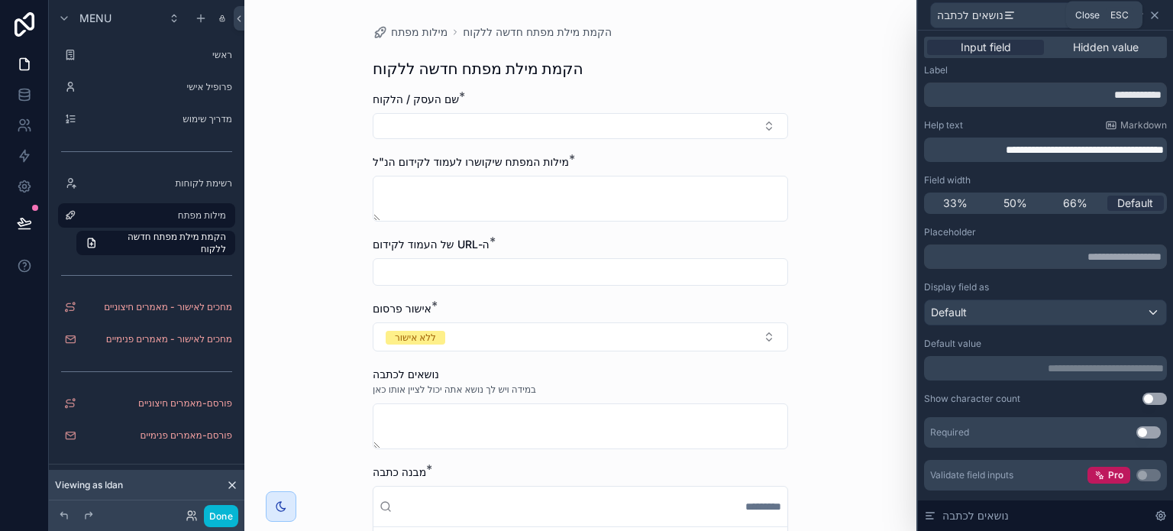
click at [1154, 15] on icon at bounding box center [1154, 15] width 6 height 6
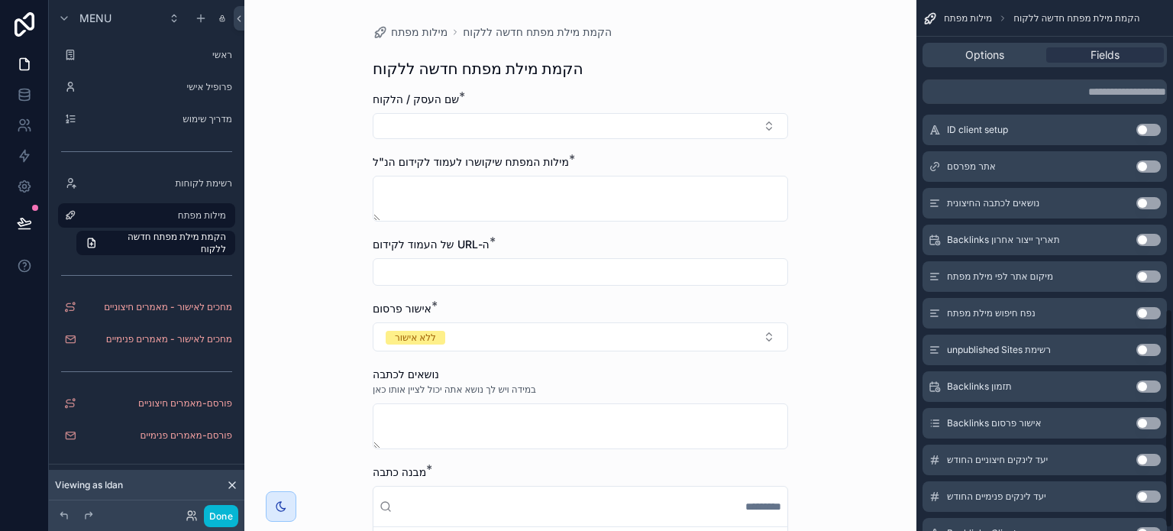
scroll to position [750, 0]
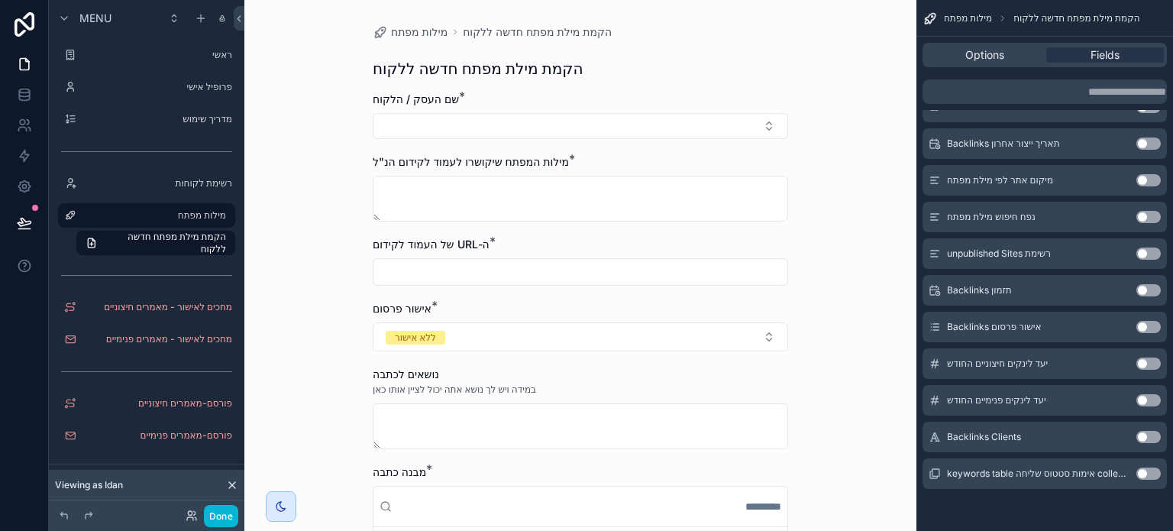
click at [844, 197] on div "**********" at bounding box center [580, 265] width 672 height 531
click at [176, 234] on span "הקמת מילת מפתח חדשה ללקוח" at bounding box center [165, 243] width 122 height 24
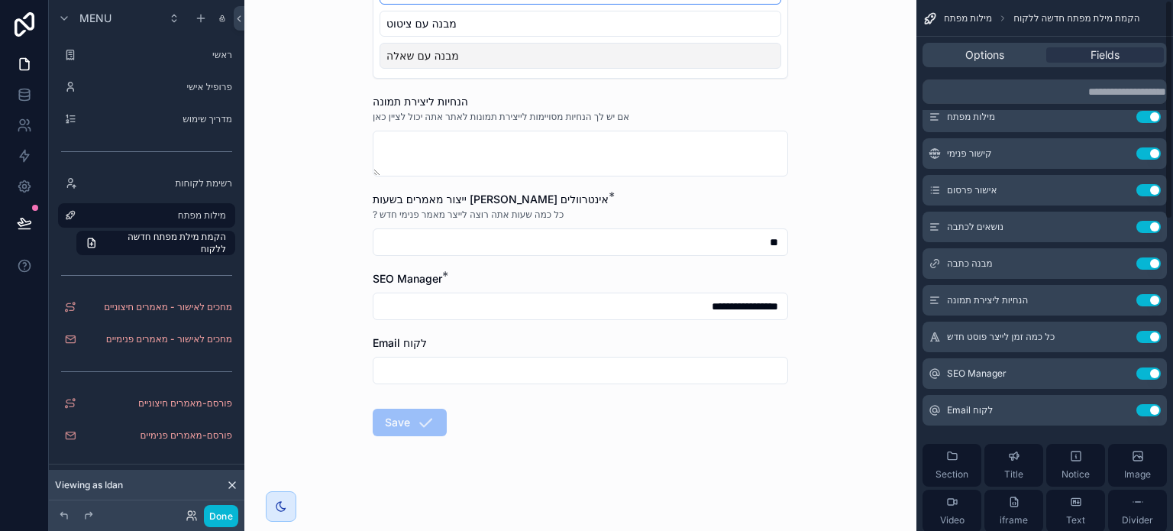
scroll to position [0, 0]
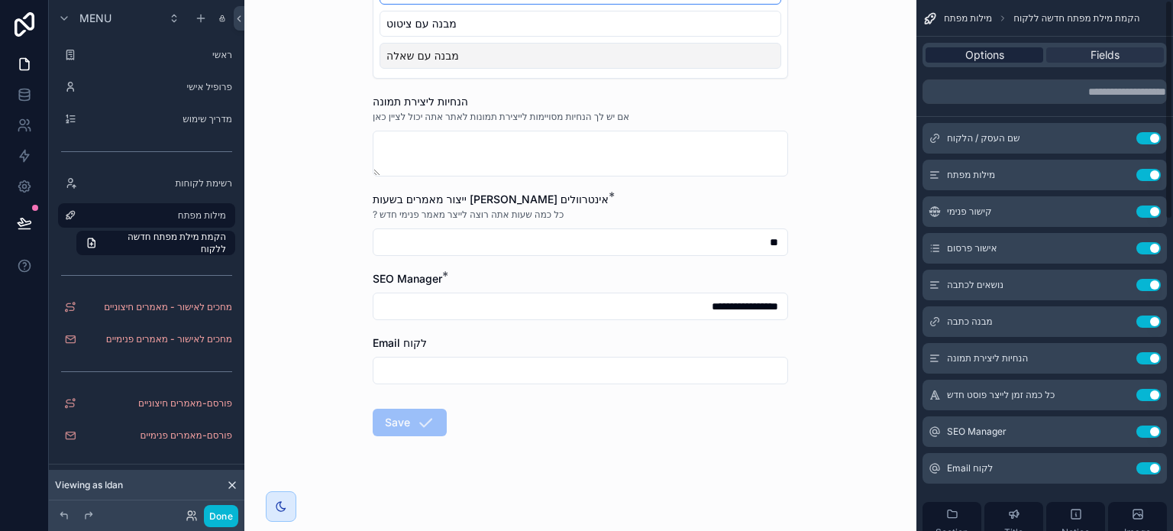
click at [994, 55] on span "Options" at bounding box center [984, 54] width 39 height 15
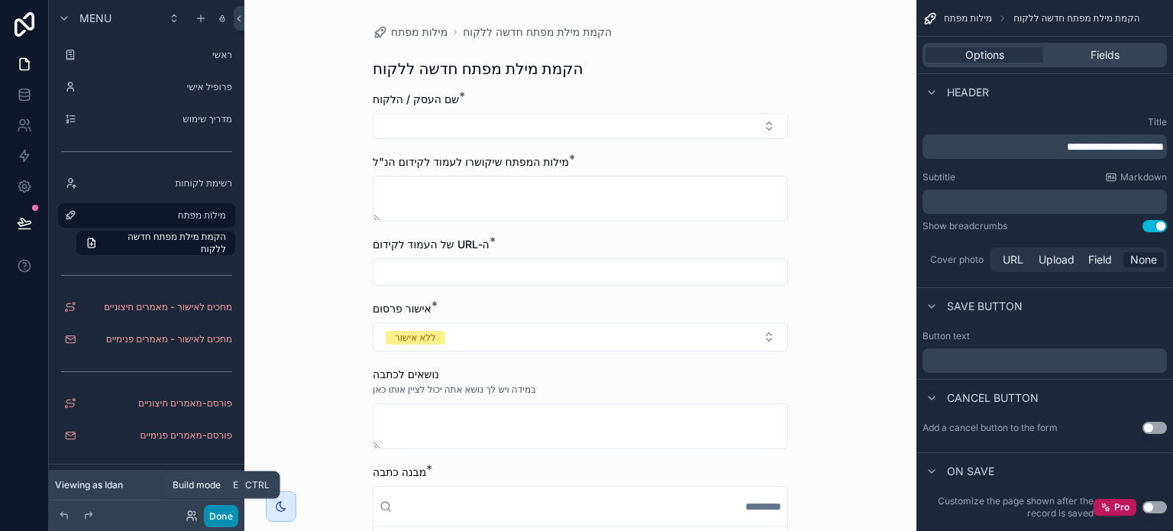
click at [221, 515] on button "Done" at bounding box center [221, 516] width 34 height 22
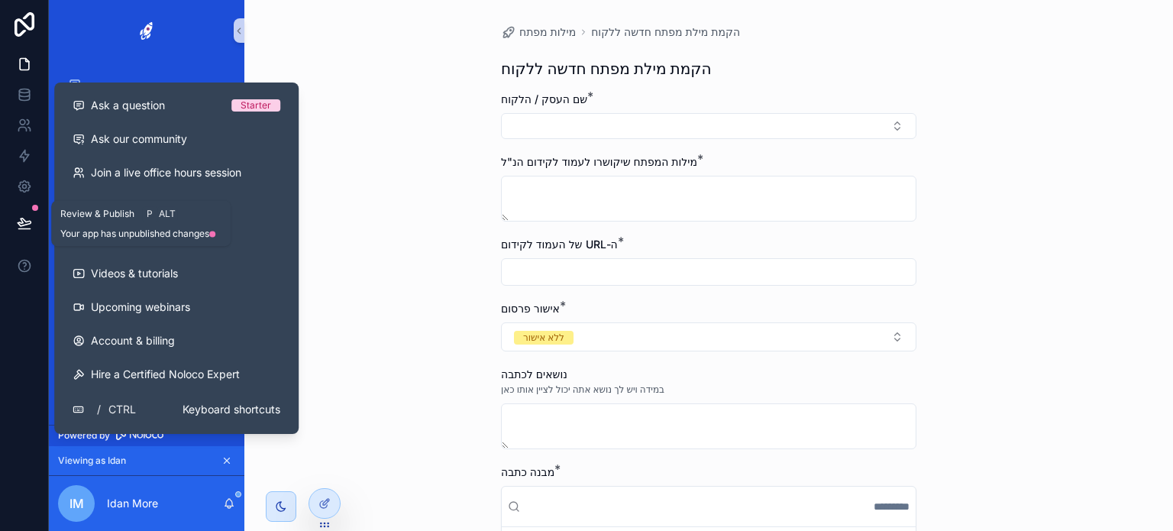
click at [25, 224] on icon at bounding box center [24, 222] width 13 height 8
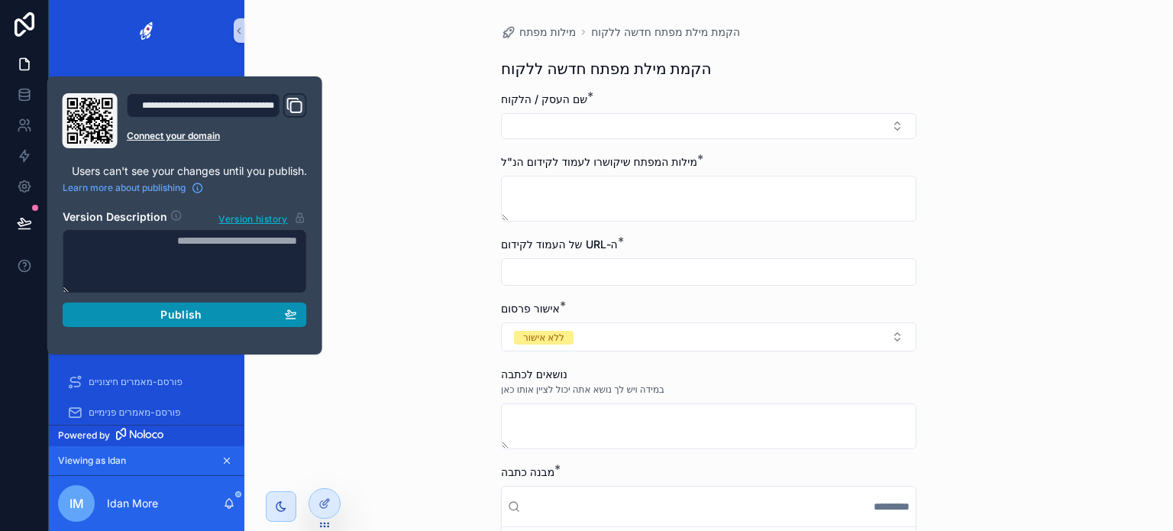
click at [173, 323] on button "Publish" at bounding box center [185, 314] width 244 height 24
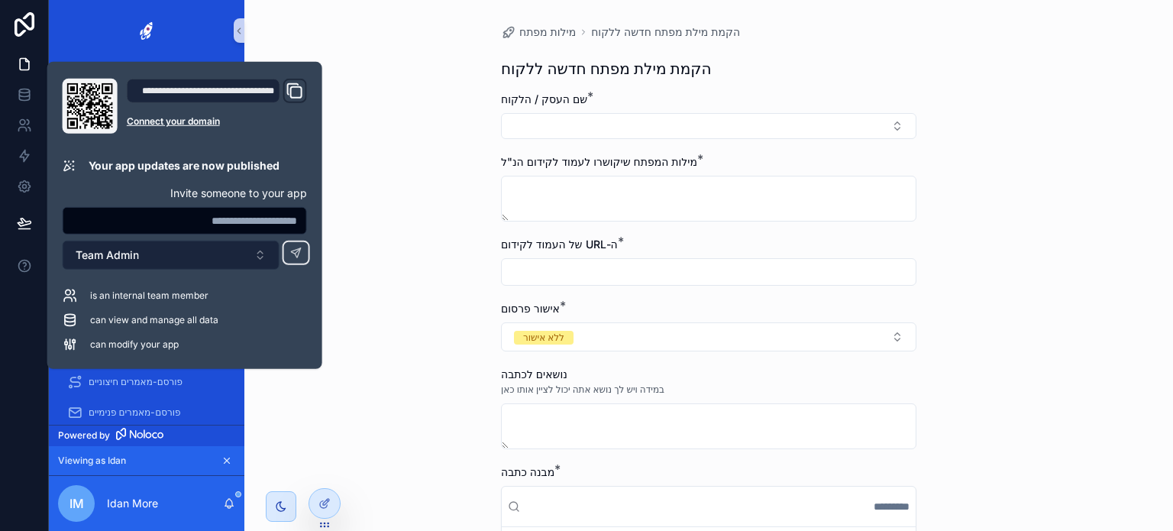
click at [165, 252] on button "Team Admin" at bounding box center [171, 254] width 217 height 29
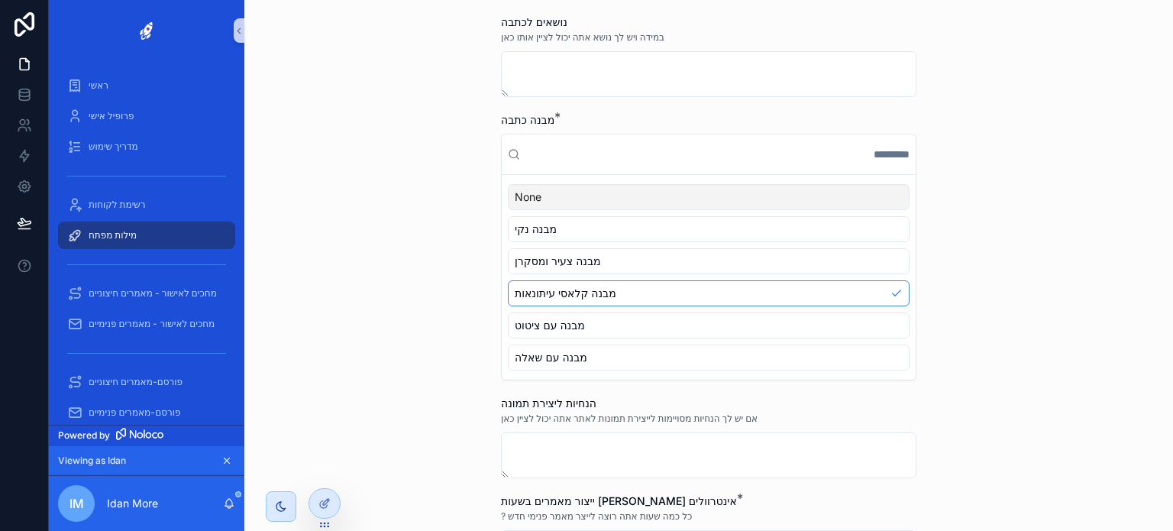
scroll to position [348, 0]
click at [584, 158] on input "scrollable content" at bounding box center [717, 157] width 383 height 27
click at [391, 219] on div "**********" at bounding box center [708, 265] width 928 height 531
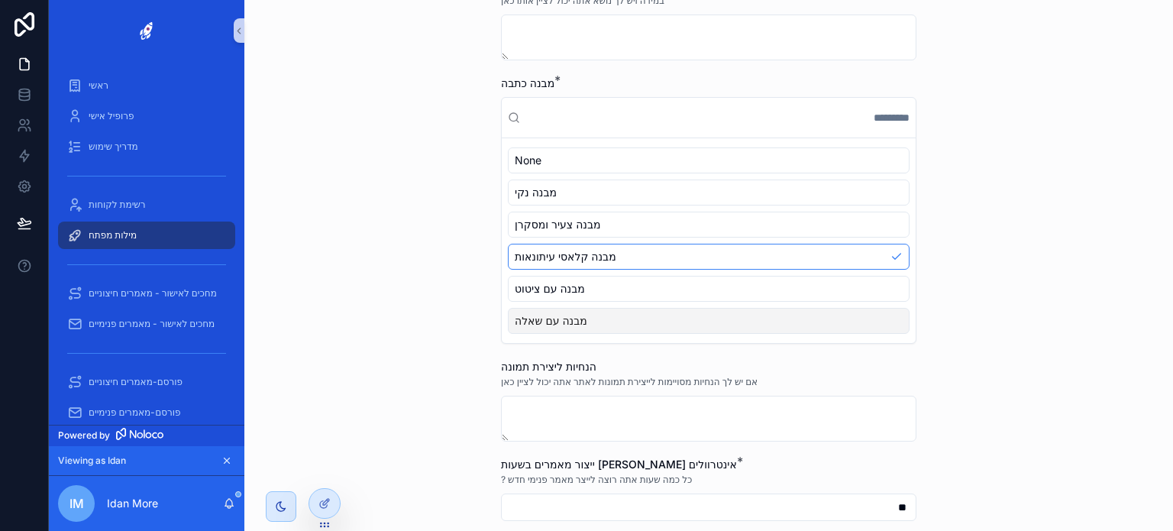
scroll to position [424, 0]
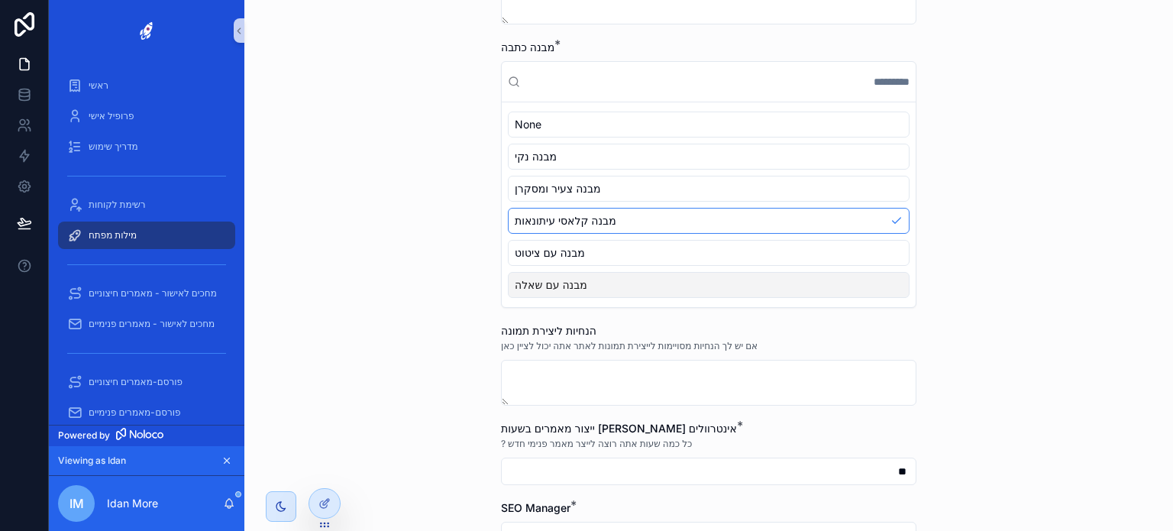
drag, startPoint x: 1081, startPoint y: 340, endPoint x: 681, endPoint y: 380, distance: 402.1
click at [1063, 337] on div "**********" at bounding box center [708, 265] width 928 height 531
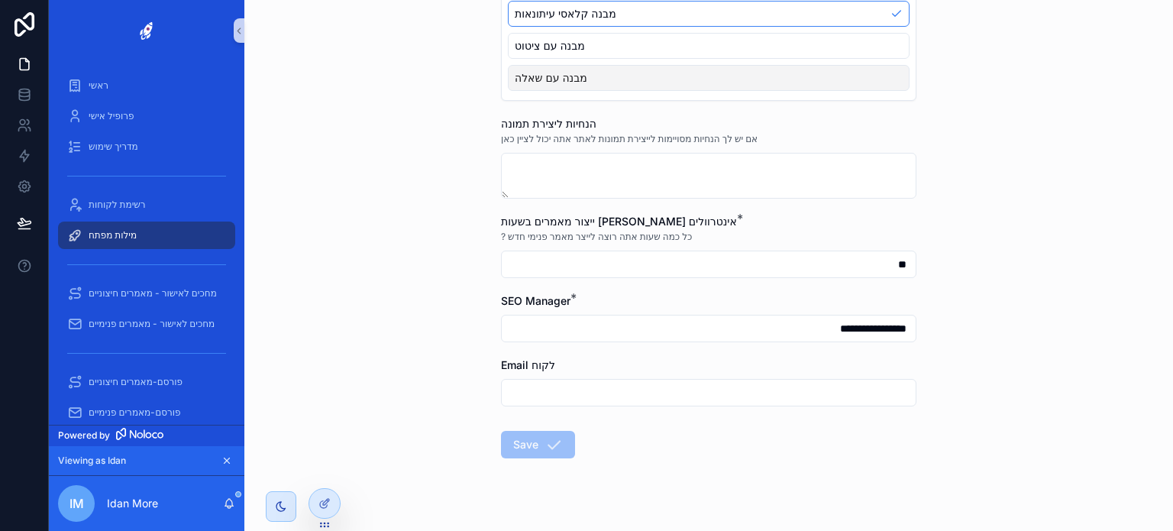
scroll to position [653, 0]
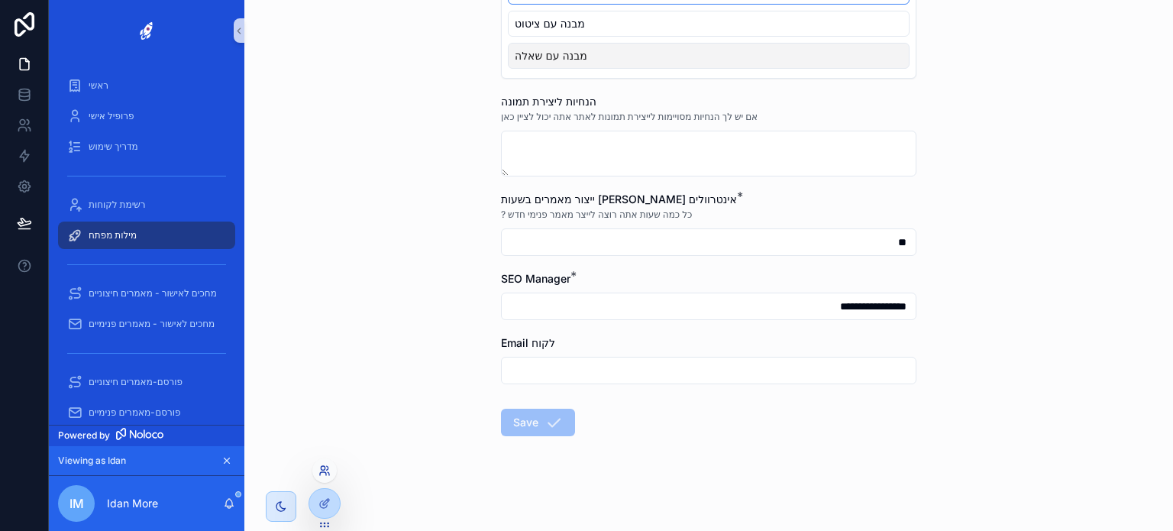
click at [325, 470] on icon at bounding box center [324, 470] width 12 height 12
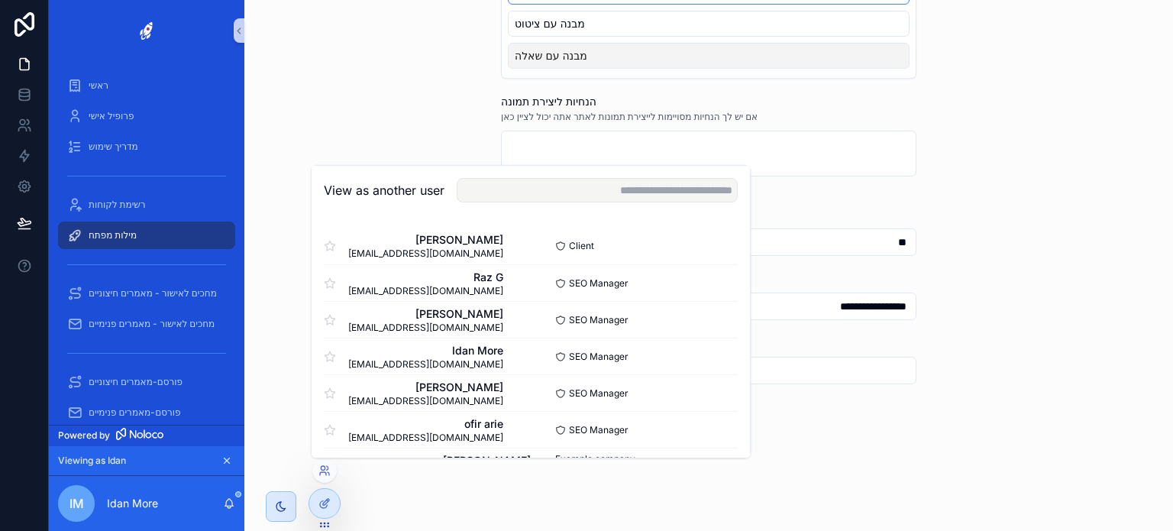
click at [1091, 216] on div "**********" at bounding box center [708, 265] width 928 height 531
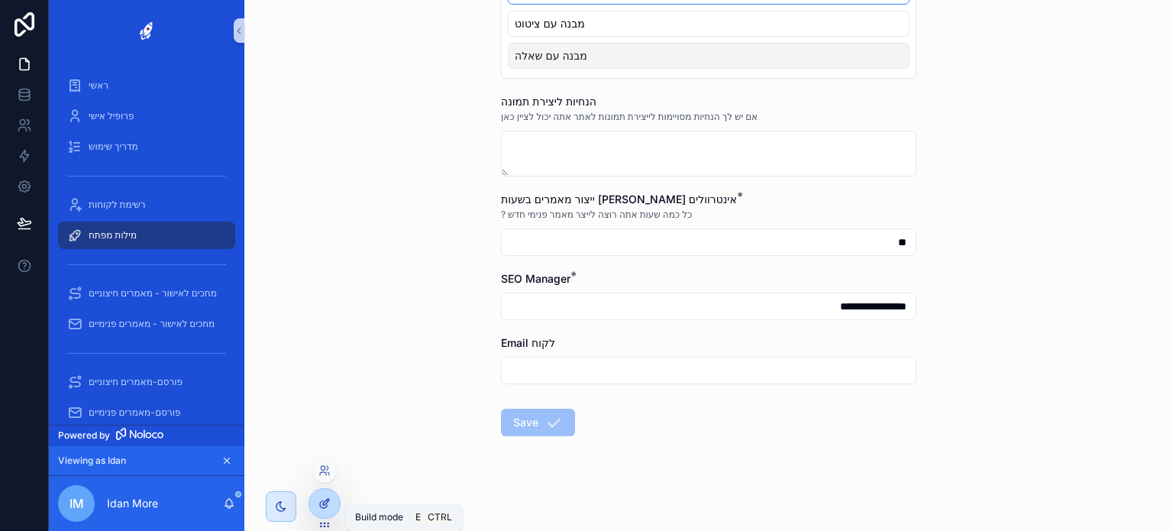
click at [324, 502] on icon at bounding box center [324, 503] width 12 height 12
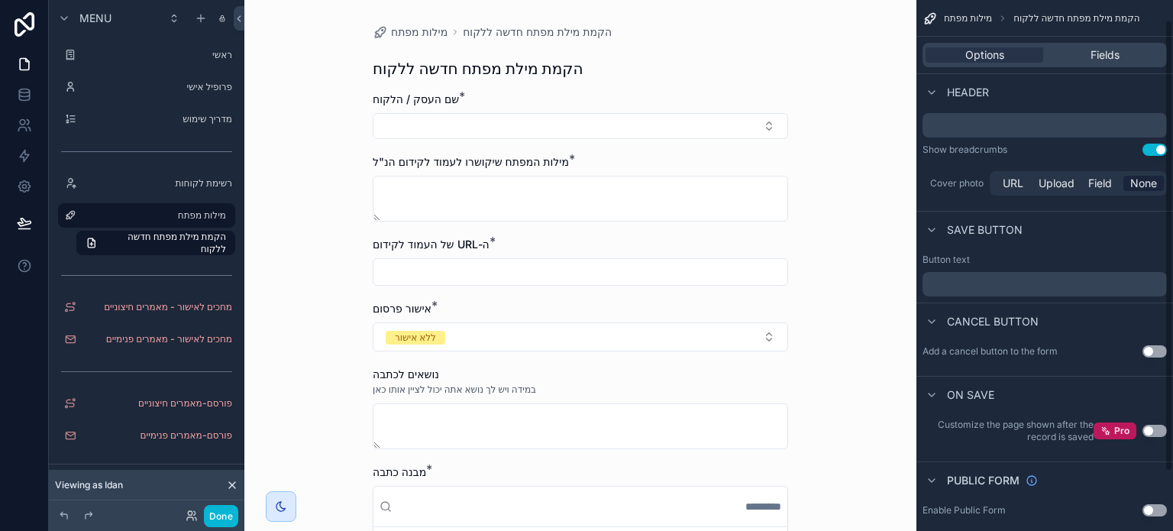
scroll to position [92, 0]
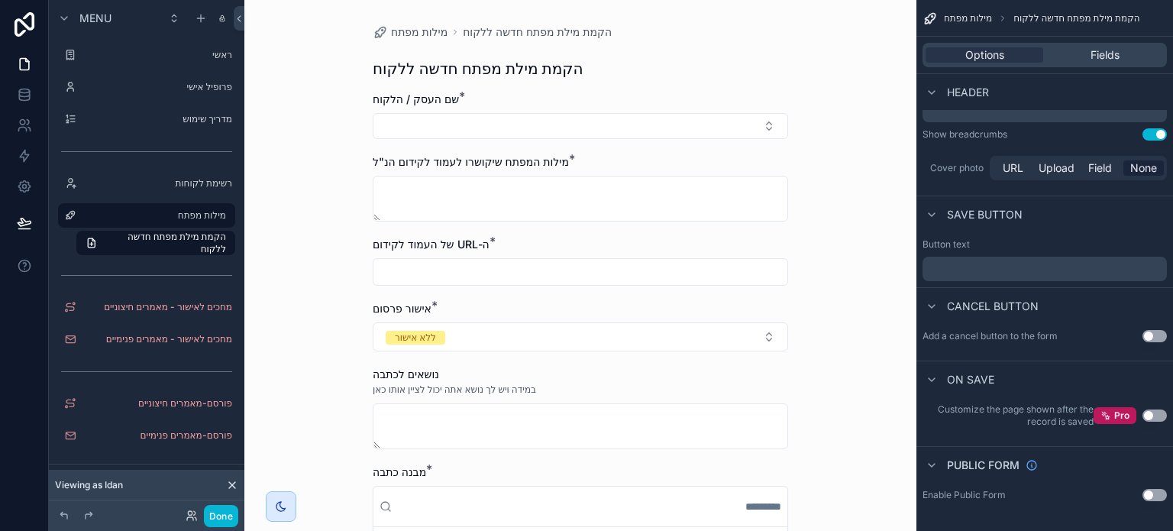
drag, startPoint x: 999, startPoint y: 270, endPoint x: 1007, endPoint y: 262, distance: 11.3
click at [1003, 266] on p "﻿" at bounding box center [1045, 269] width 235 height 12
click at [936, 287] on div "Cancel button" at bounding box center [1044, 305] width 257 height 37
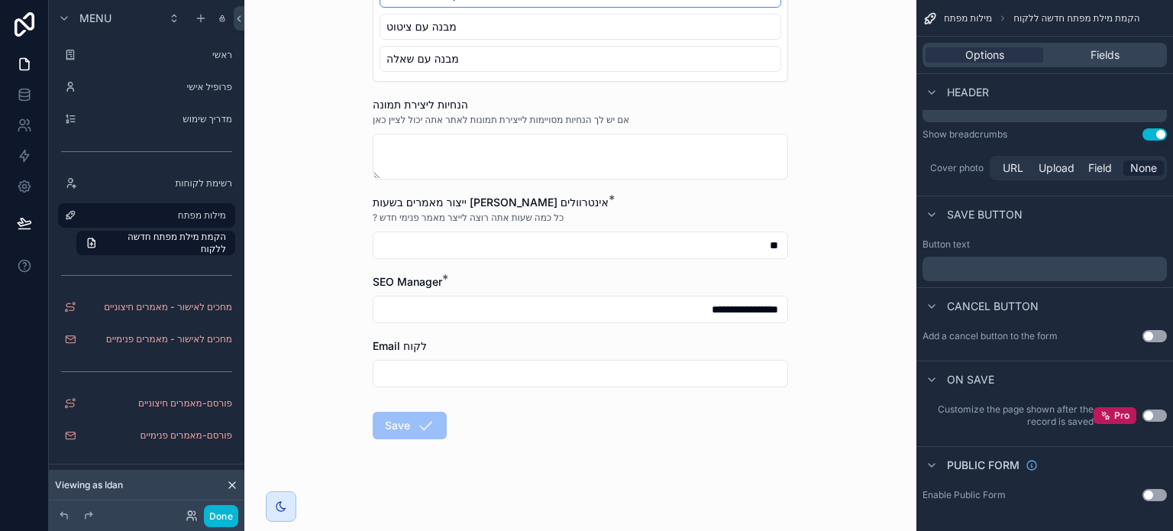
scroll to position [653, 0]
click at [983, 265] on p "﻿" at bounding box center [1045, 269] width 235 height 12
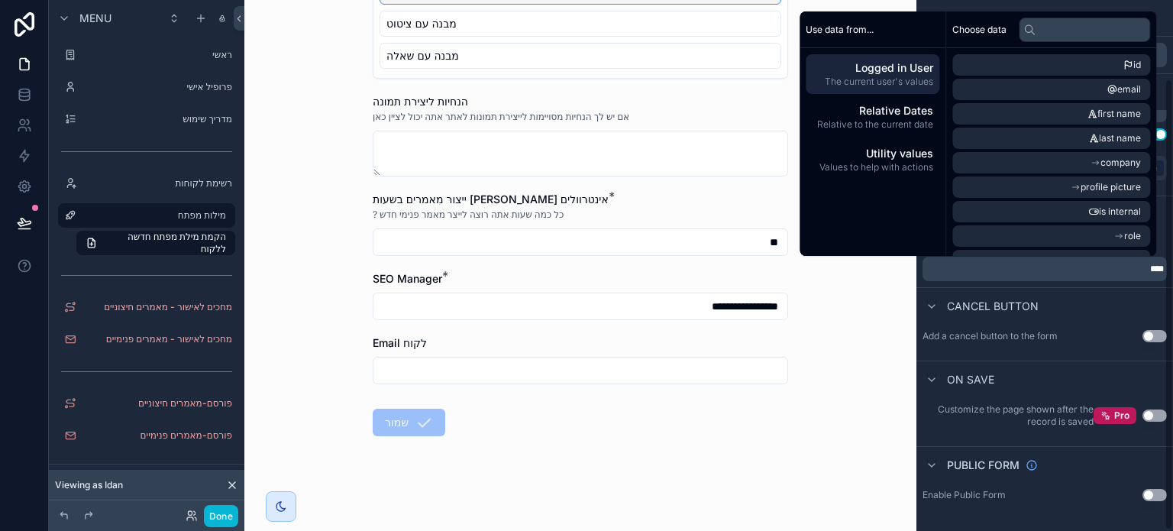
click at [922, 286] on div "Button text ****" at bounding box center [1044, 259] width 257 height 55
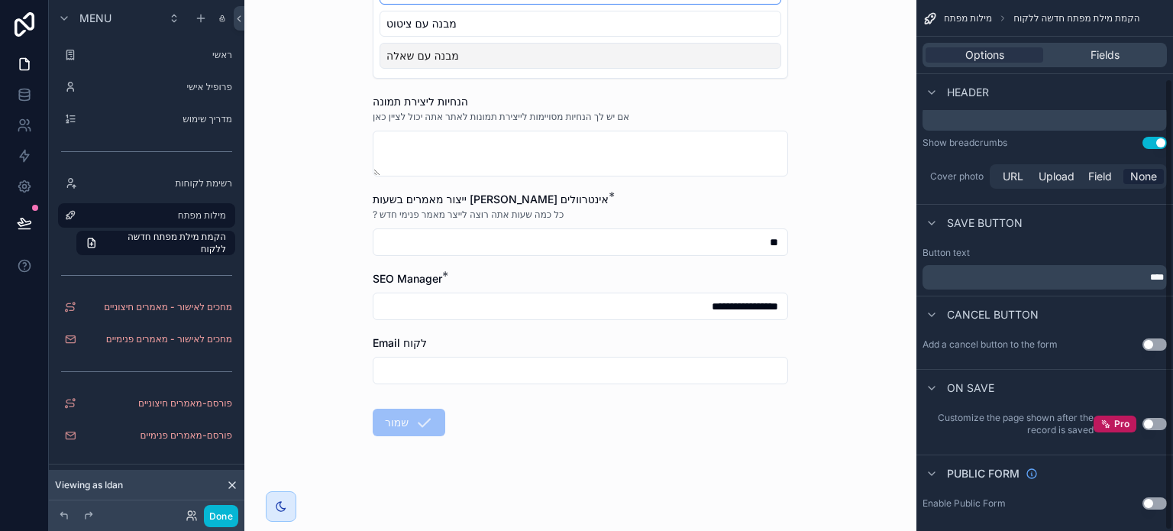
scroll to position [92, 0]
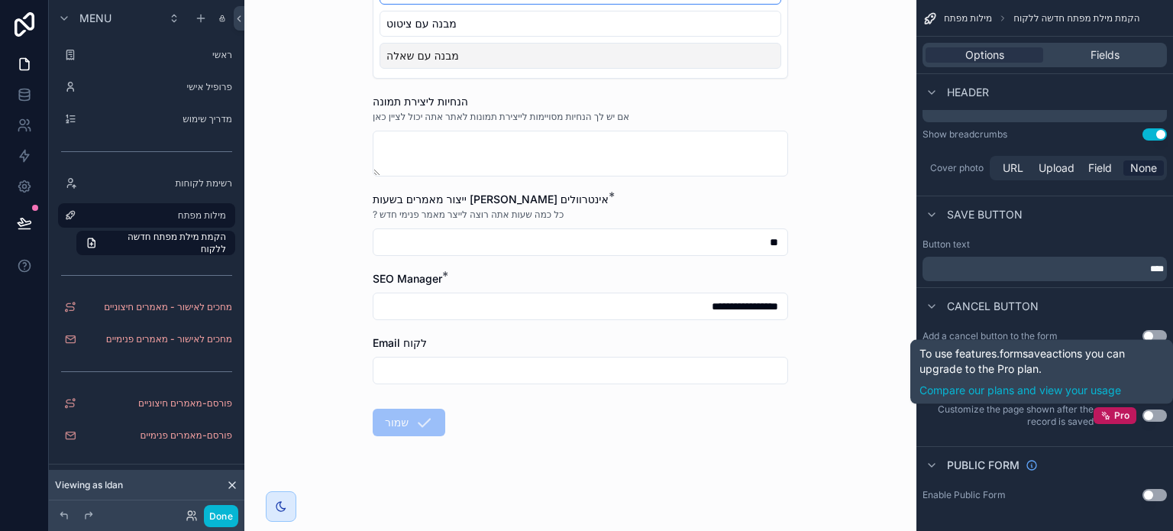
click at [1154, 411] on button "Use setting" at bounding box center [1154, 415] width 24 height 12
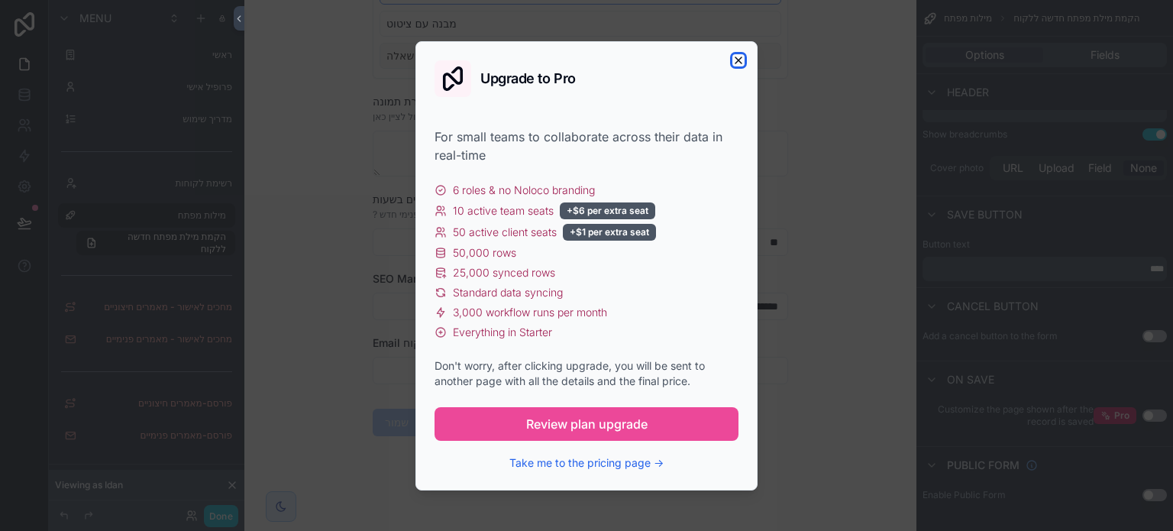
click at [741, 57] on icon "button" at bounding box center [738, 60] width 6 height 6
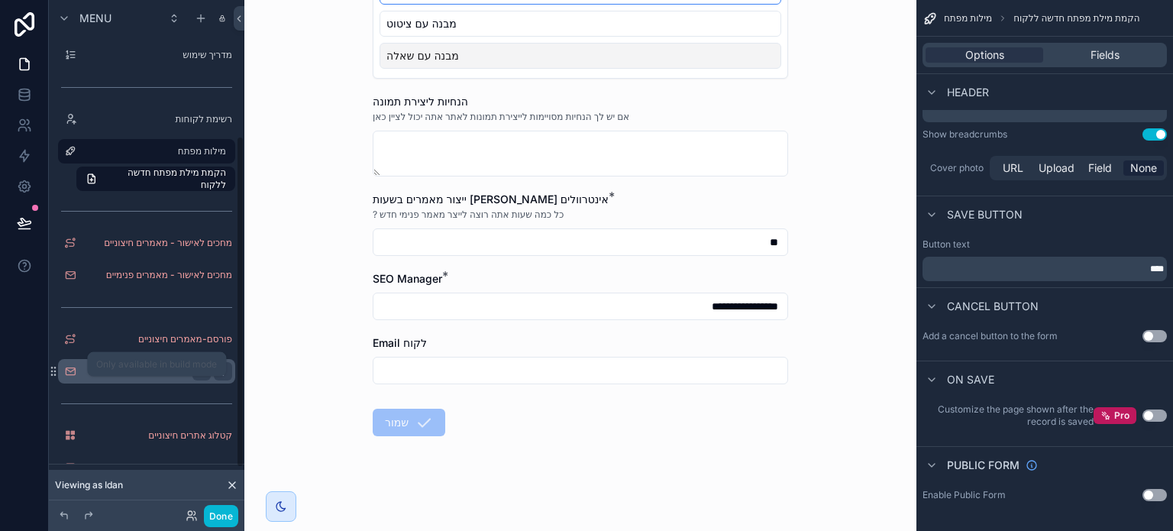
scroll to position [0, 0]
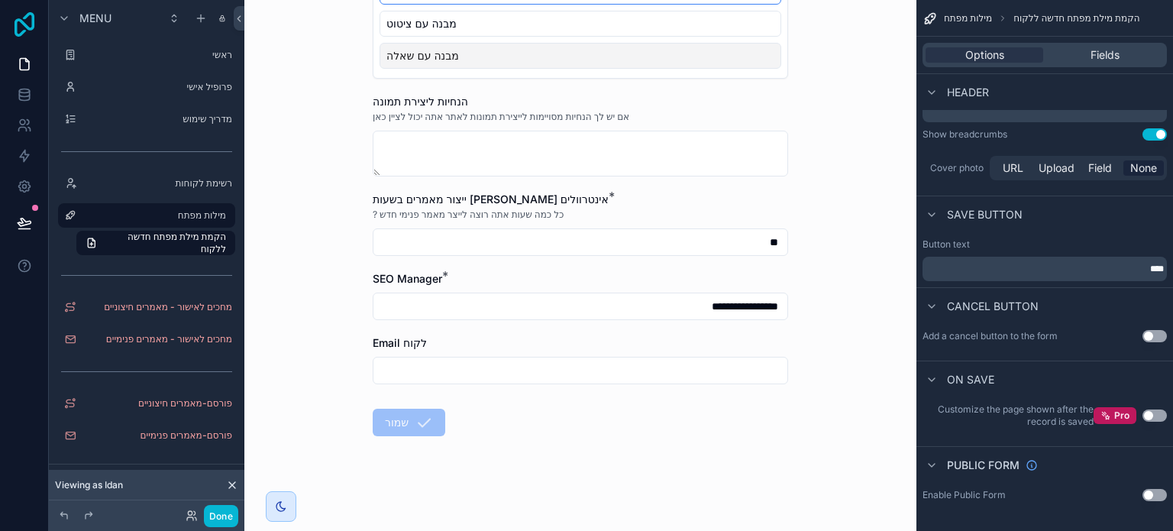
click at [27, 33] on icon at bounding box center [24, 24] width 31 height 24
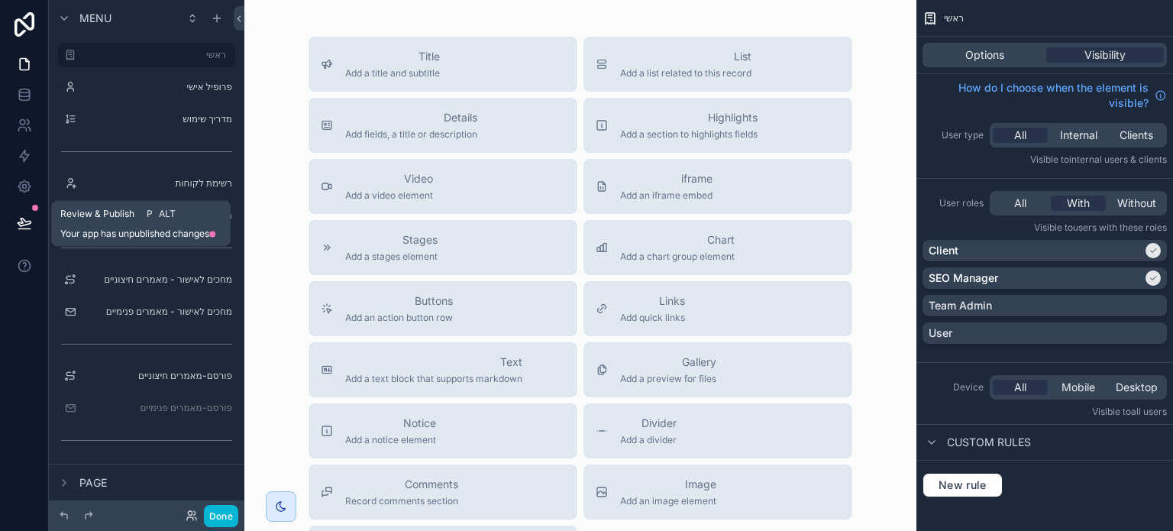
click at [23, 222] on icon at bounding box center [24, 222] width 13 height 8
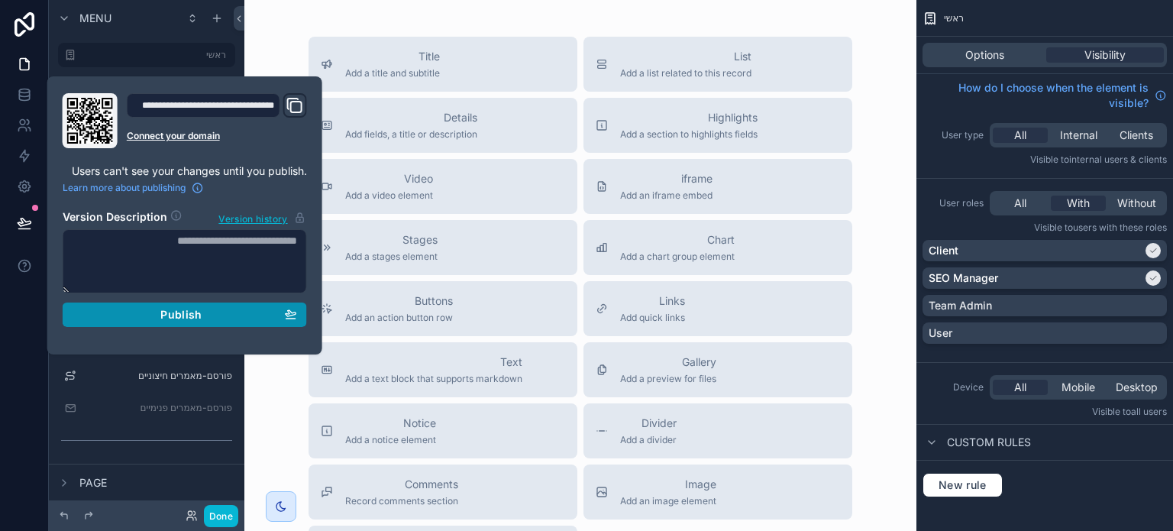
click at [173, 308] on span "Publish" at bounding box center [180, 315] width 41 height 14
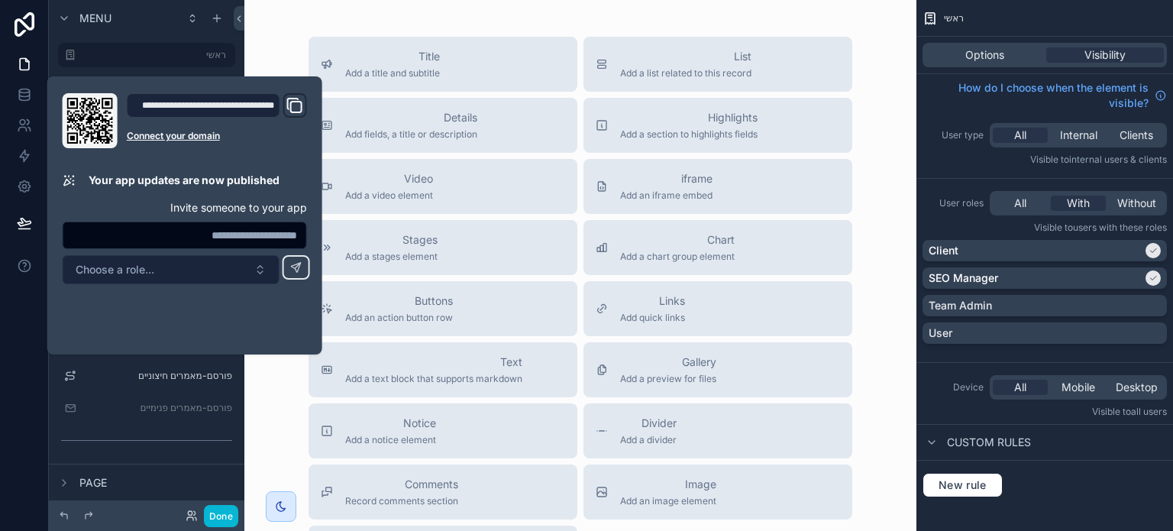
click at [157, 276] on button "Choose a role..." at bounding box center [171, 269] width 217 height 29
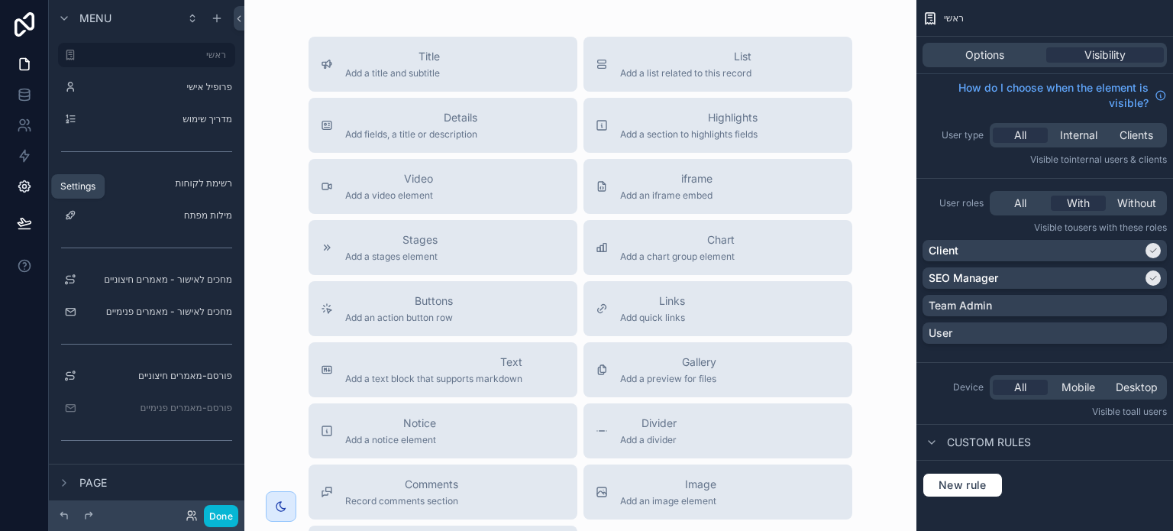
click at [19, 189] on icon at bounding box center [23, 186] width 11 height 11
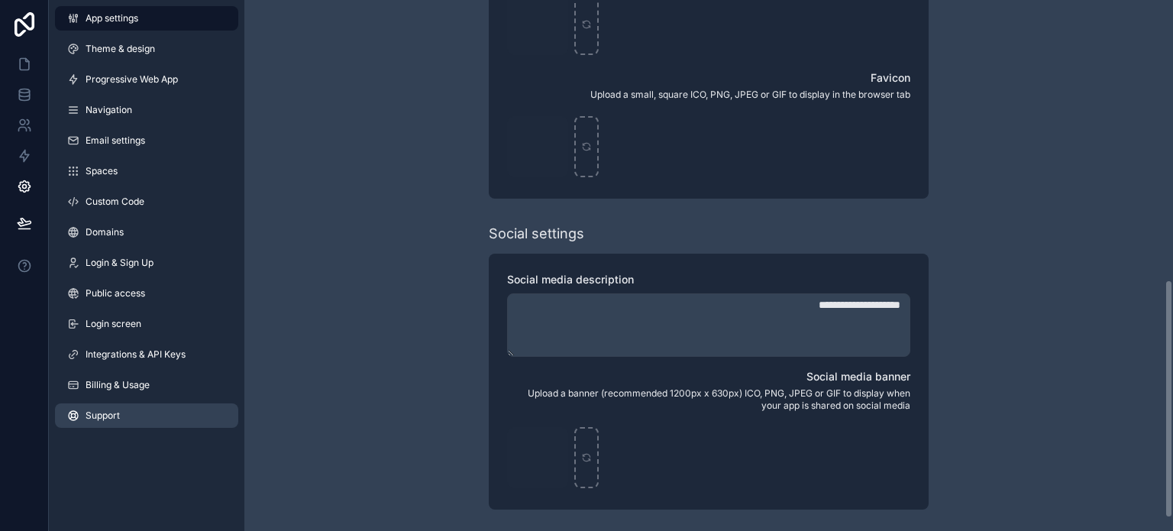
scroll to position [650, 0]
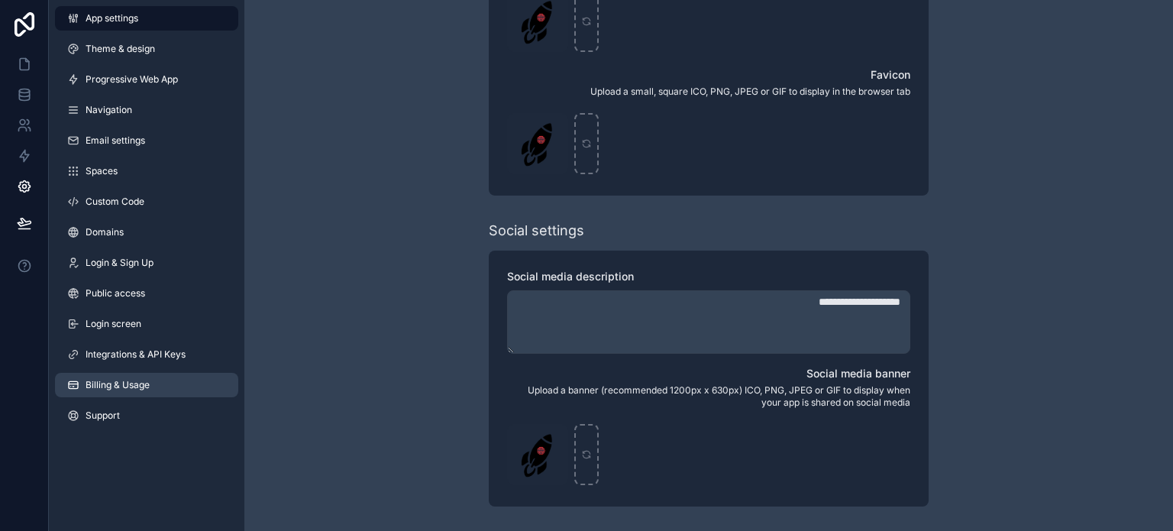
click at [118, 381] on span "Billing & Usage" at bounding box center [118, 385] width 64 height 12
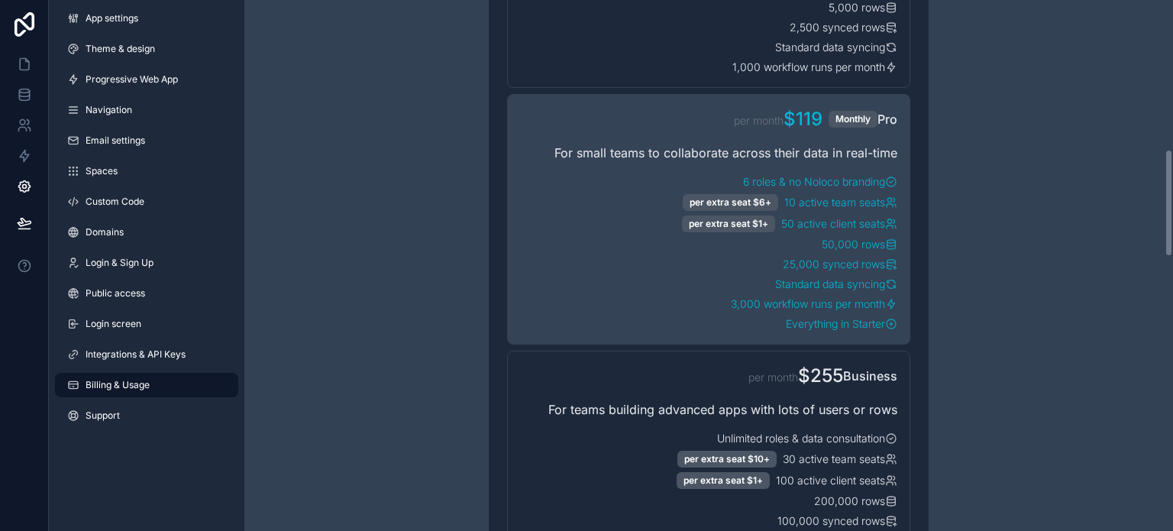
scroll to position [534, 0]
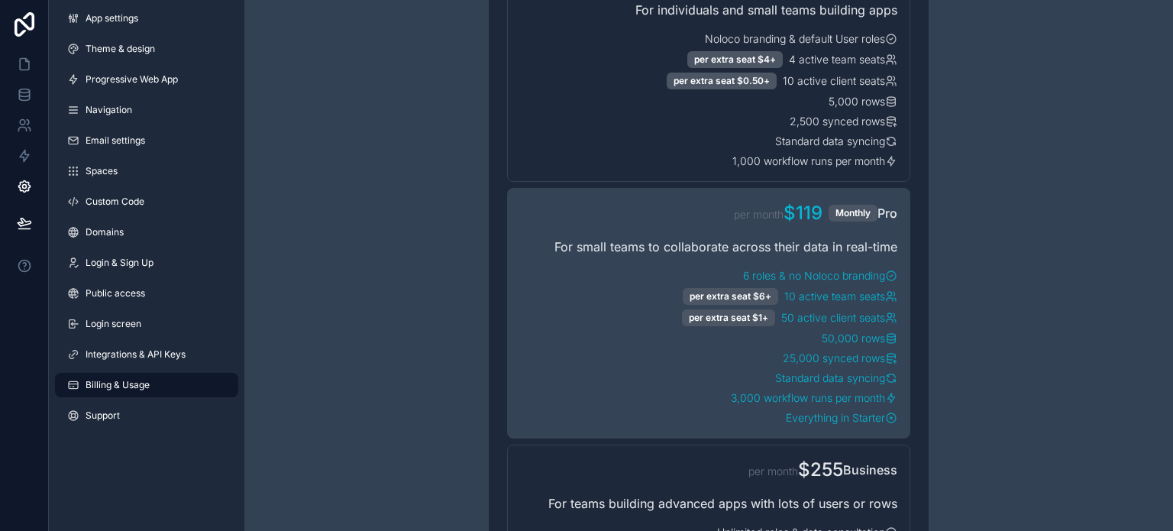
click at [786, 237] on div "For small teams to collaborate across their data in real-time" at bounding box center [708, 246] width 377 height 18
click at [629, 288] on div "10 active team seats +$6 per extra seat" at bounding box center [708, 296] width 377 height 17
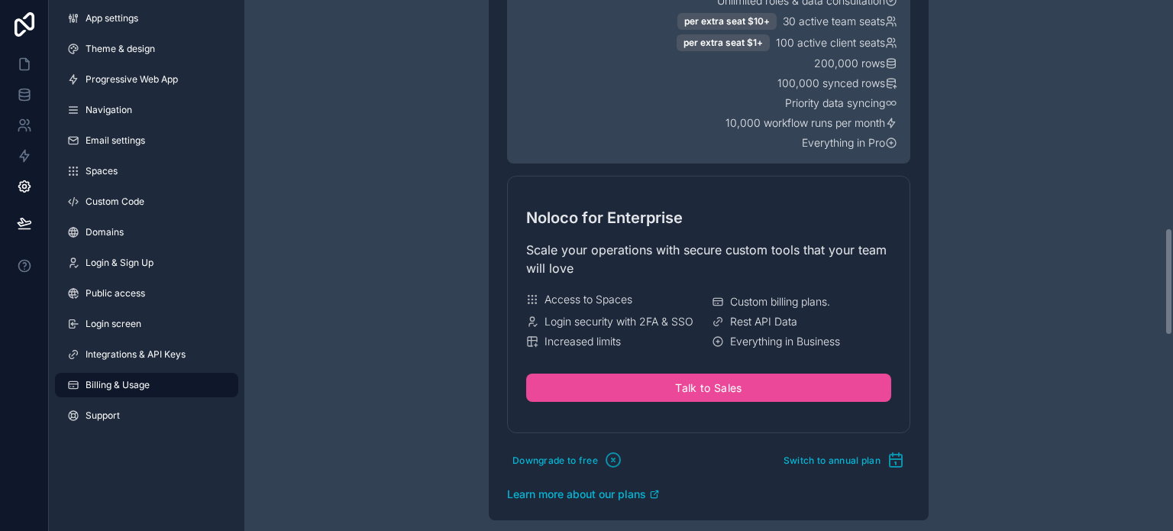
scroll to position [1145, 0]
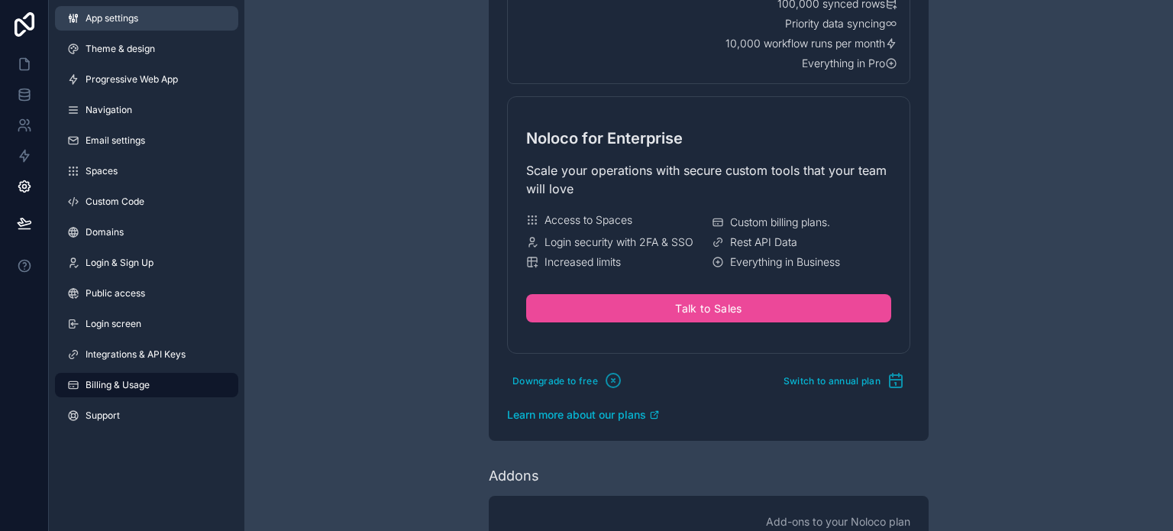
click at [116, 22] on span "App settings" at bounding box center [112, 18] width 53 height 12
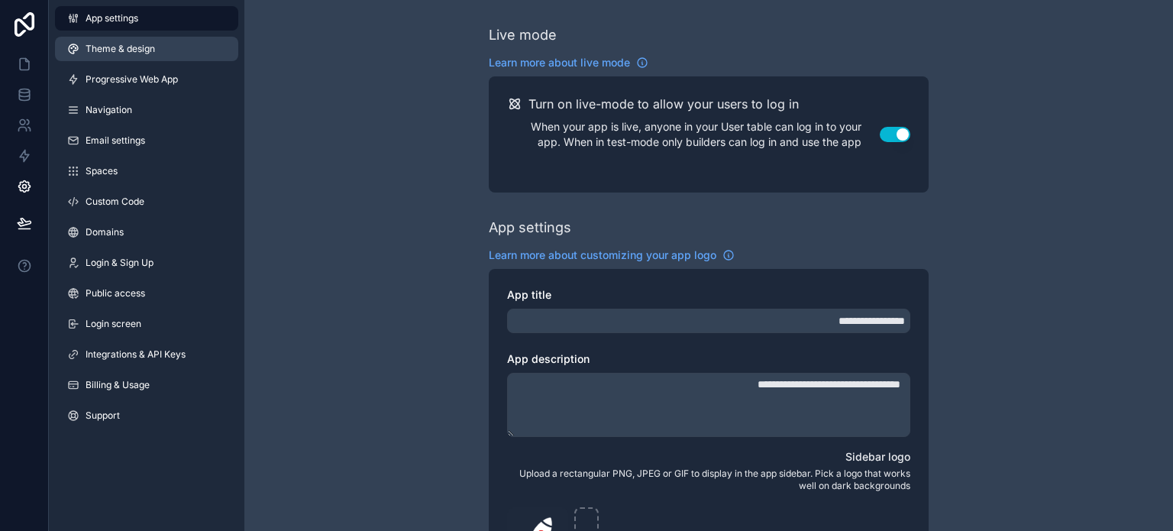
click at [105, 44] on span "Theme & design" at bounding box center [120, 49] width 69 height 12
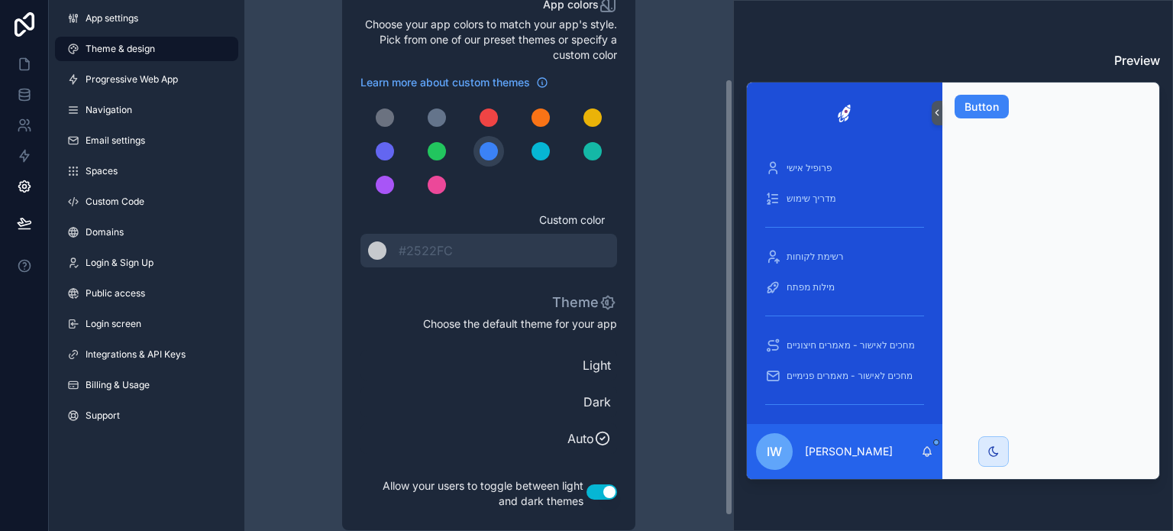
scroll to position [113, 0]
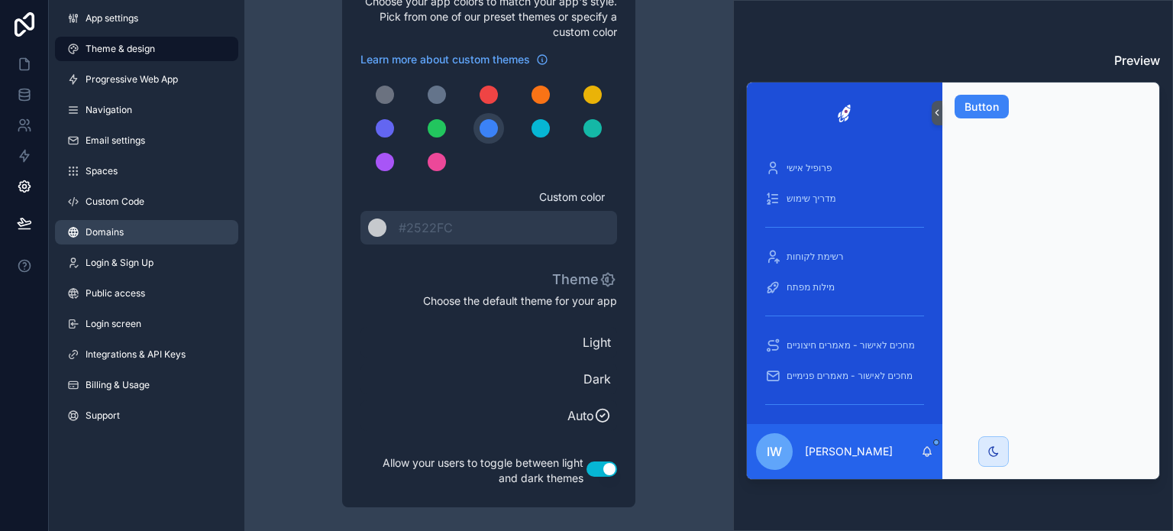
click at [118, 231] on span "Domains" at bounding box center [105, 232] width 38 height 12
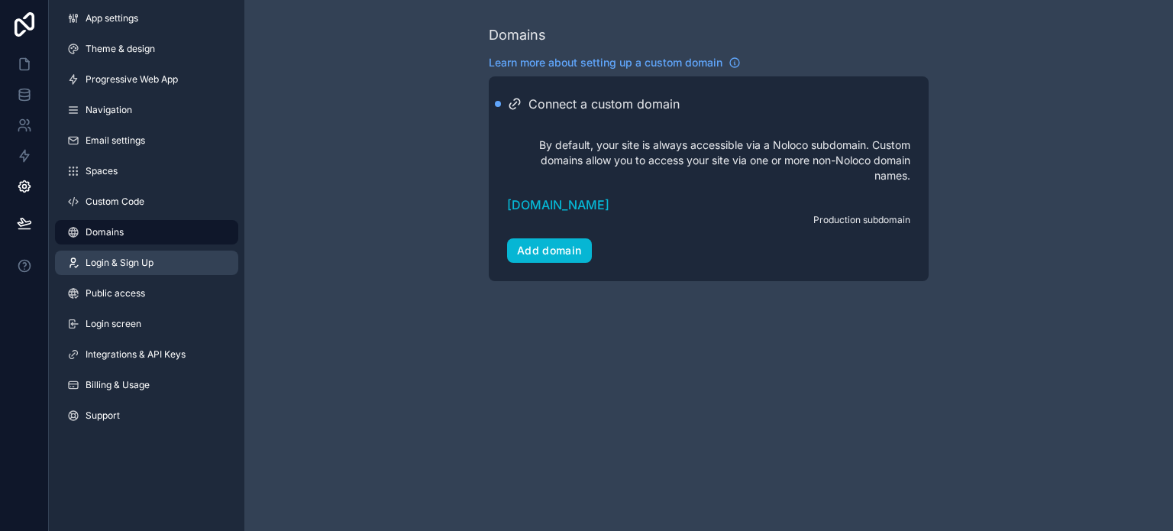
click at [115, 268] on span "Login & Sign Up" at bounding box center [120, 263] width 68 height 12
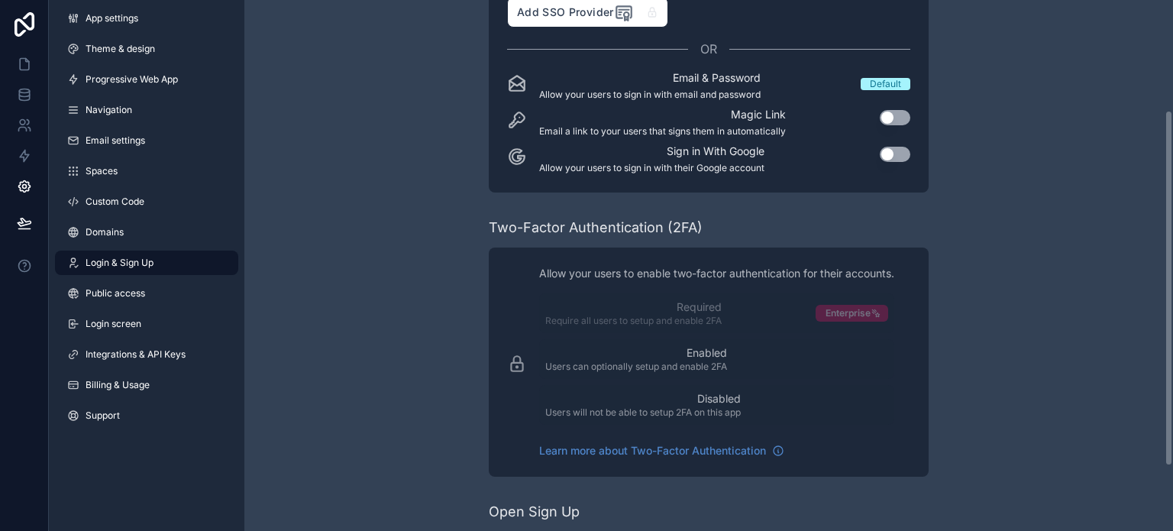
scroll to position [260, 0]
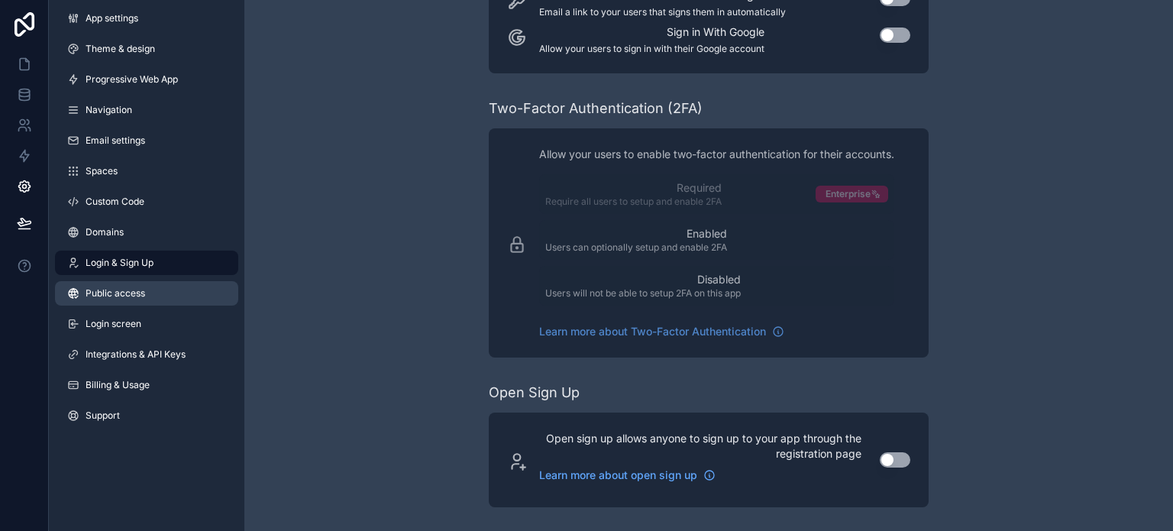
click at [119, 292] on span "Public access" at bounding box center [116, 293] width 60 height 12
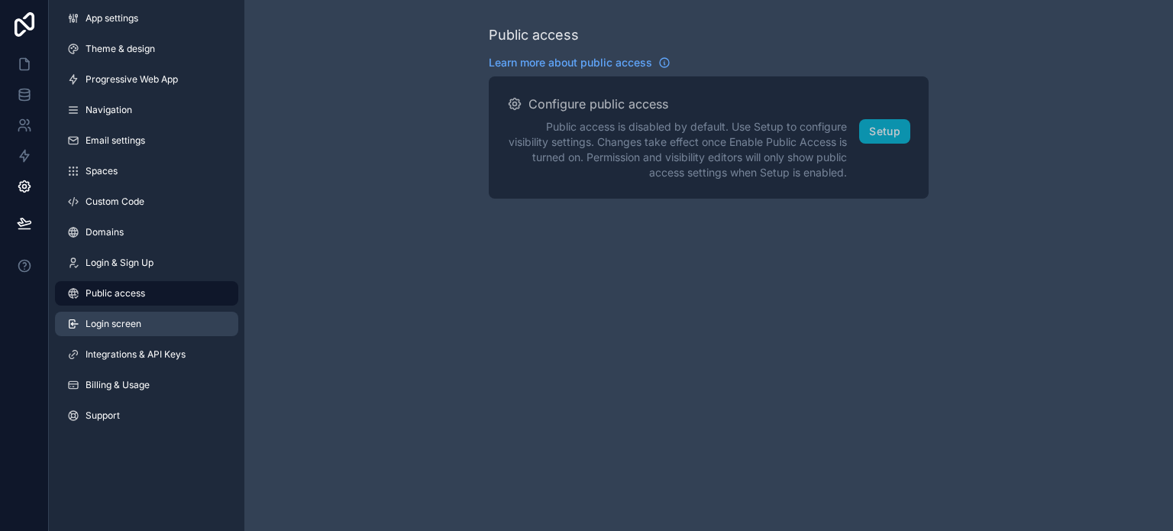
click at [141, 328] on link "Login screen" at bounding box center [146, 323] width 183 height 24
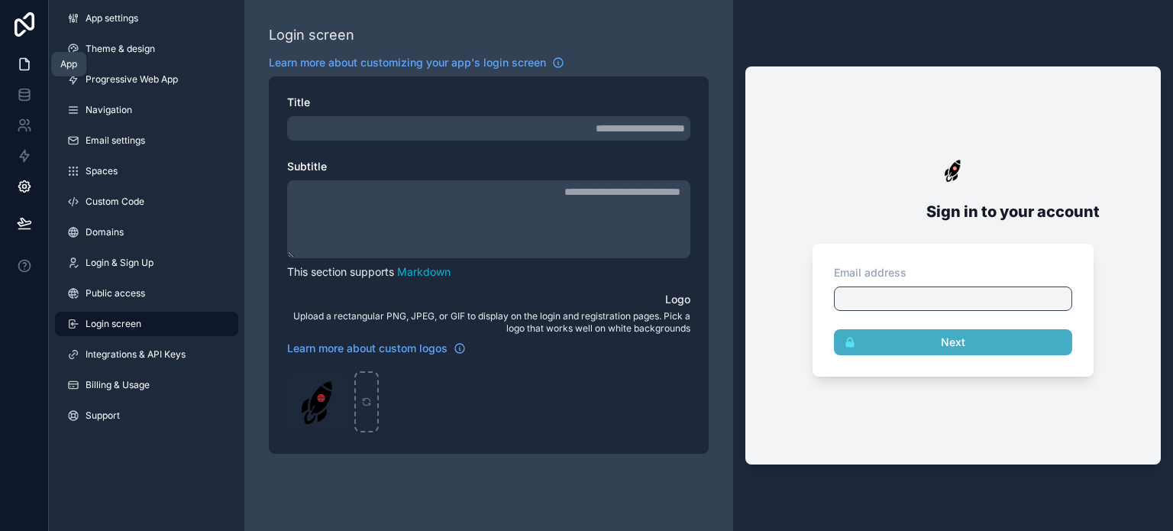
click at [23, 74] on link at bounding box center [24, 64] width 48 height 31
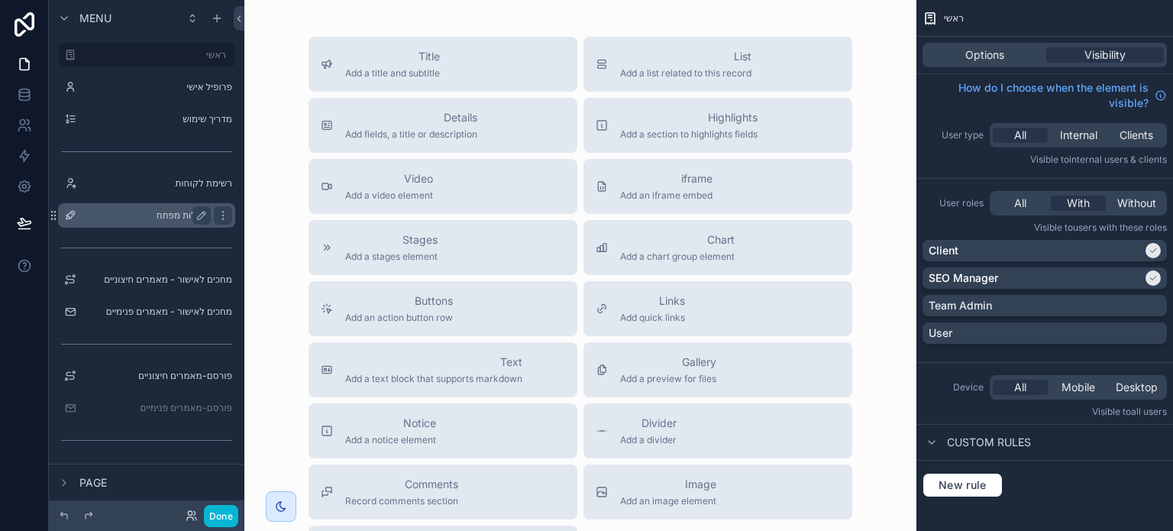
click at [168, 213] on label "מילות מפתח" at bounding box center [143, 215] width 122 height 12
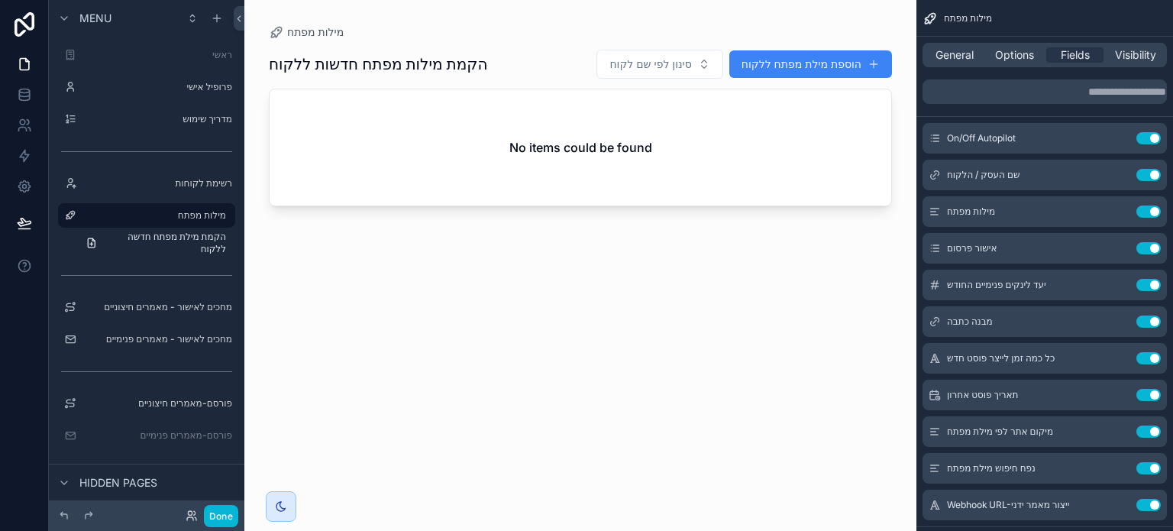
click at [807, 66] on div "scrollable content" at bounding box center [580, 256] width 672 height 512
click at [807, 66] on button "הוספת מילת מפתח ללקוח" at bounding box center [810, 63] width 163 height 27
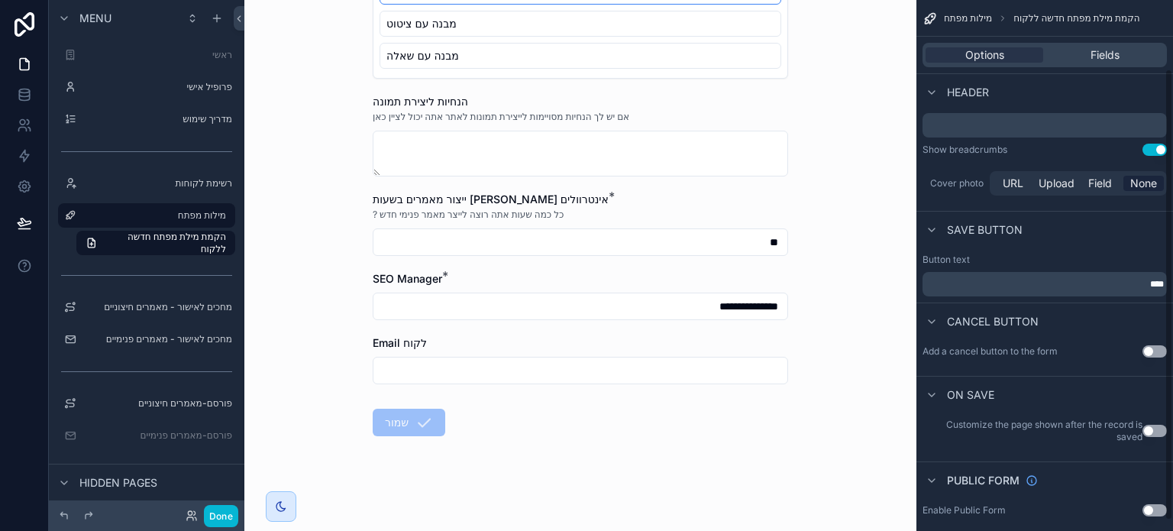
scroll to position [92, 0]
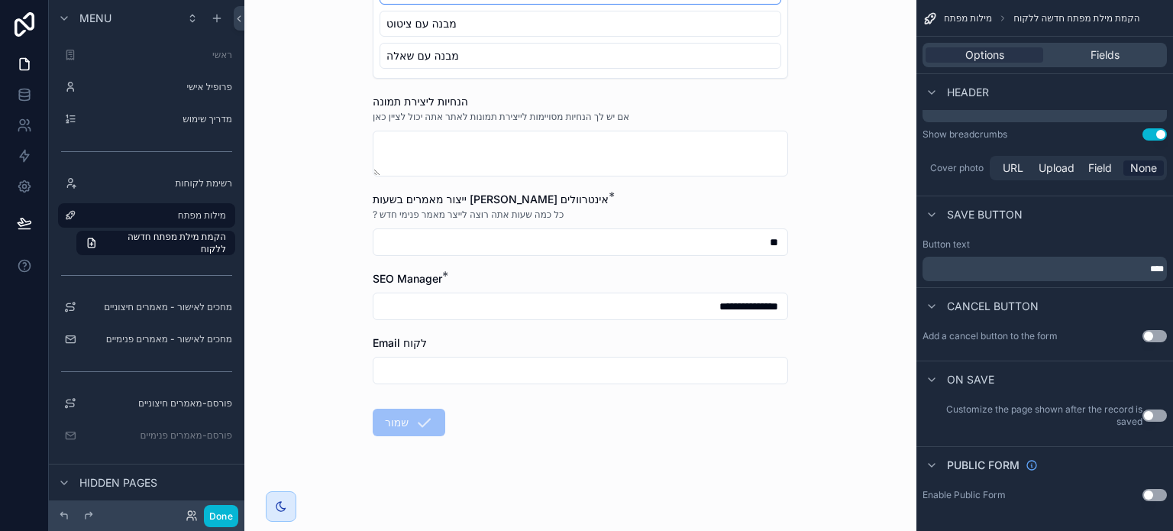
click at [1147, 418] on button "Use setting" at bounding box center [1154, 415] width 24 height 12
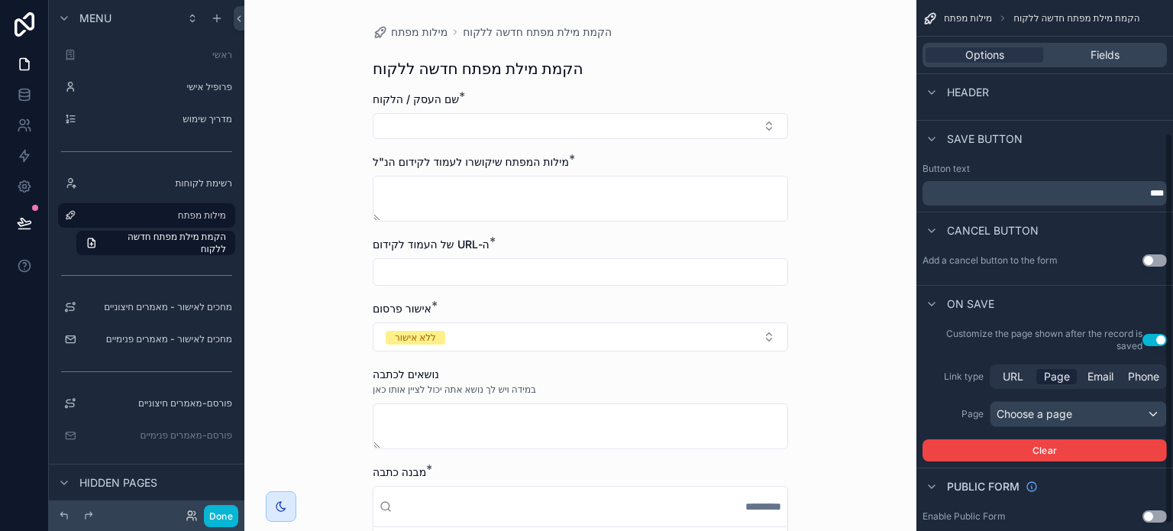
scroll to position [189, 0]
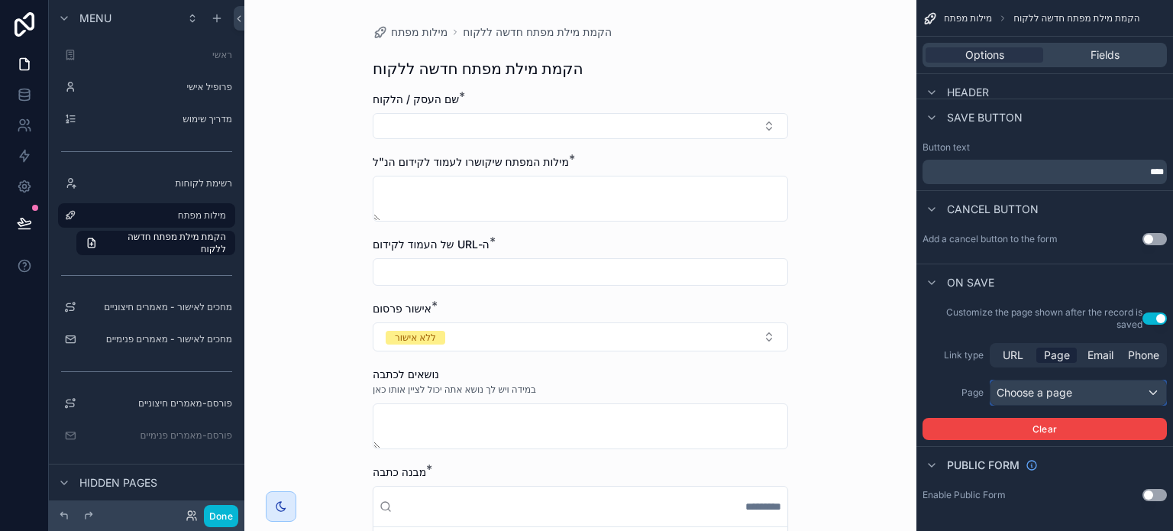
click at [1030, 392] on div "Choose a page" at bounding box center [1078, 392] width 176 height 24
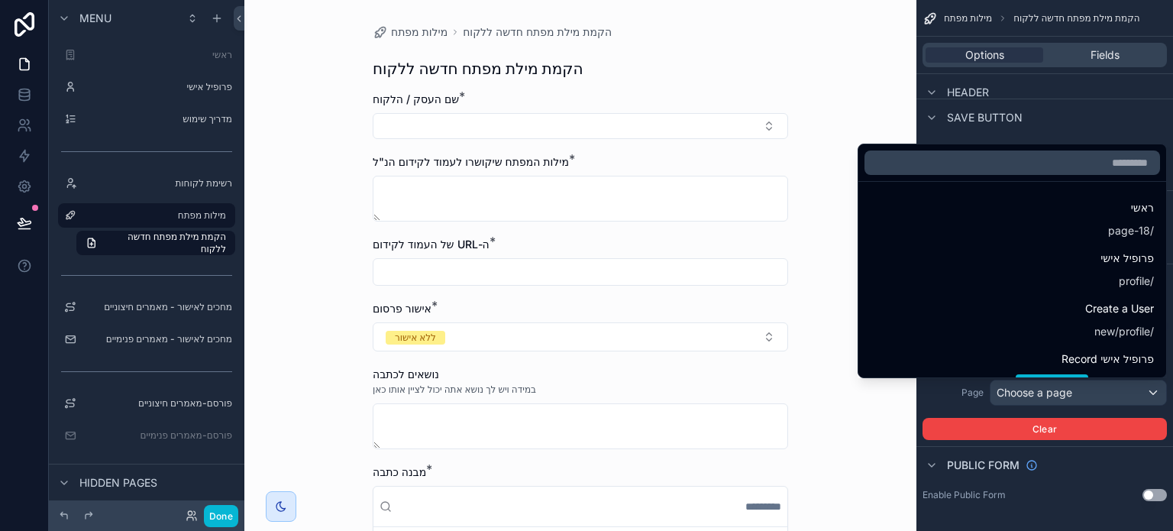
click at [930, 402] on div "scrollable content" at bounding box center [586, 265] width 1173 height 531
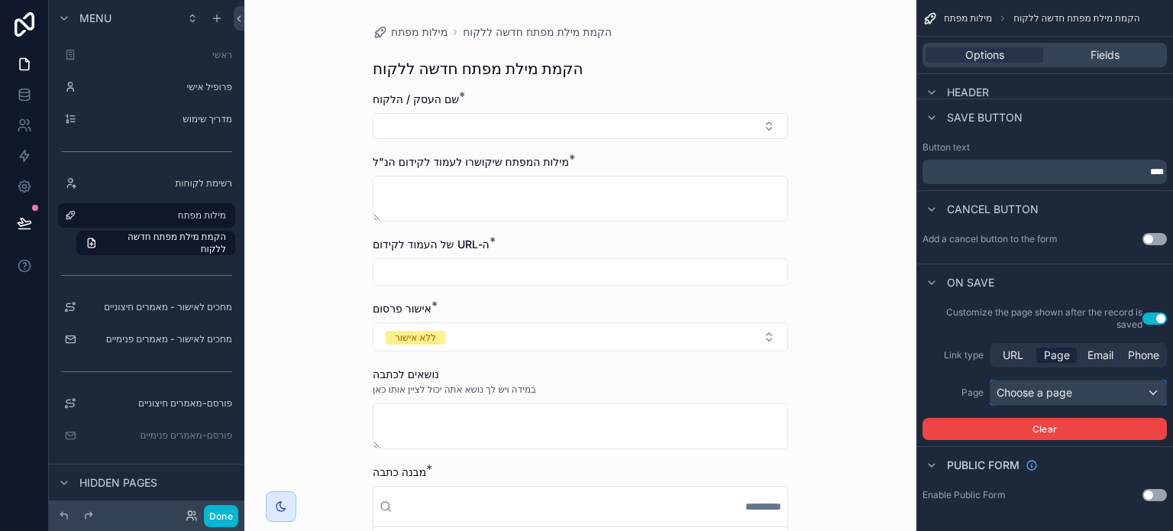
click at [1031, 398] on div "Choose a page" at bounding box center [1078, 392] width 176 height 24
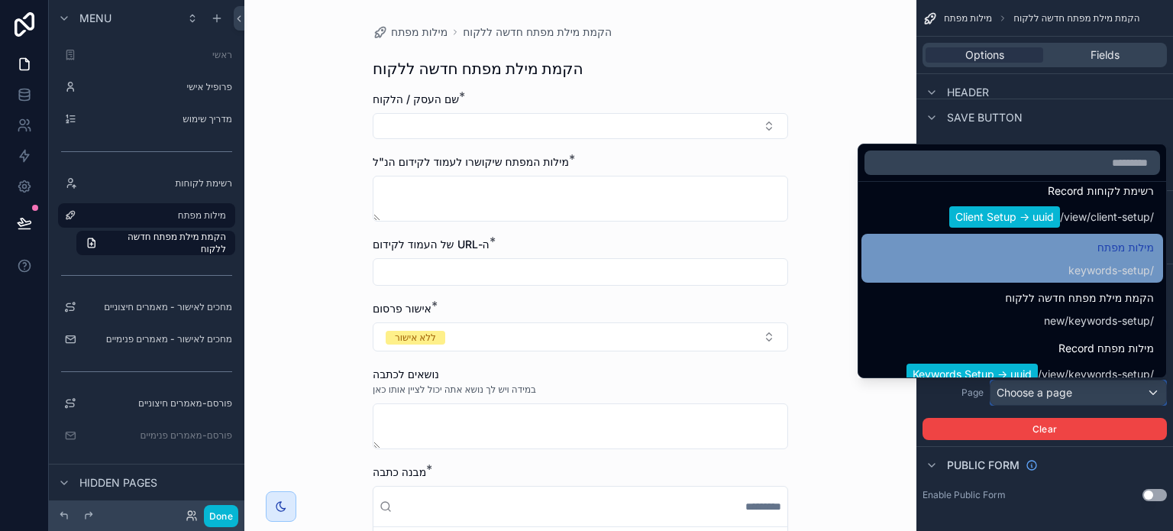
scroll to position [382, 0]
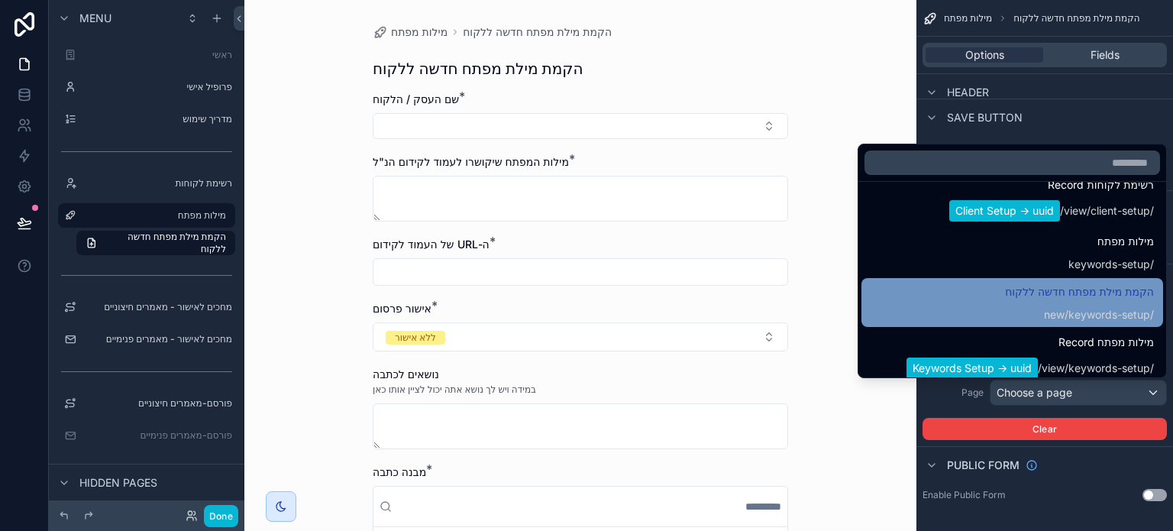
click at [942, 302] on div "הקמת מילת מפתח חדשה ללקוח / keywords-setup /new" at bounding box center [1011, 302] width 283 height 40
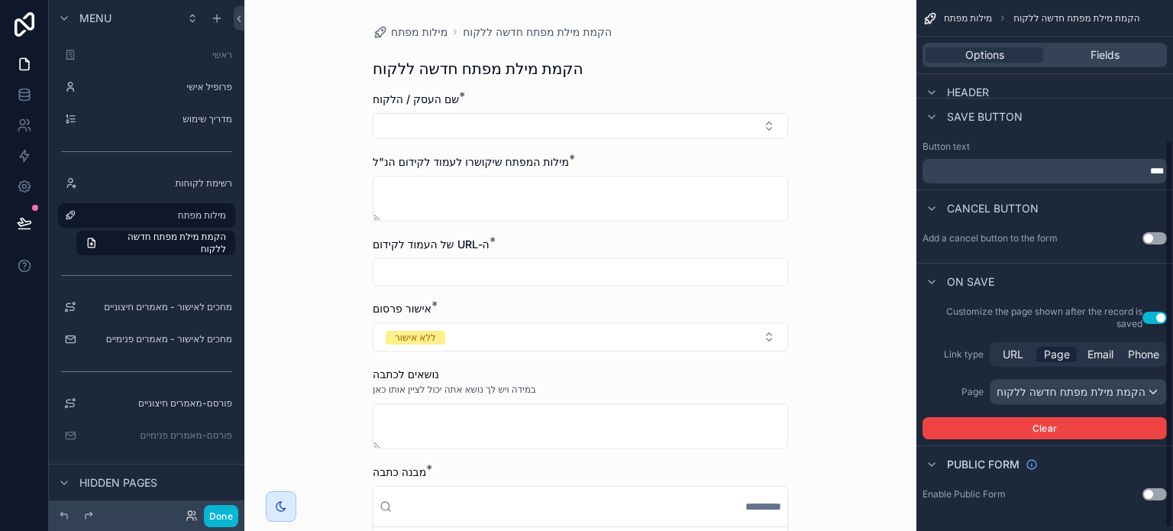
scroll to position [195, 0]
click at [1154, 232] on button "Use setting" at bounding box center [1154, 238] width 24 height 12
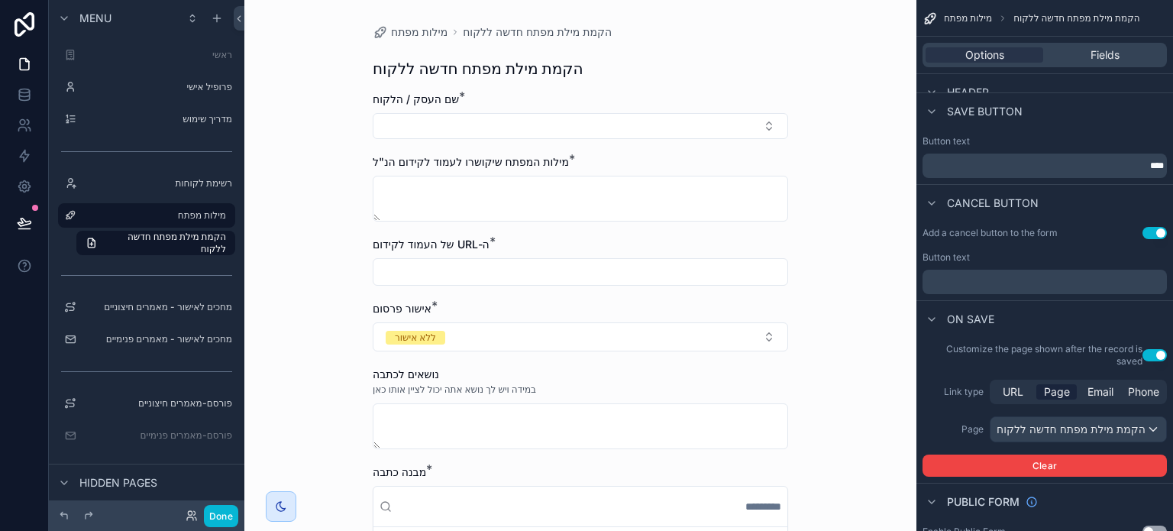
scroll to position [0, 0]
click at [1011, 285] on p "﻿" at bounding box center [1045, 282] width 235 height 12
click at [919, 295] on div "Add a cancel button to the form Use setting Button text *****" at bounding box center [1044, 260] width 257 height 79
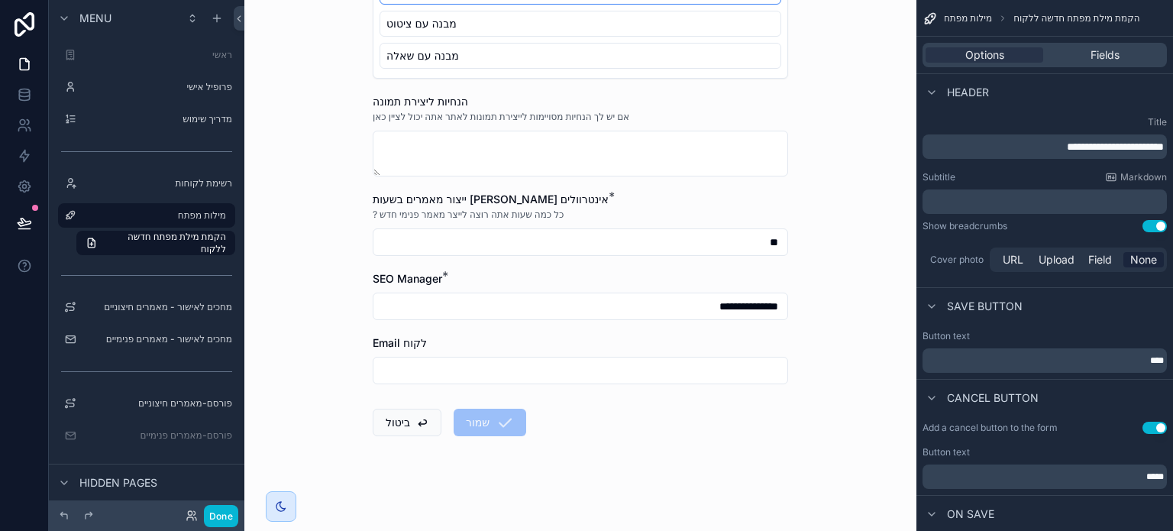
click at [875, 72] on div "**********" at bounding box center [580, 265] width 672 height 531
click at [17, 222] on icon at bounding box center [24, 222] width 15 height 15
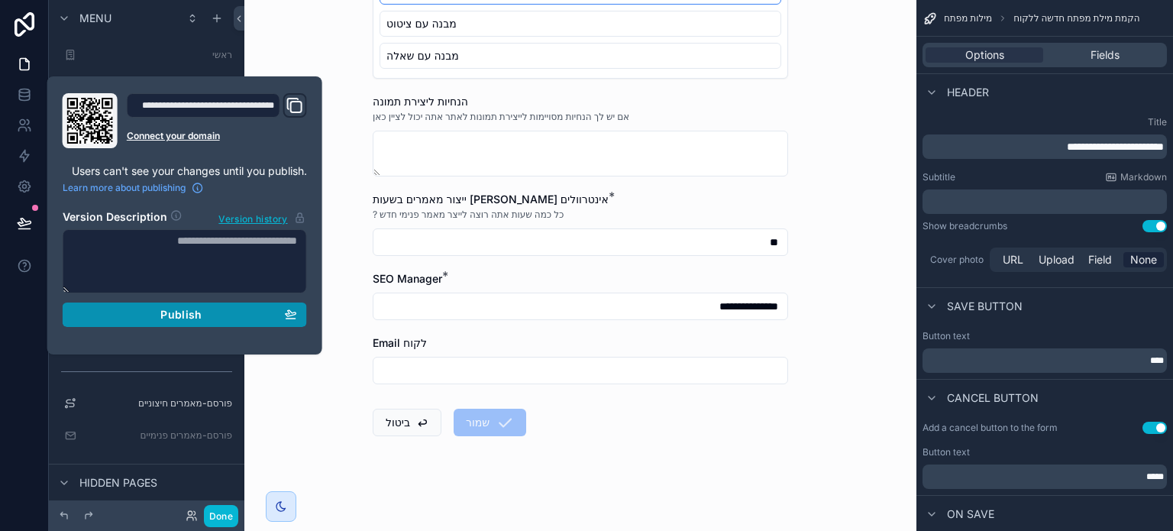
click at [211, 315] on div "Publish" at bounding box center [185, 315] width 224 height 14
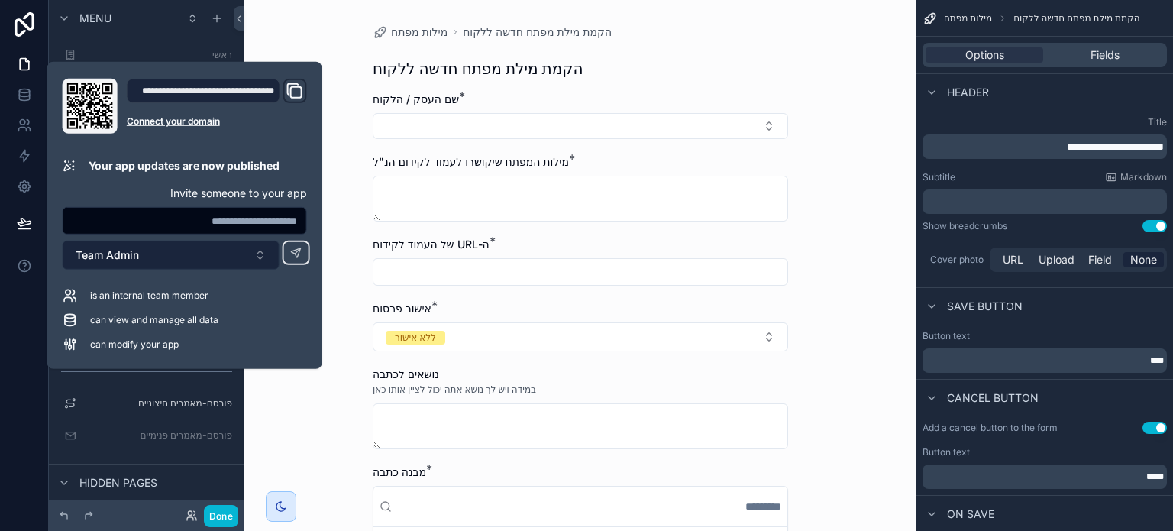
click at [192, 251] on button "Team Admin" at bounding box center [171, 254] width 217 height 29
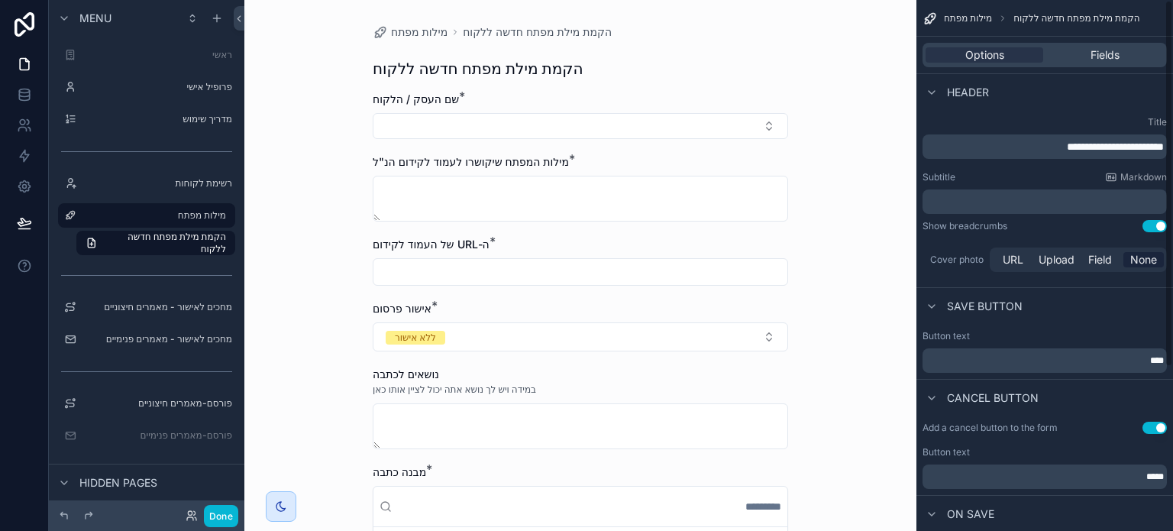
drag, startPoint x: 1042, startPoint y: 106, endPoint x: 1078, endPoint y: 66, distance: 53.5
click at [1042, 106] on div "Header" at bounding box center [1044, 91] width 257 height 37
click at [1088, 57] on div "Fields" at bounding box center [1105, 54] width 118 height 15
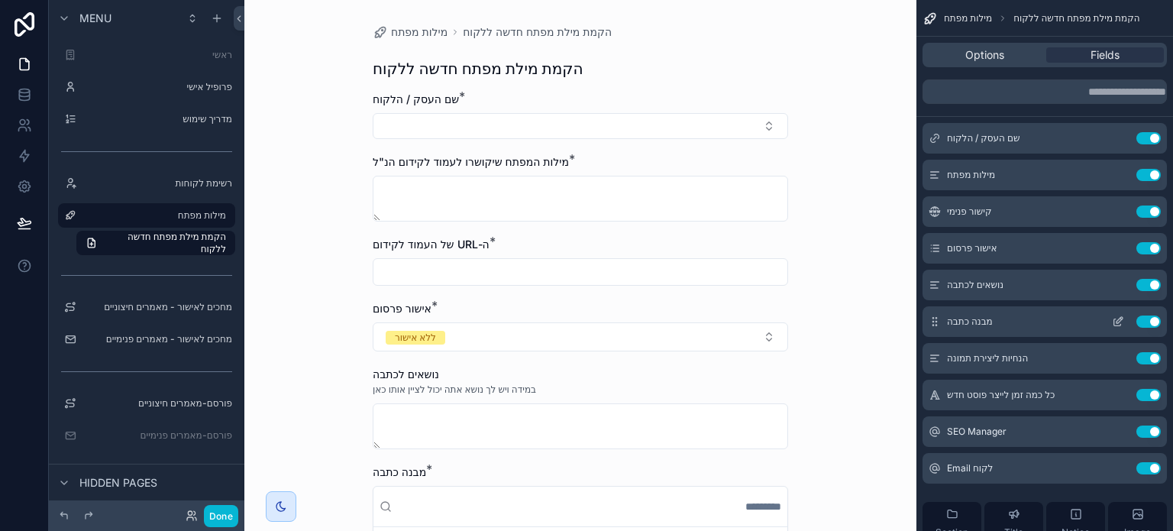
click at [1117, 318] on icon "scrollable content" at bounding box center [1118, 321] width 12 height 12
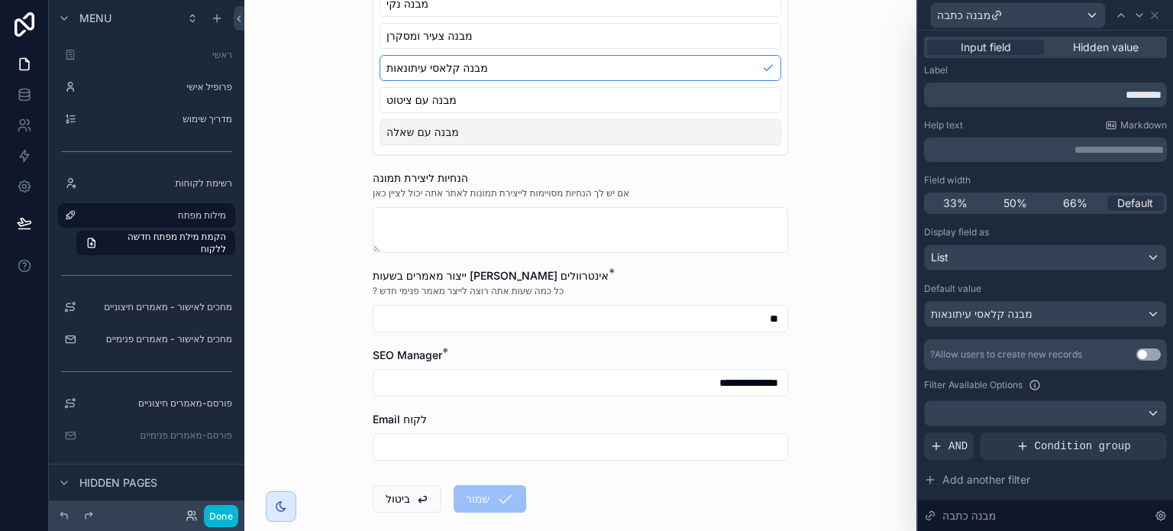
scroll to position [382, 0]
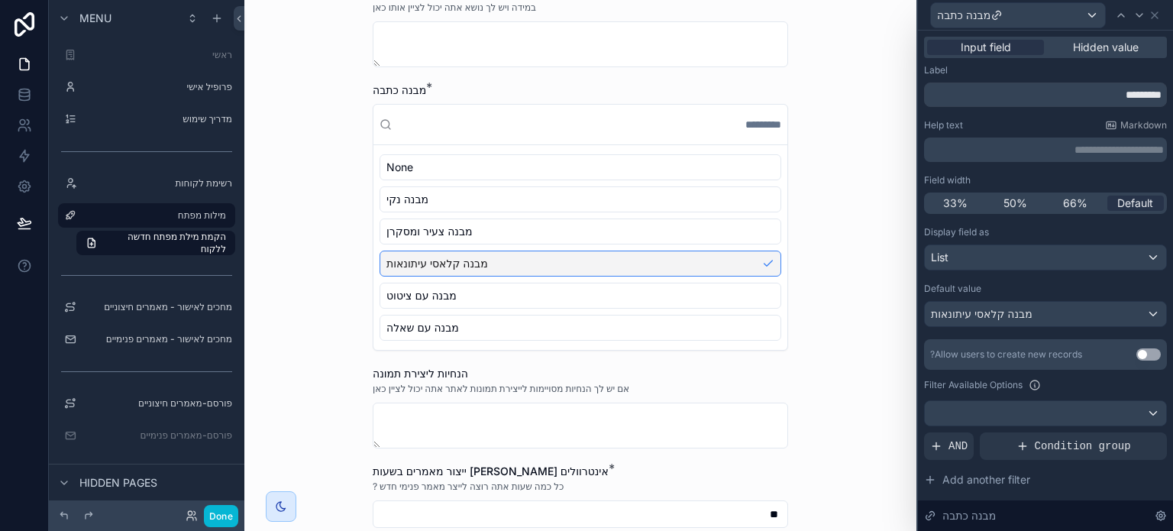
click at [1073, 150] on p "**********" at bounding box center [1047, 149] width 234 height 15
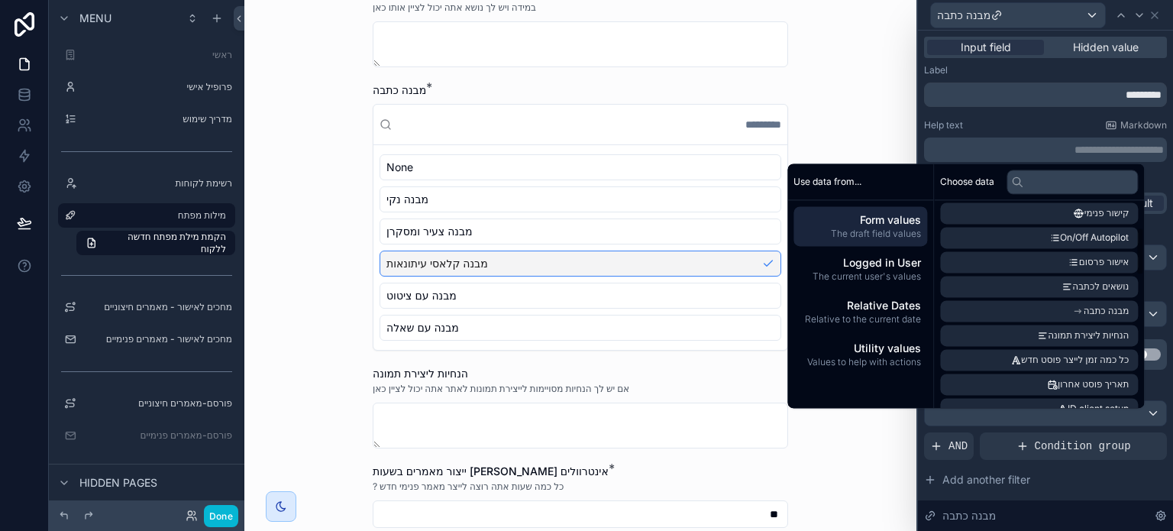
scroll to position [153, 0]
click at [963, 315] on li "מבנה כתבה" at bounding box center [1039, 308] width 198 height 21
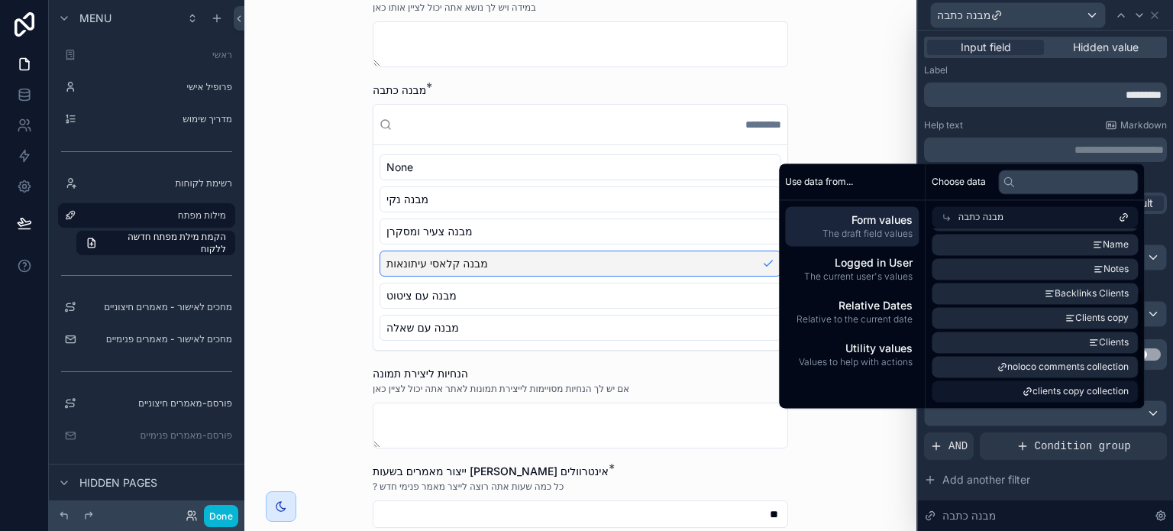
scroll to position [98, 0]
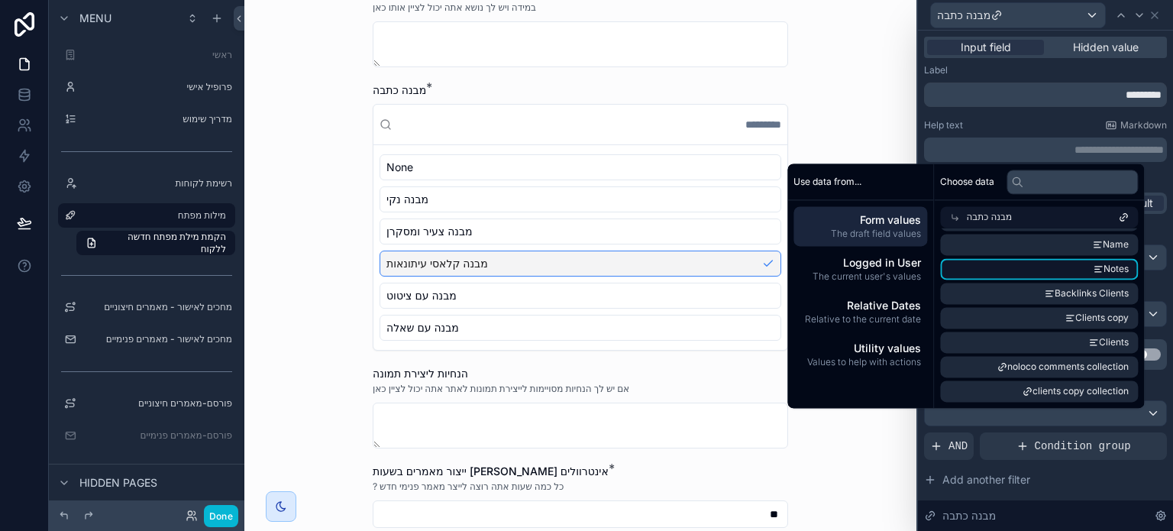
click at [1021, 260] on li "Notes" at bounding box center [1039, 268] width 198 height 21
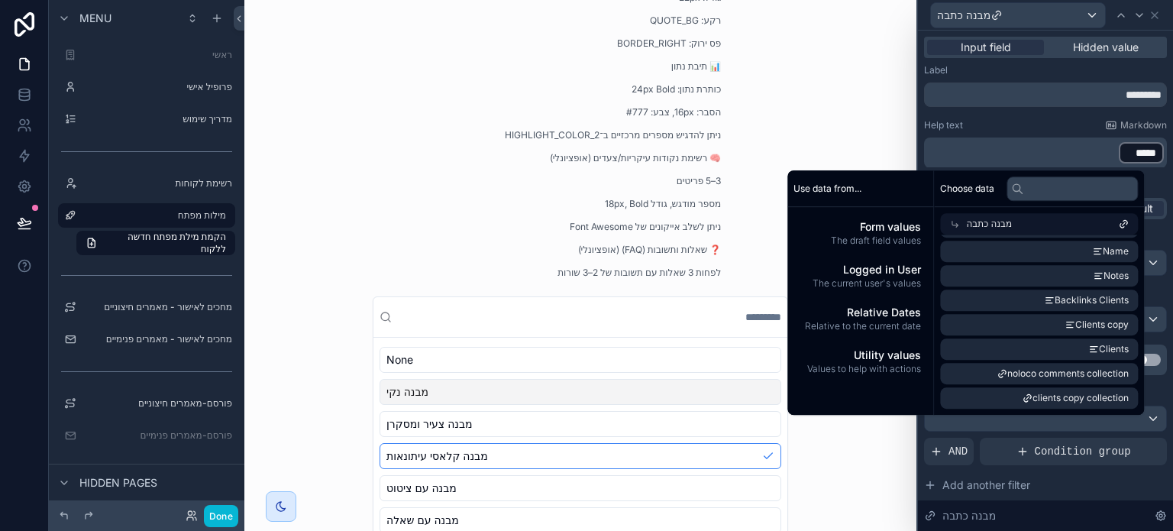
scroll to position [992, 0]
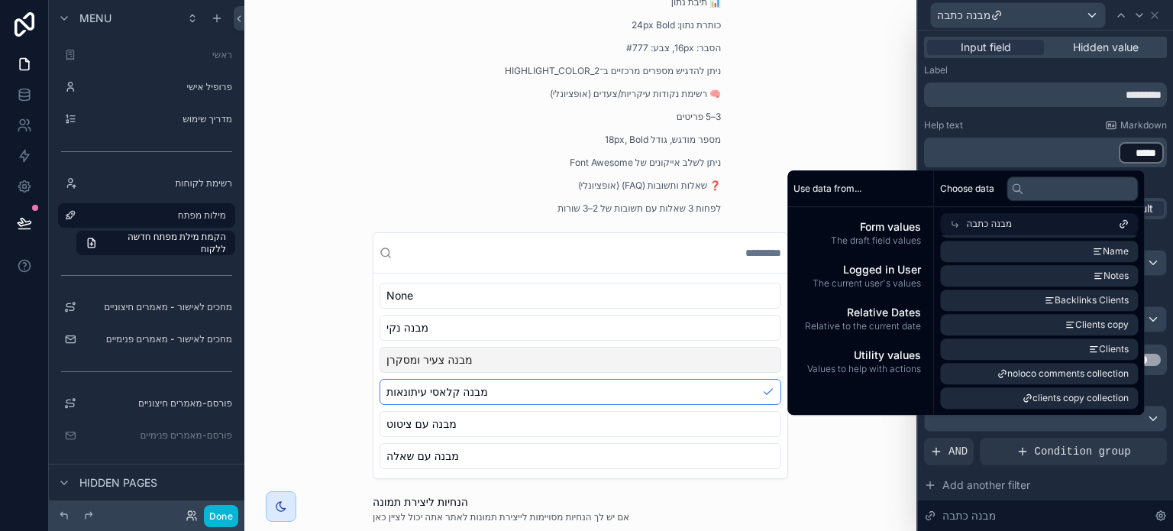
click at [564, 353] on div "מבנה צעיר ומסקרן" at bounding box center [580, 360] width 402 height 26
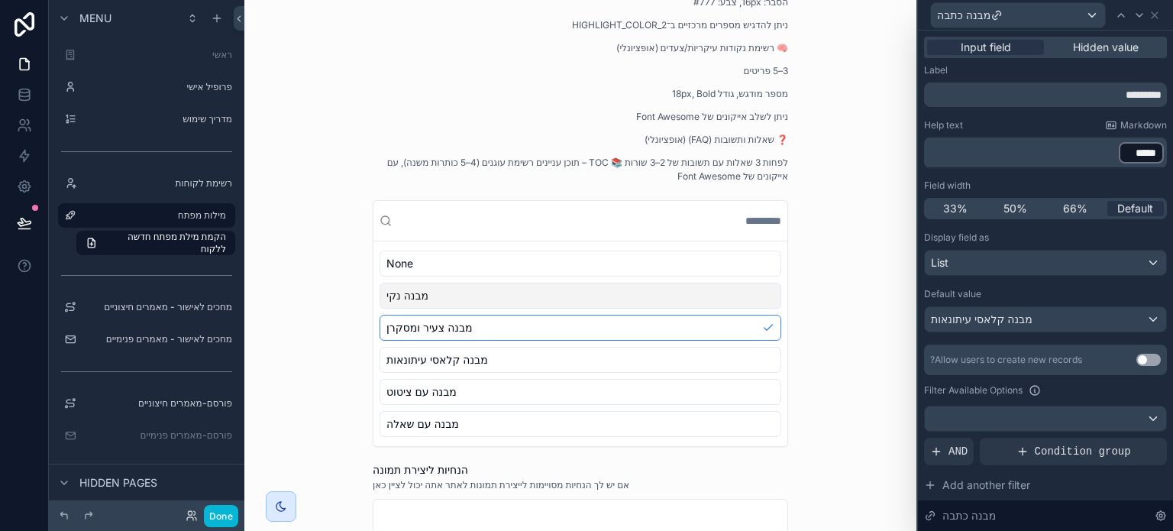
click at [592, 300] on div "מבנה נקי" at bounding box center [580, 295] width 402 height 26
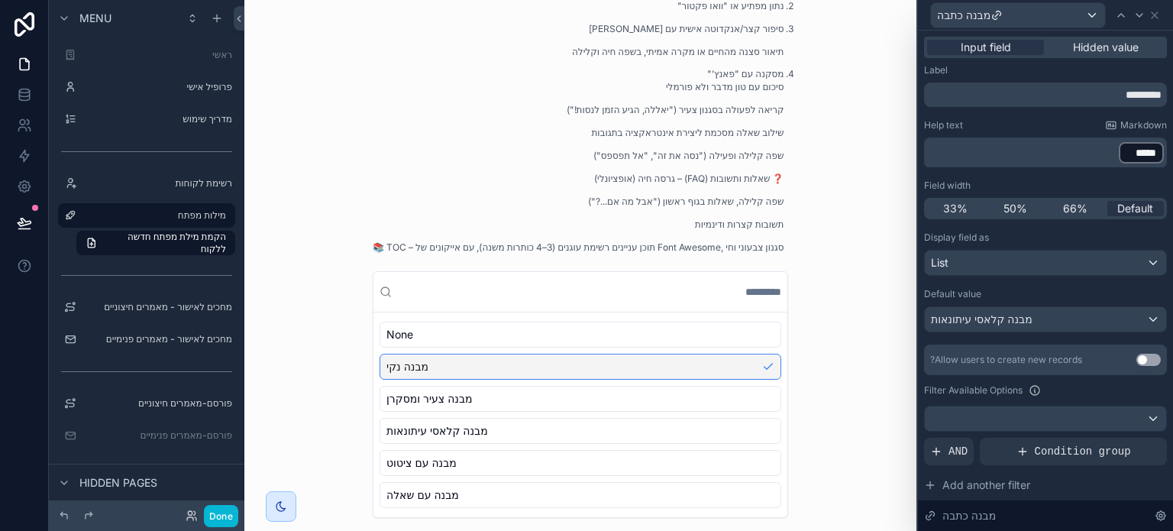
scroll to position [657, 0]
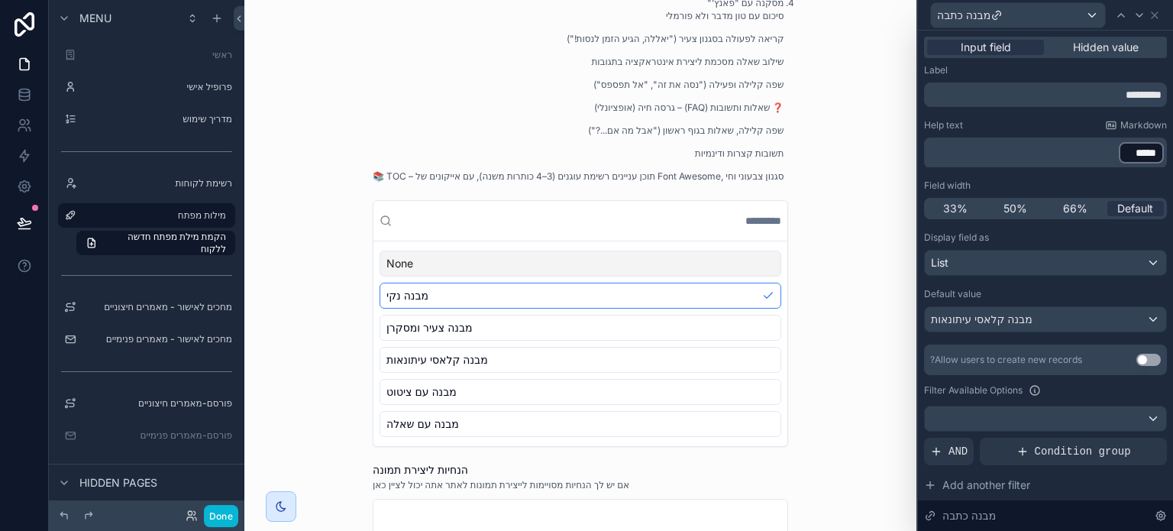
click at [495, 276] on div "None" at bounding box center [580, 263] width 402 height 26
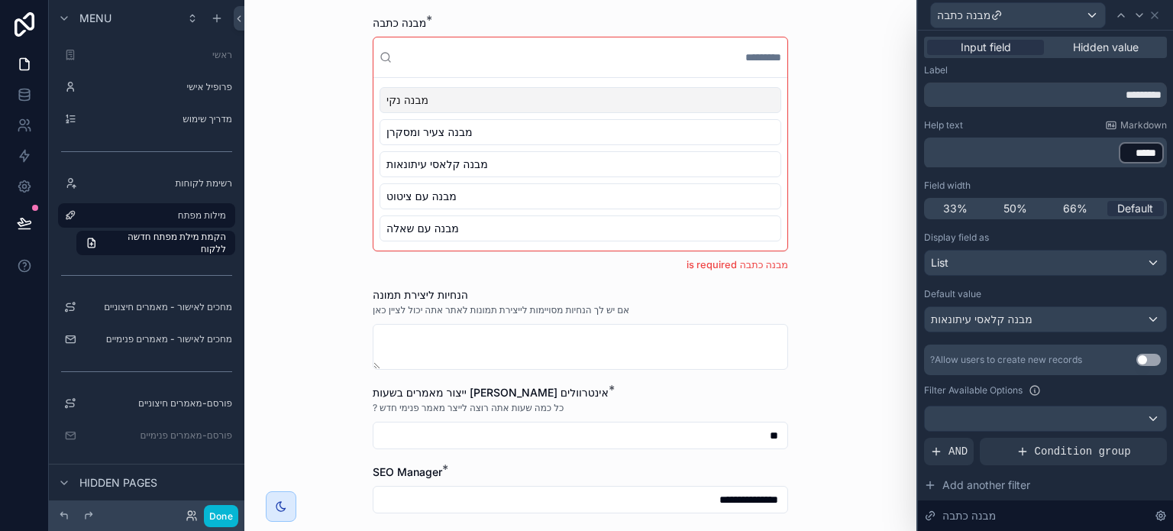
scroll to position [414, 0]
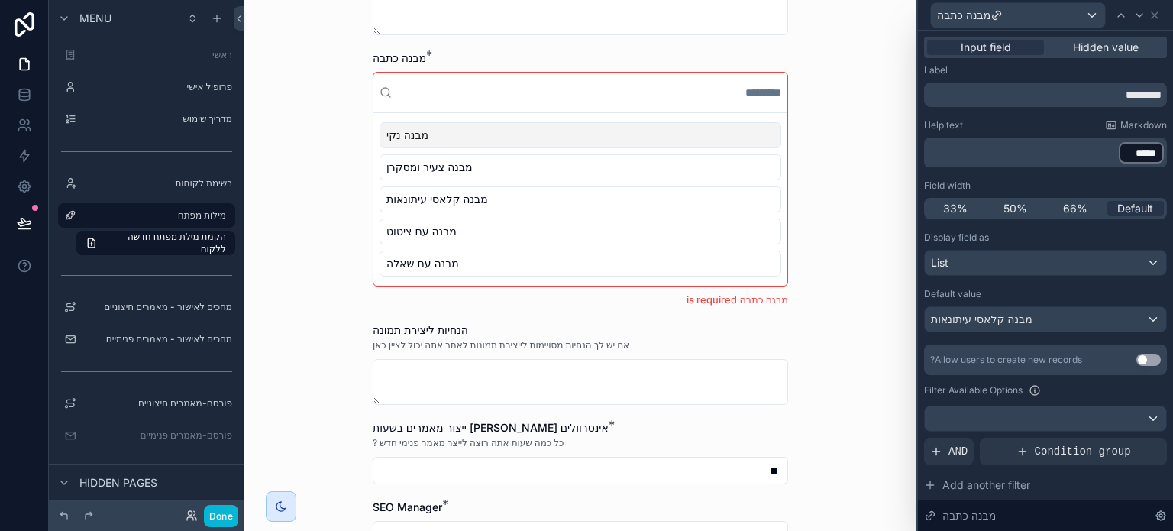
click at [502, 142] on div "מבנה נקי" at bounding box center [580, 135] width 402 height 26
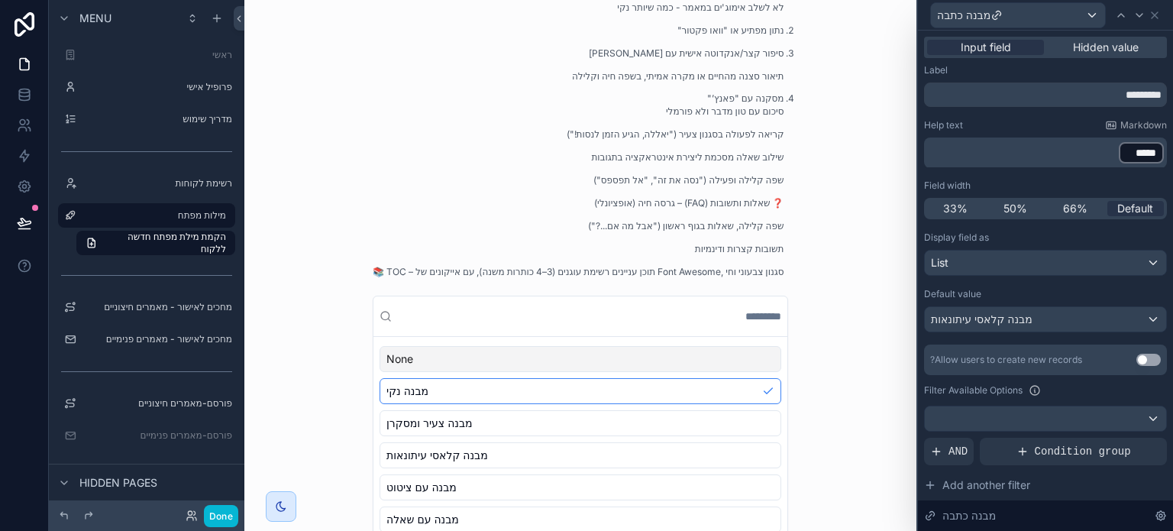
scroll to position [566, 0]
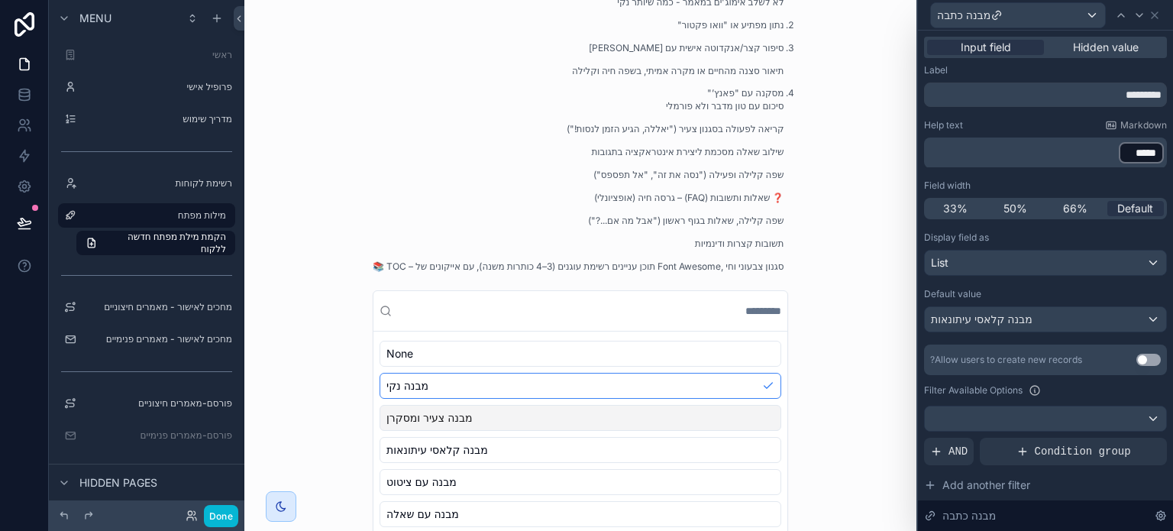
click at [491, 431] on div "מבנה צעיר ומסקרן" at bounding box center [580, 418] width 402 height 26
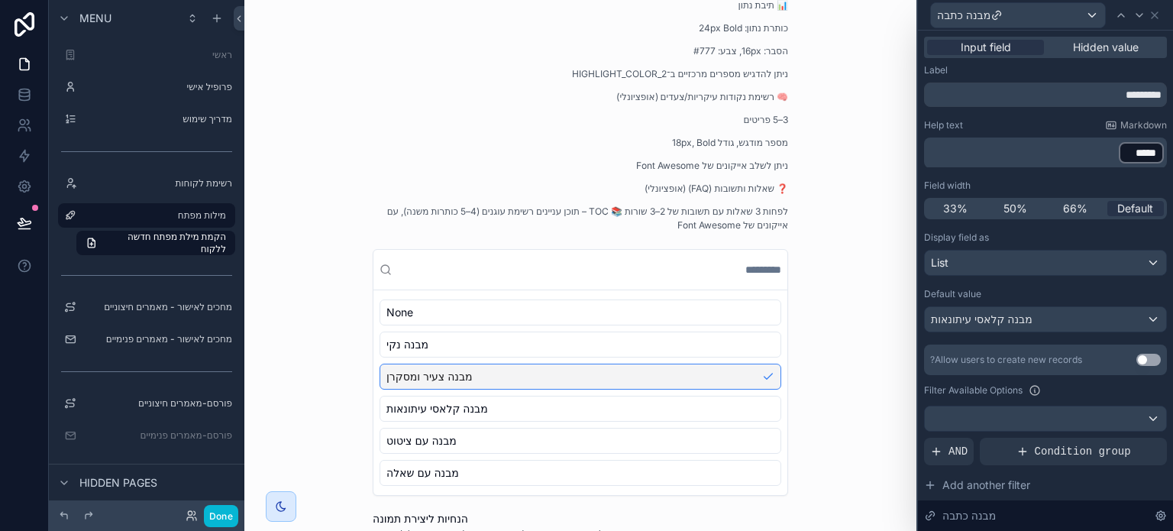
scroll to position [948, 0]
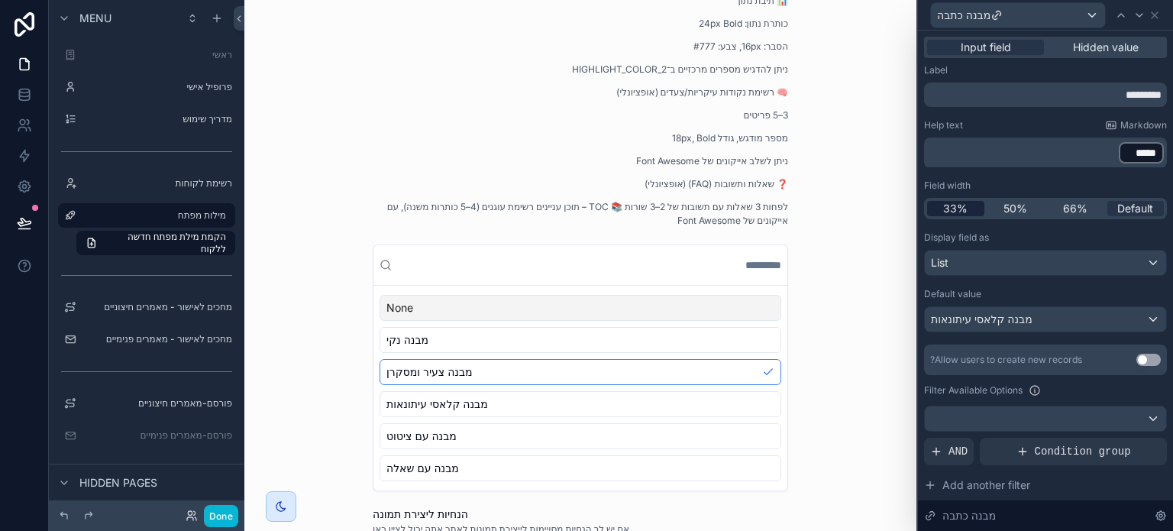
click at [954, 213] on span "33%" at bounding box center [955, 208] width 24 height 15
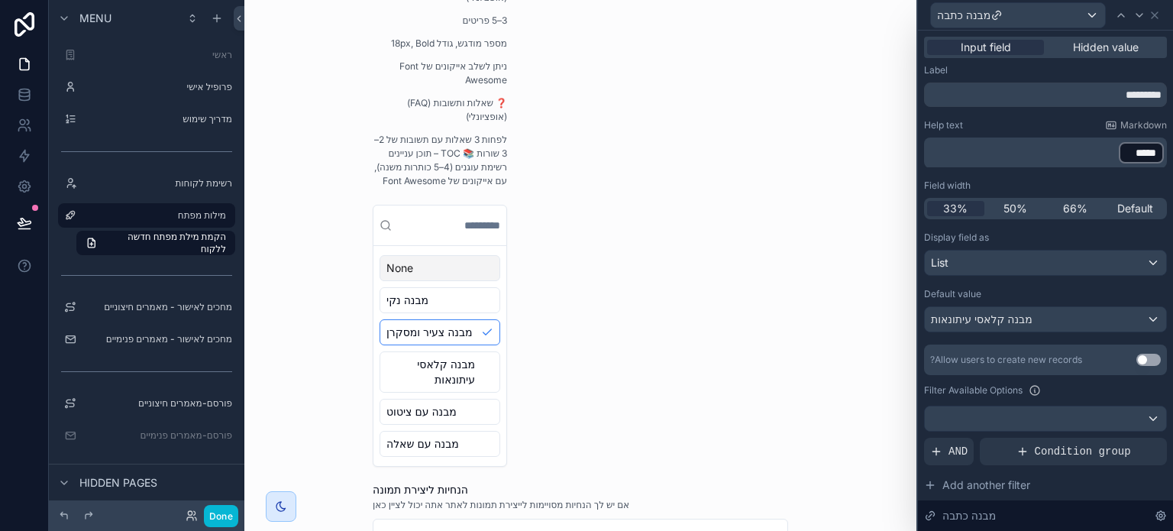
scroll to position [1298, 0]
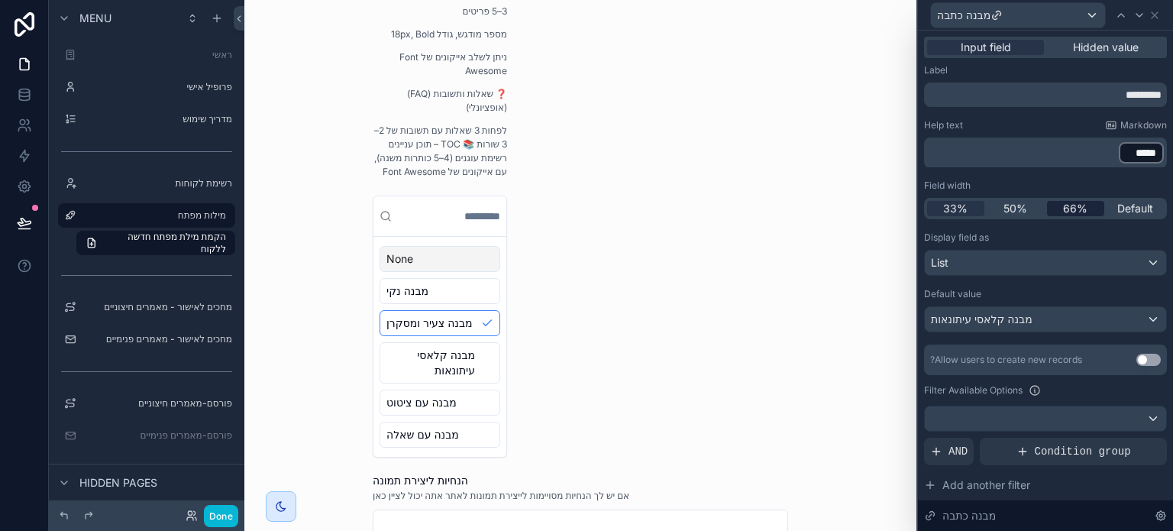
click at [1073, 211] on span "66%" at bounding box center [1075, 208] width 24 height 15
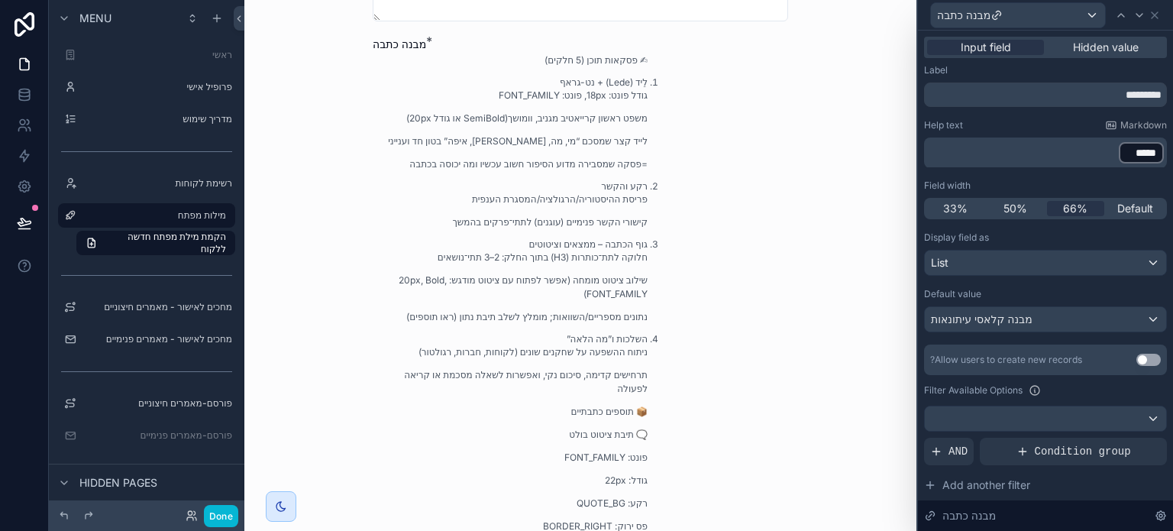
scroll to position [458, 0]
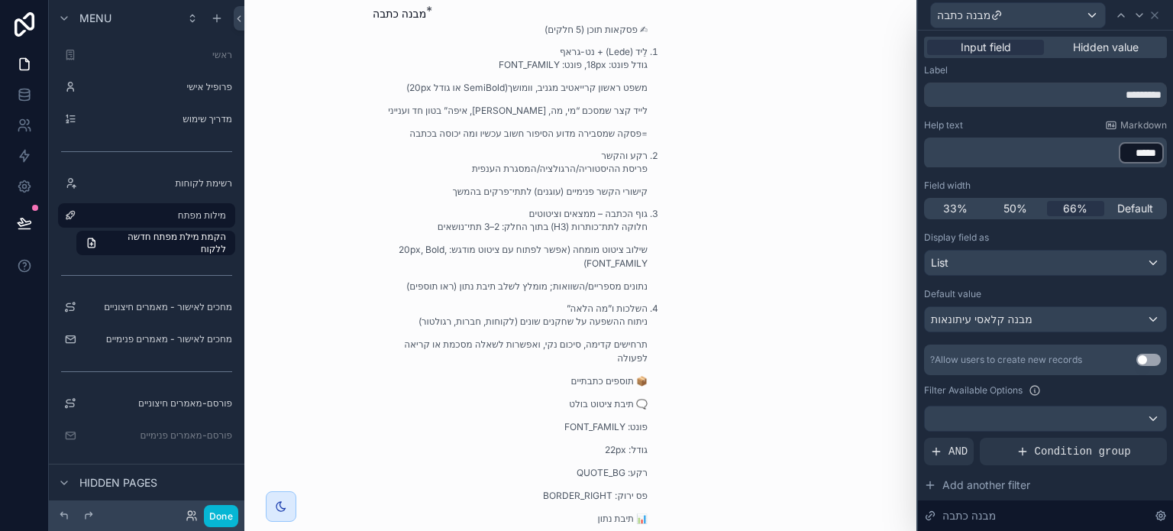
click at [1130, 217] on div "33% 50% 66% Default" at bounding box center [1045, 208] width 243 height 21
click at [1130, 213] on span "Default" at bounding box center [1135, 208] width 36 height 15
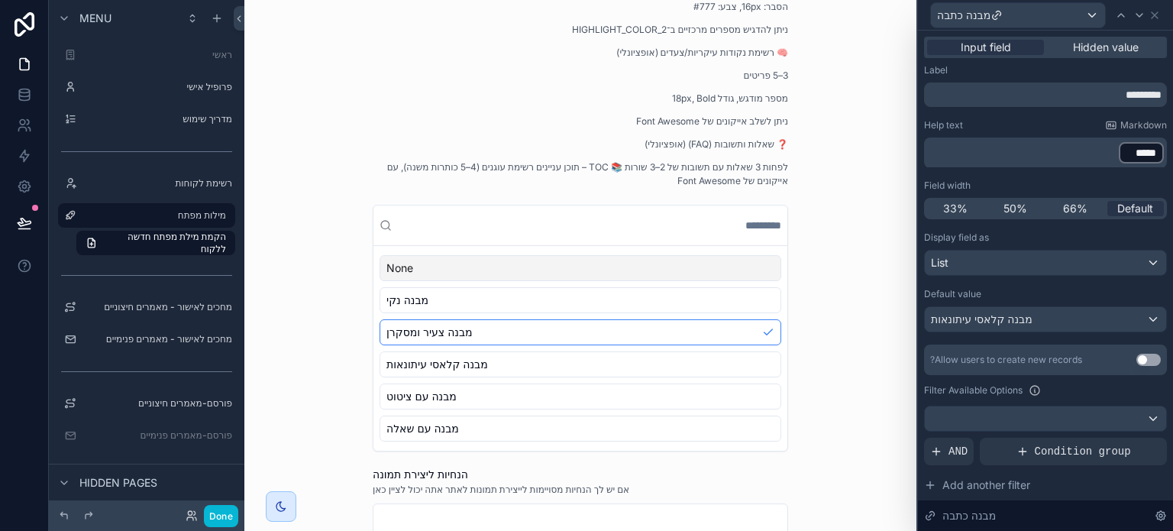
scroll to position [992, 0]
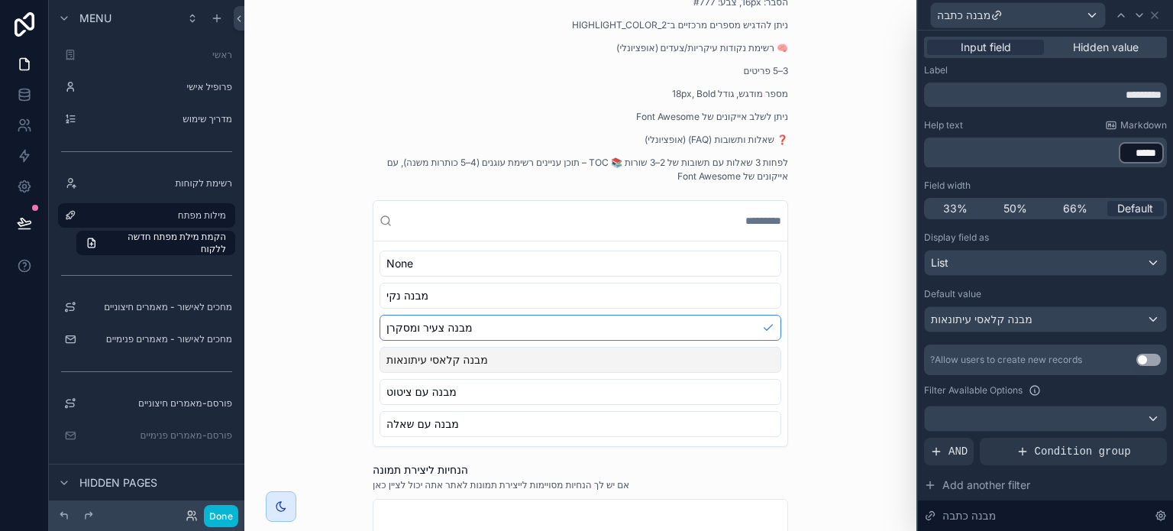
click at [558, 350] on div "מבנה קלאסי עיתונאות" at bounding box center [580, 360] width 402 height 26
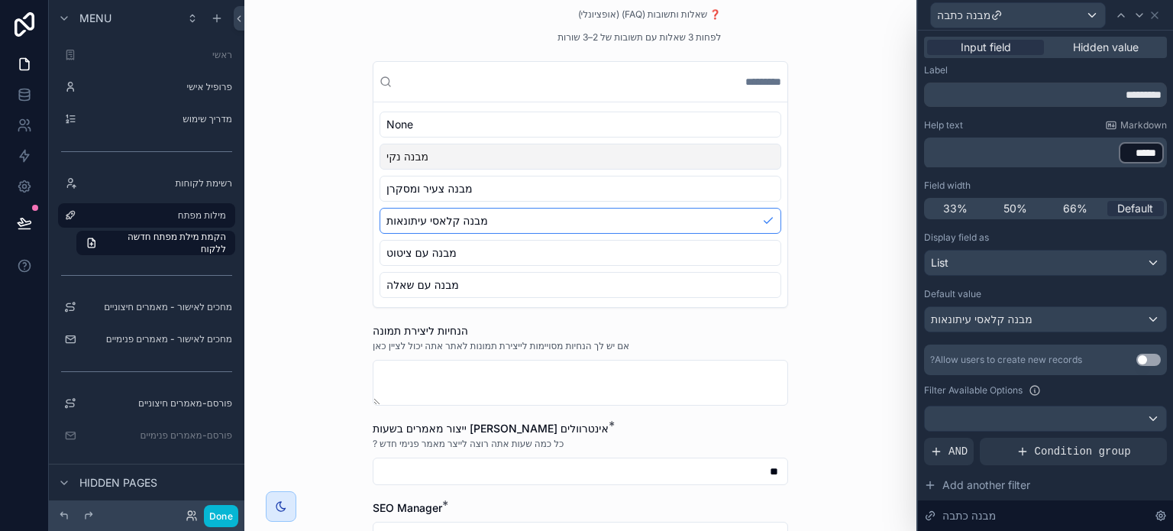
scroll to position [1221, 0]
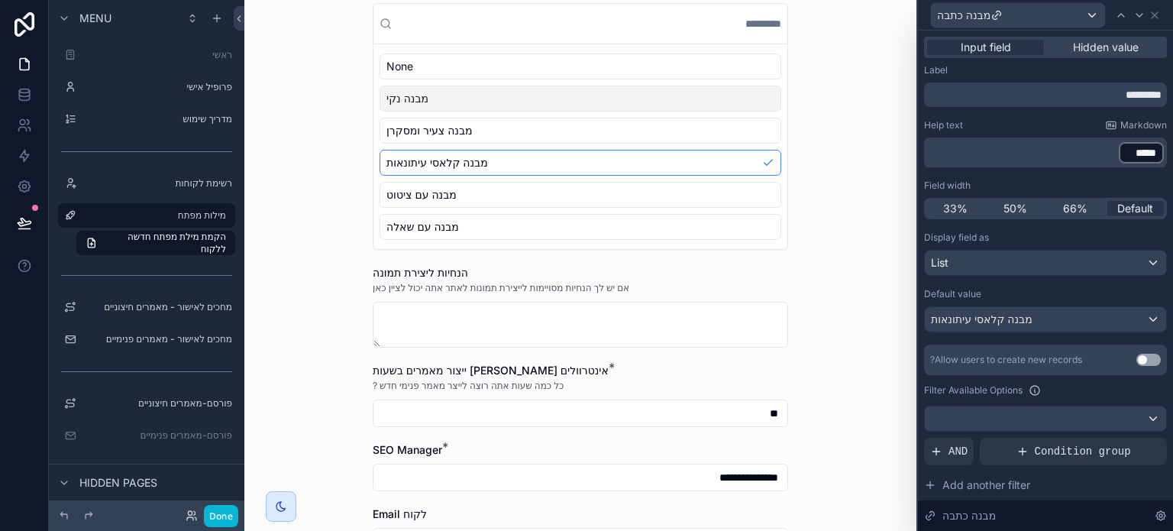
click at [863, 302] on div "מילות מפתח הקמת מילת מפתח חדשה ללקוח הקמת מילת מפתח חדשה ללקוח שם העסק / הלקוח …" at bounding box center [580, 265] width 672 height 531
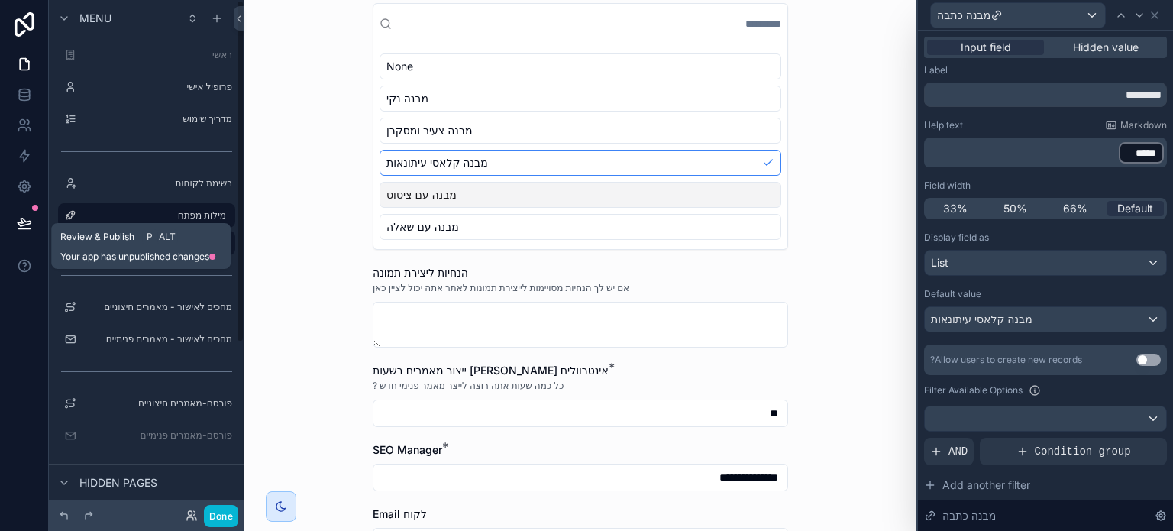
click at [27, 218] on icon at bounding box center [24, 222] width 15 height 15
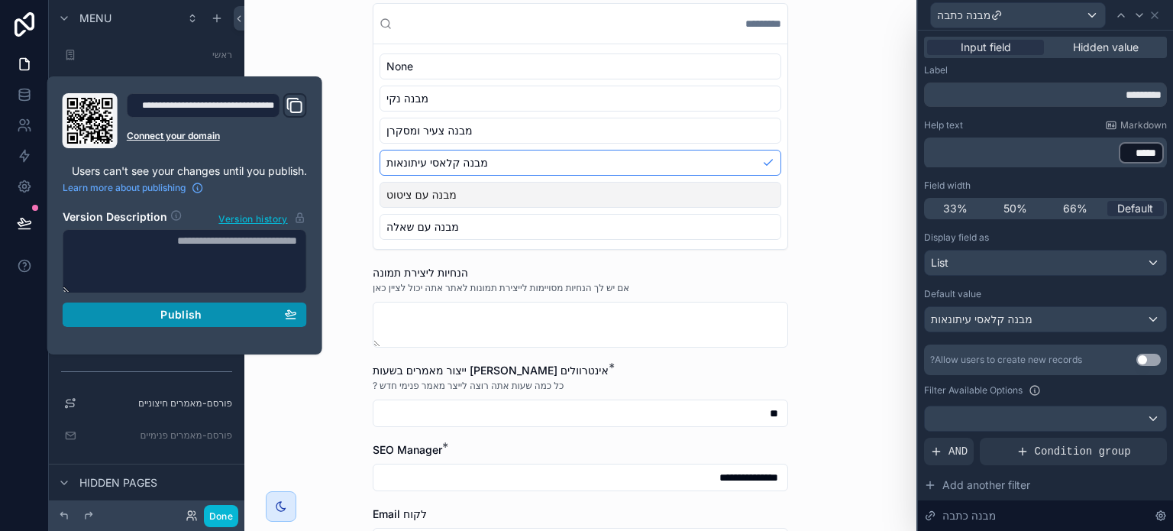
click at [189, 314] on span "Publish" at bounding box center [180, 315] width 41 height 14
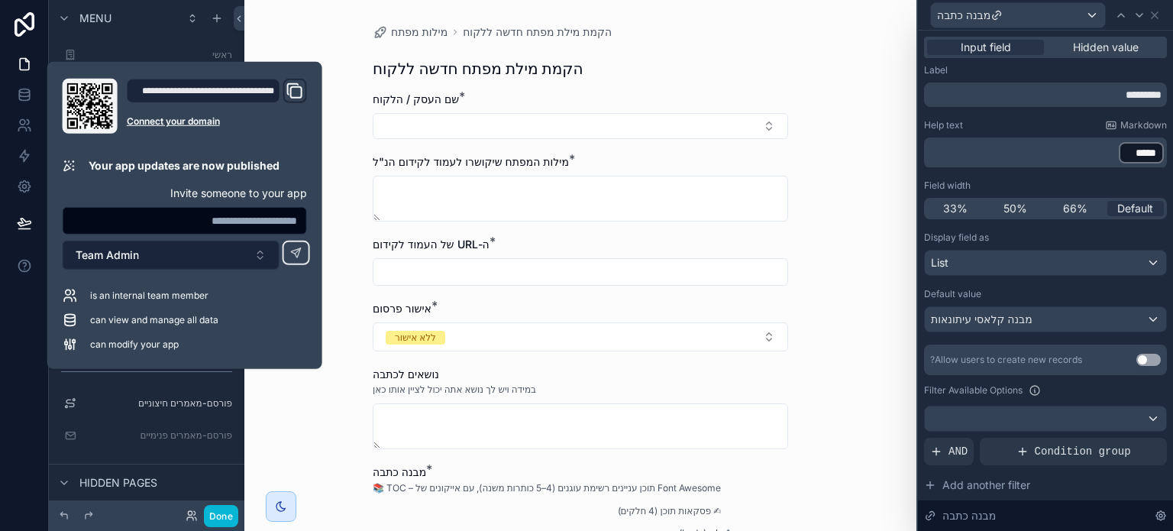
click at [159, 244] on button "Team Admin" at bounding box center [171, 254] width 217 height 29
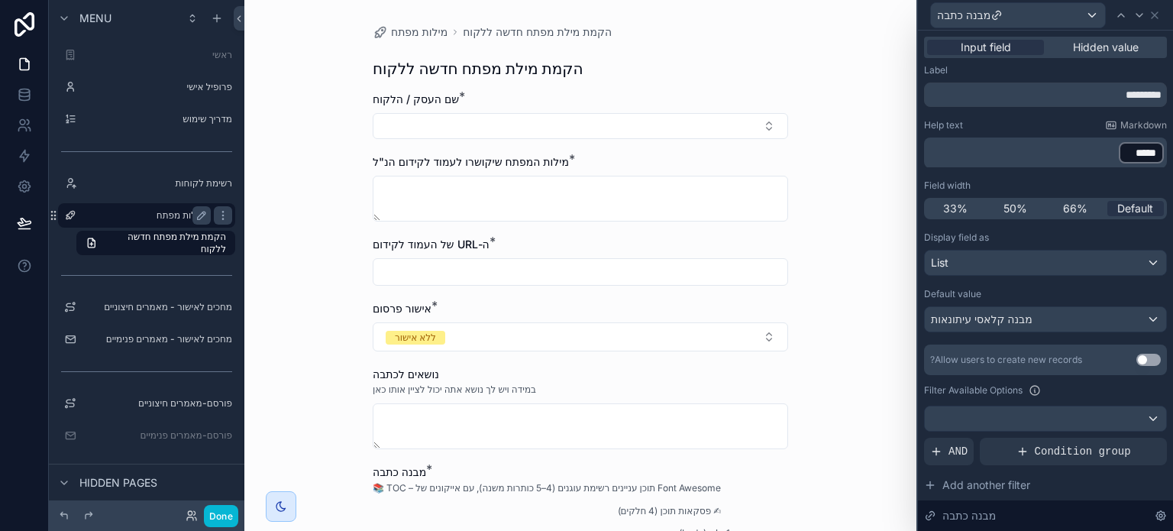
click at [182, 215] on label "מילות מפתח" at bounding box center [143, 215] width 122 height 12
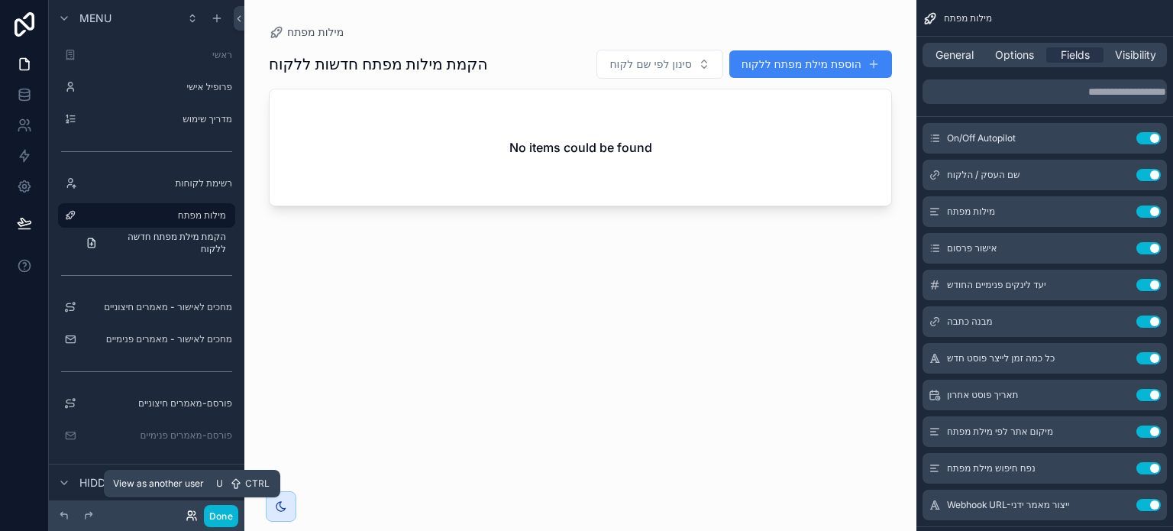
click at [195, 515] on icon at bounding box center [192, 515] width 12 height 12
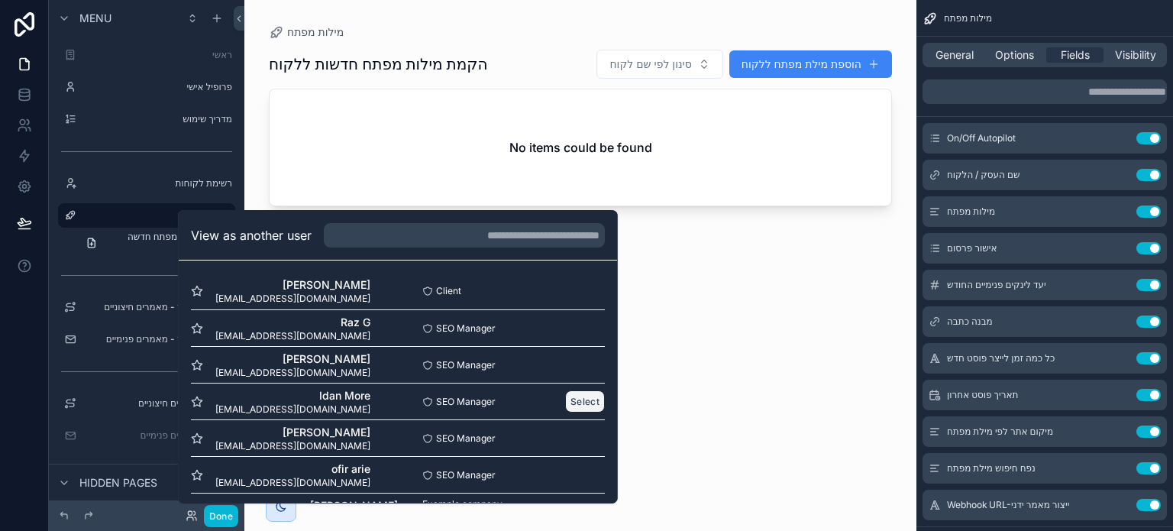
click at [571, 402] on button "Select" at bounding box center [585, 401] width 40 height 22
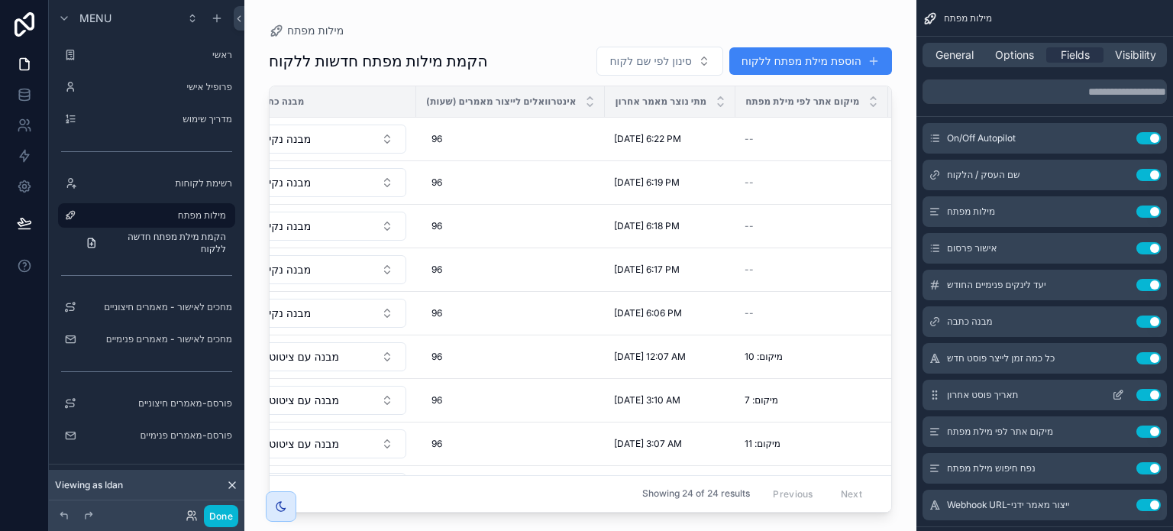
click at [1114, 396] on icon "scrollable content" at bounding box center [1117, 395] width 7 height 7
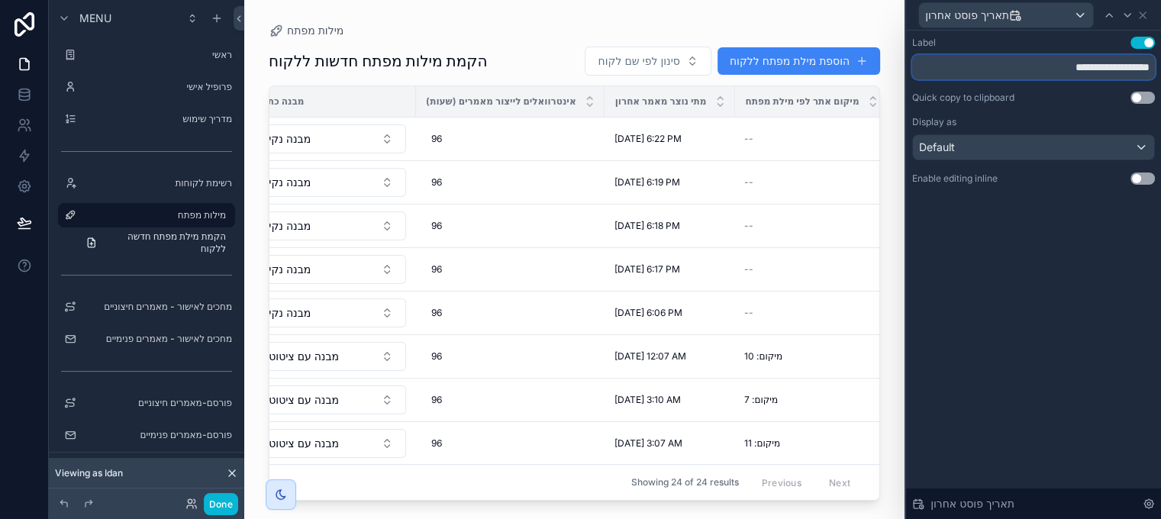
click at [1057, 69] on input "**********" at bounding box center [1033, 67] width 243 height 24
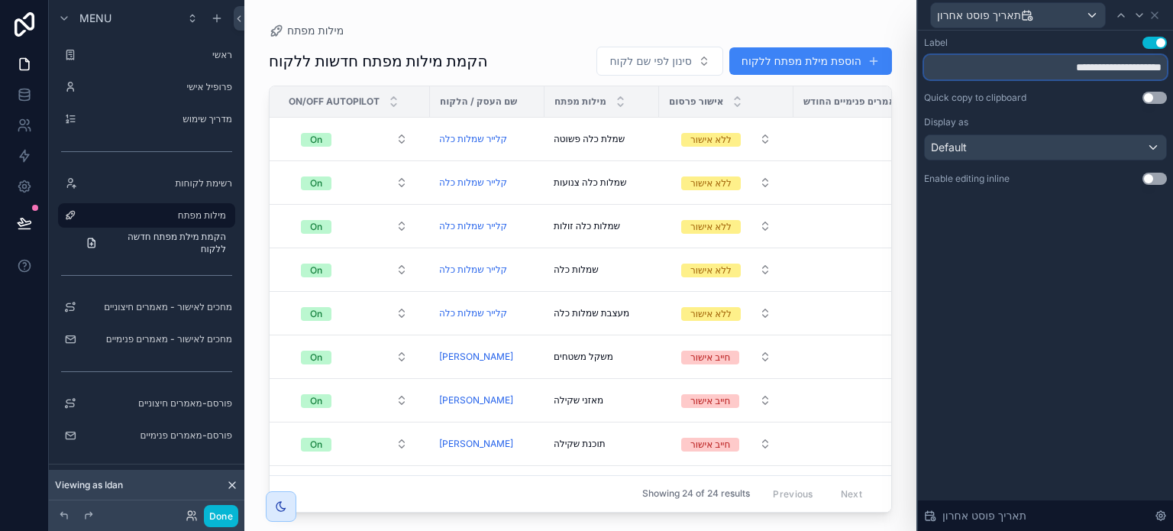
type input "**********"
click at [1081, 317] on div "**********" at bounding box center [1045, 281] width 255 height 500
click at [1157, 18] on icon at bounding box center [1154, 15] width 12 height 12
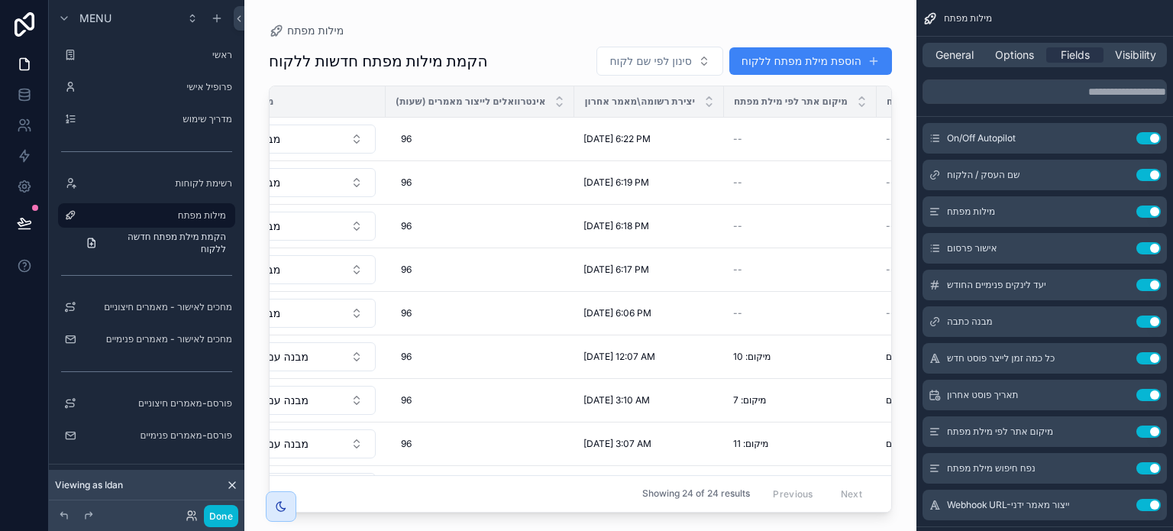
scroll to position [0, 801]
click at [226, 513] on button "Done" at bounding box center [221, 516] width 34 height 22
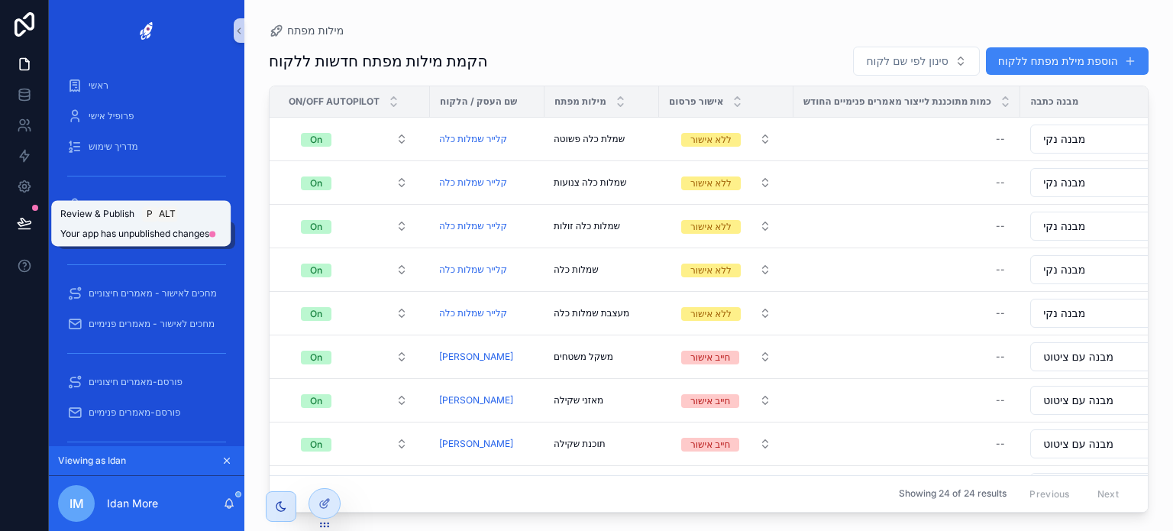
click at [21, 218] on icon at bounding box center [24, 222] width 13 height 8
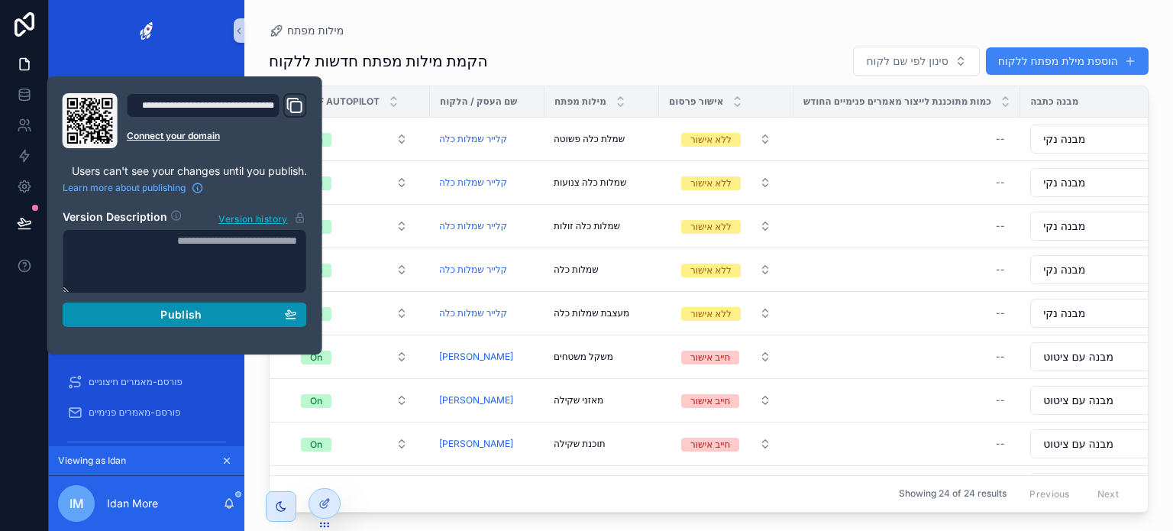
click at [178, 313] on span "Publish" at bounding box center [180, 315] width 41 height 14
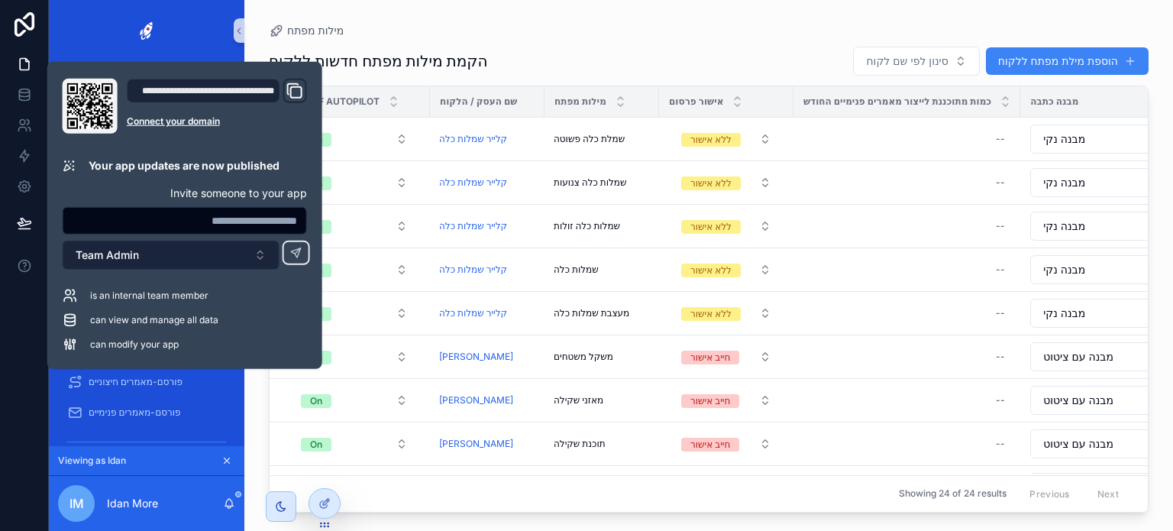
click at [153, 254] on button "Team Admin" at bounding box center [171, 254] width 217 height 29
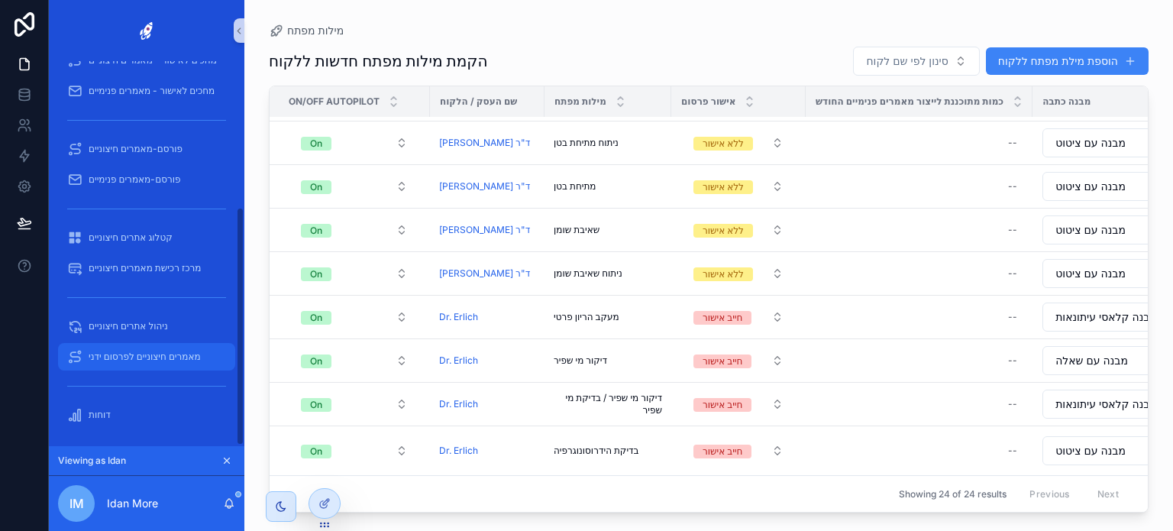
scroll to position [234, 0]
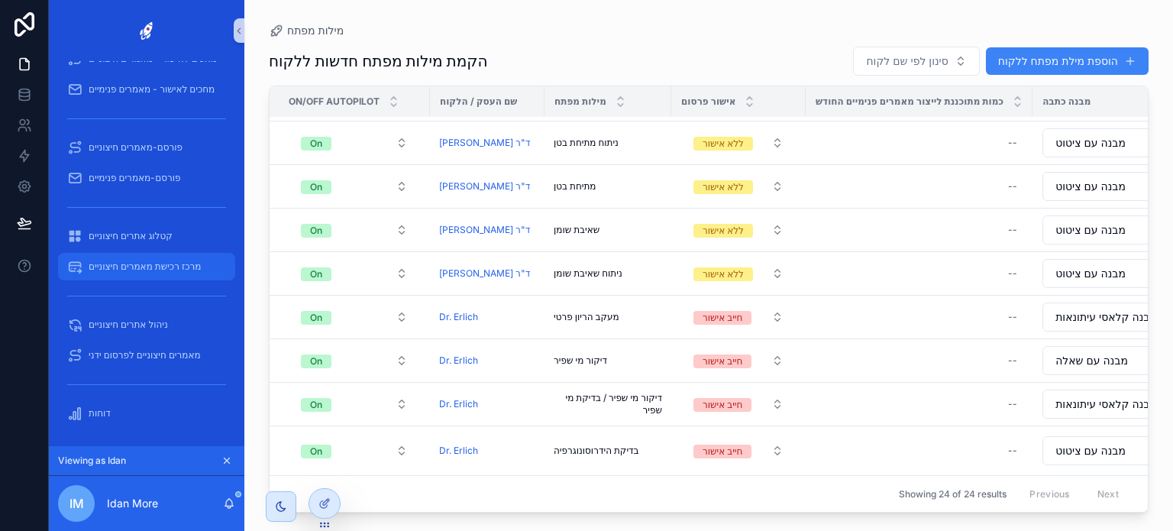
click at [128, 263] on span "מרכז רכישת מאמרים חיצוניים" at bounding box center [145, 266] width 112 height 12
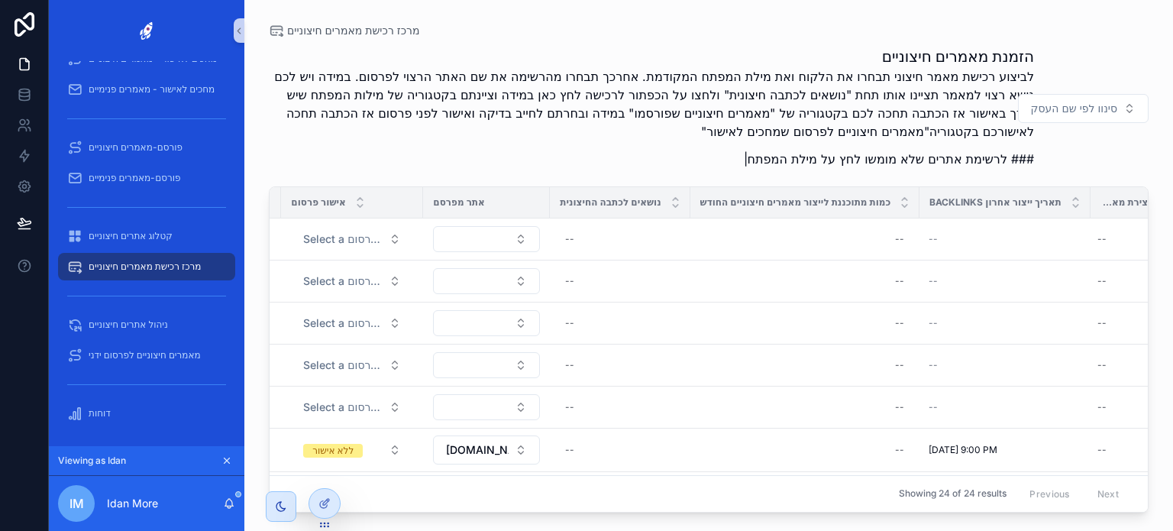
scroll to position [0, 286]
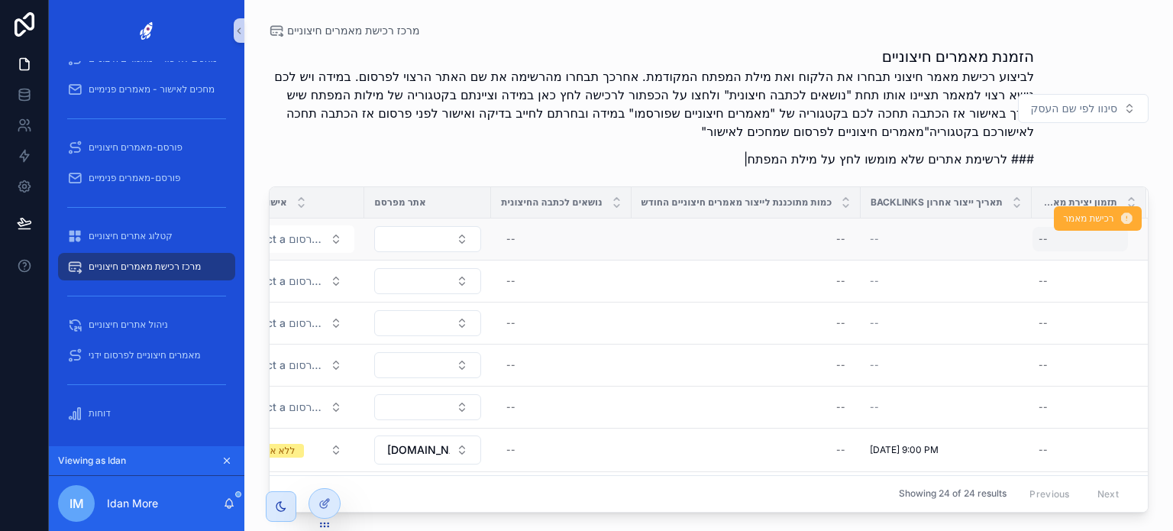
click at [1073, 240] on div "--" at bounding box center [1079, 239] width 95 height 24
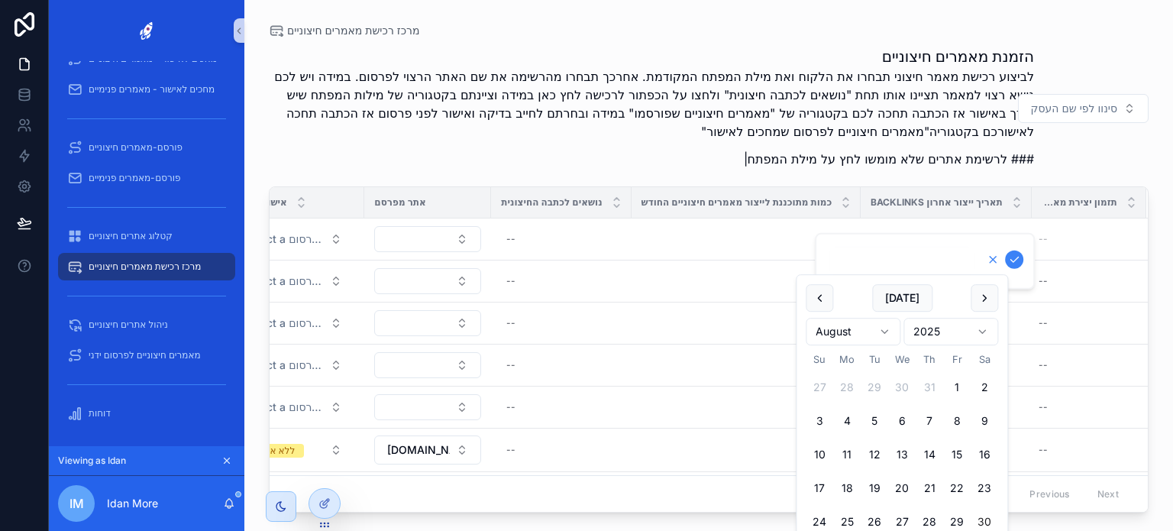
click at [990, 259] on icon "scrollable content" at bounding box center [992, 259] width 12 height 12
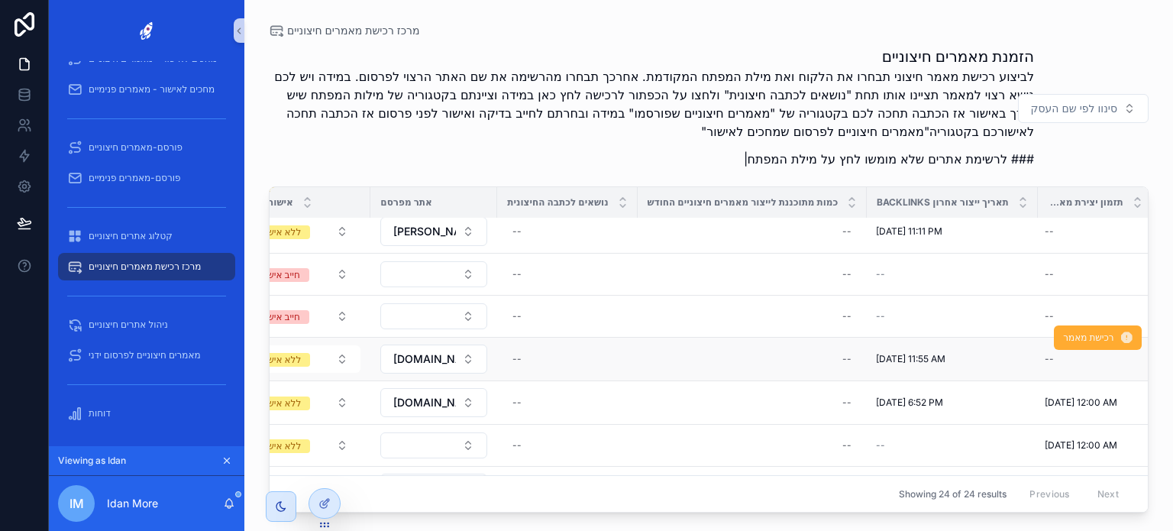
scroll to position [305, 286]
